Goal: Task Accomplishment & Management: Use online tool/utility

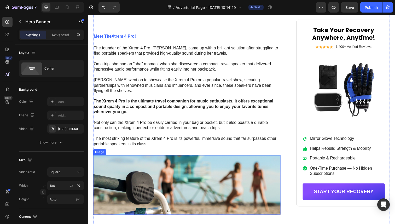
scroll to position [573, 0]
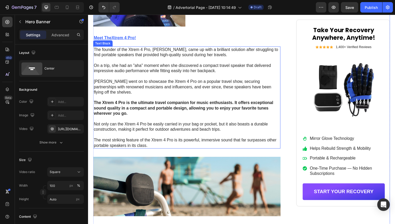
click at [158, 80] on p at bounding box center [189, 77] width 190 height 5
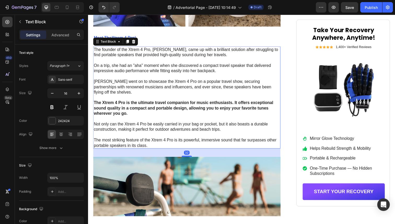
click at [155, 80] on p at bounding box center [189, 77] width 190 height 5
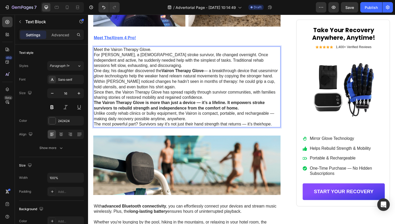
click at [167, 69] on p "For Mark, a 58-year-old stroke survivor, life changed overnight. Once independe…" at bounding box center [189, 61] width 190 height 16
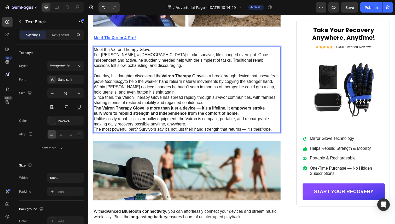
click at [186, 97] on p "One day, his daughter discovered the Vairon Therapy Glove — a breakthrough devi…" at bounding box center [189, 86] width 190 height 22
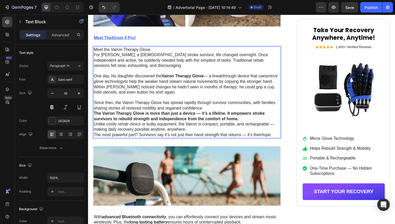
click at [209, 113] on p "Since then, the Vairon Therapy Glove has spread rapidly through survivor commun…" at bounding box center [189, 107] width 190 height 11
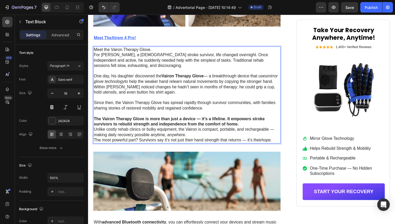
click at [243, 130] on p "The Vairon Therapy Glove is more than just a device — it’s a lifeline. It empow…" at bounding box center [189, 124] width 190 height 11
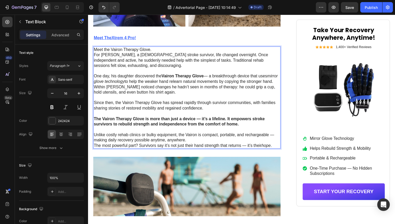
click at [212, 146] on p "Unlike costly rehab clinics or bulky equipment, the Vairon is compact, portable…" at bounding box center [189, 140] width 190 height 11
click at [219, 146] on p "Unlike costly rehab clinics or bulky equipment, the Vairon is compact, portable…" at bounding box center [189, 140] width 190 height 11
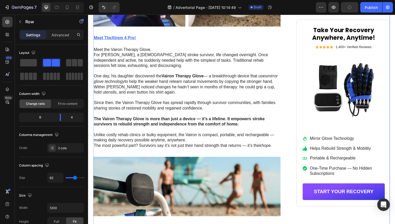
click at [192, 53] on p "Meet the Vairon Therapy Glove." at bounding box center [189, 50] width 190 height 5
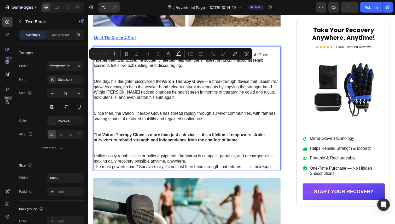
click at [191, 53] on p "Meet the Vairon Therapy Glove." at bounding box center [189, 50] width 190 height 5
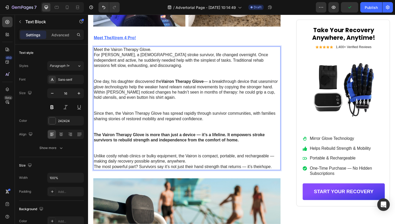
click at [191, 53] on p "Meet the Vairon Therapy Glove." at bounding box center [189, 50] width 190 height 5
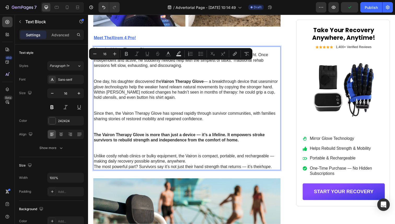
click at [187, 53] on p "Meet the Vairon Therapy Glove." at bounding box center [189, 50] width 190 height 5
click at [186, 53] on p "Meet the Vairon Therapy Glove." at bounding box center [189, 50] width 190 height 5
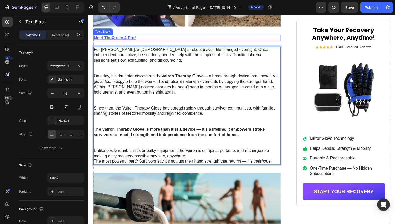
click at [155, 41] on p "Meet The Xtrem 4 Pro!" at bounding box center [189, 38] width 190 height 5
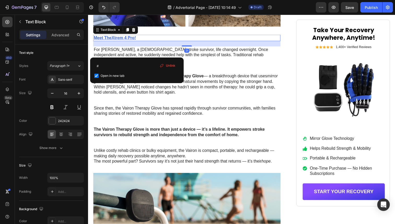
click at [150, 41] on p "Meet The Xtrem 4 Pro!" at bounding box center [189, 38] width 190 height 5
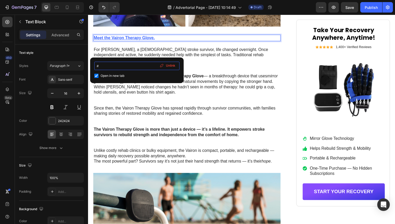
click at [128, 65] on input "#" at bounding box center [136, 66] width 85 height 8
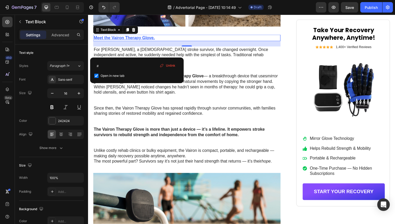
click at [163, 66] on icon at bounding box center [162, 65] width 4 height 4
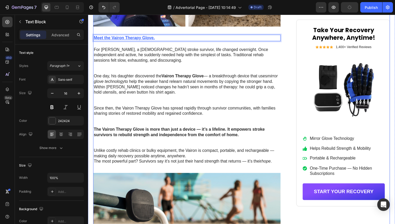
click at [143, 40] on u "Meet the Vairon Therapy Glove." at bounding box center [125, 38] width 62 height 4
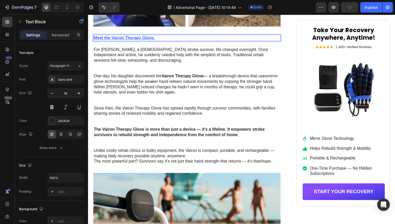
click at [164, 41] on p "Meet the Vairon Therapy Glove." at bounding box center [189, 38] width 190 height 5
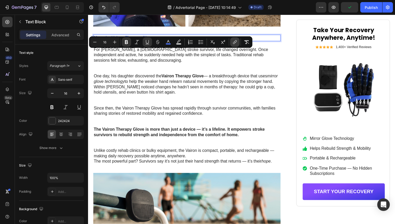
click at [235, 40] on icon "Editor contextual toolbar" at bounding box center [234, 41] width 5 height 5
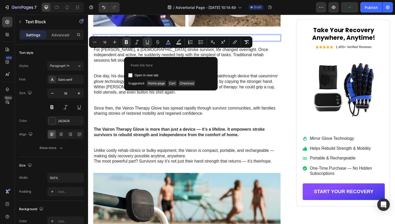
type input "https://vaironpro.com/products/reactiv-therapy-glove"
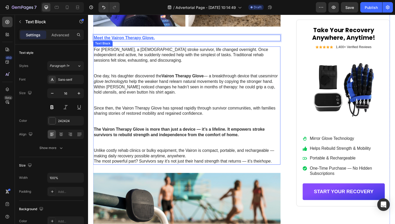
click at [242, 68] on p "For Mark, a 58-year-old stroke survivor, life changed overnight. Once independe…" at bounding box center [189, 61] width 190 height 27
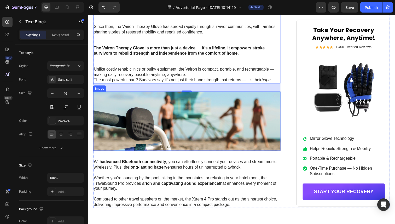
scroll to position [661, 0]
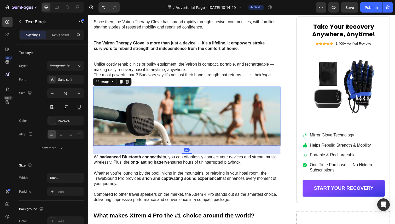
click at [202, 132] on img at bounding box center [188, 118] width 191 height 61
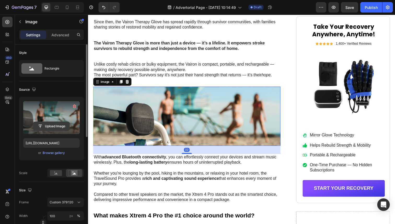
click at [51, 124] on input "file" at bounding box center [51, 126] width 36 height 9
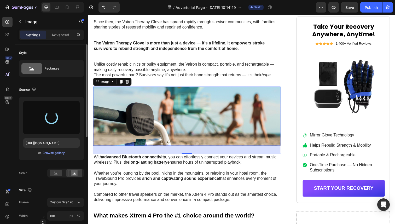
type input "https://cdn.shopify.com/s/files/1/0946/3303/4035/files/gempages_581573544958231…"
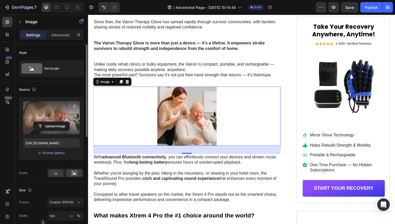
click at [53, 170] on div at bounding box center [56, 173] width 16 height 8
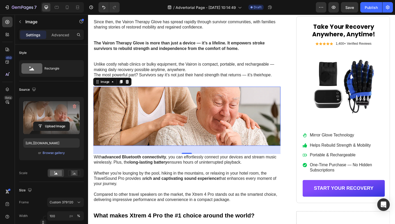
scroll to position [675, 0]
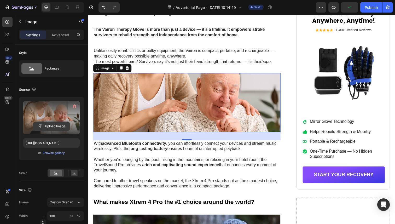
click at [59, 125] on input "file" at bounding box center [51, 126] width 36 height 9
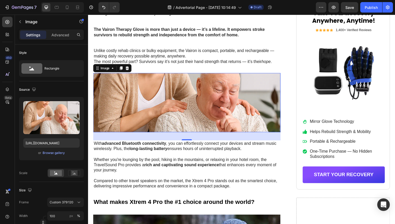
click at [213, 129] on img at bounding box center [188, 104] width 191 height 61
click at [189, 143] on div at bounding box center [189, 143] width 10 height 2
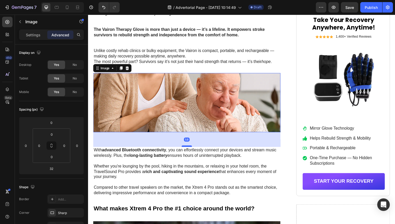
drag, startPoint x: 188, startPoint y: 157, endPoint x: 188, endPoint y: 164, distance: 6.8
click at [188, 150] on div at bounding box center [189, 149] width 10 height 2
type input "58"
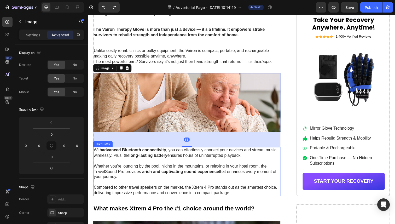
click at [233, 167] on p at bounding box center [189, 163] width 190 height 5
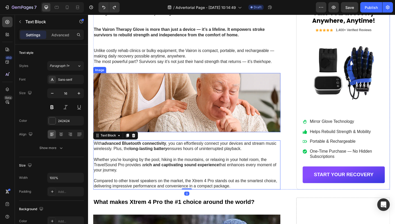
click at [179, 125] on img at bounding box center [188, 104] width 191 height 61
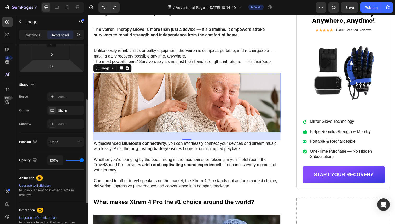
scroll to position [114, 0]
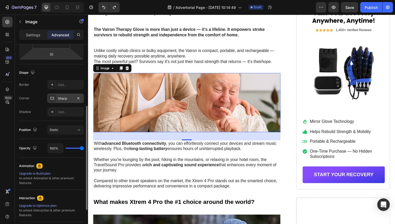
click at [63, 98] on div "Sharp" at bounding box center [65, 98] width 15 height 5
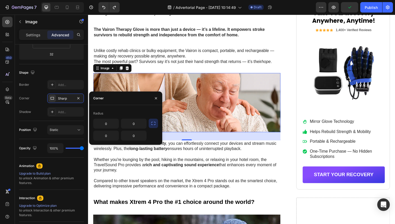
click at [13, 120] on div "450 Beta" at bounding box center [7, 119] width 15 height 209
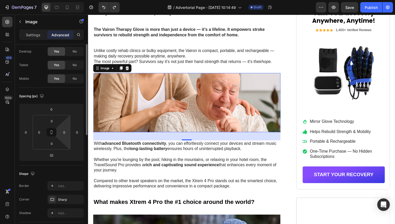
scroll to position [0, 0]
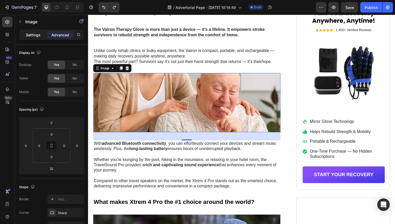
click at [39, 36] on p "Settings" at bounding box center [33, 34] width 15 height 5
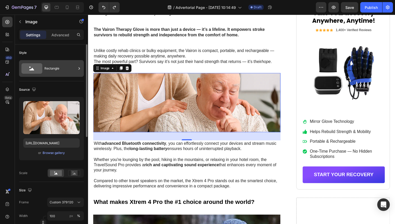
click at [61, 75] on div "Rectangle" at bounding box center [51, 68] width 65 height 17
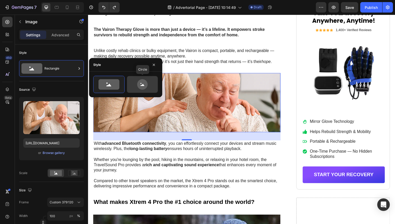
click at [136, 88] on icon at bounding box center [142, 84] width 25 height 10
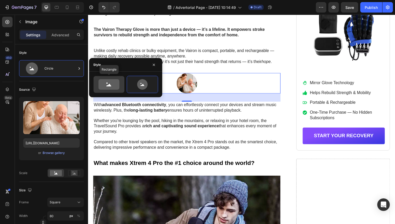
click at [114, 85] on icon at bounding box center [108, 84] width 21 height 10
type input "100"
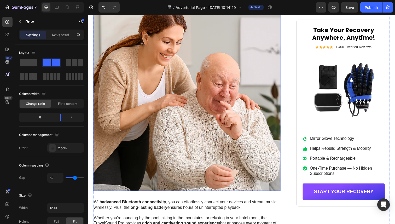
scroll to position [715, 0]
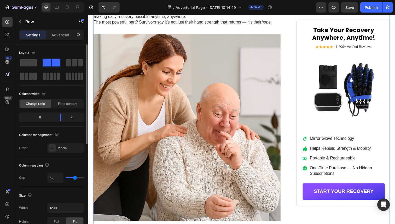
click at [40, 104] on span "Change ratio" at bounding box center [35, 103] width 19 height 5
click at [56, 103] on div "Fit to content" at bounding box center [67, 104] width 31 height 8
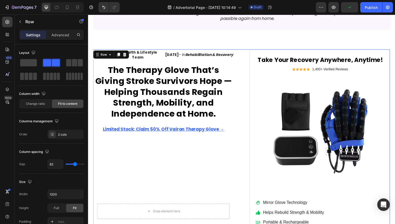
scroll to position [0, 0]
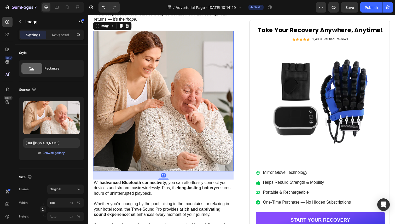
click at [215, 105] on img at bounding box center [164, 102] width 143 height 143
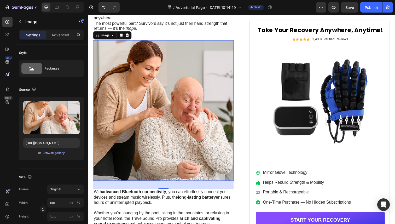
scroll to position [710, 0]
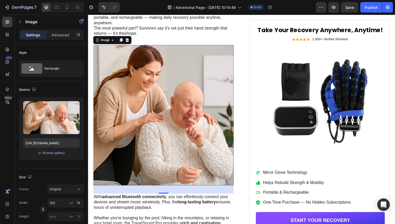
click at [205, 99] on img at bounding box center [164, 117] width 143 height 143
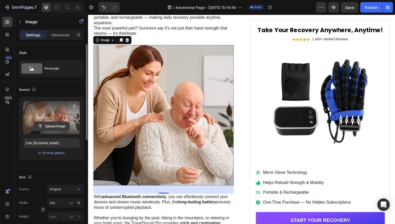
click at [57, 122] on input "file" at bounding box center [51, 126] width 36 height 9
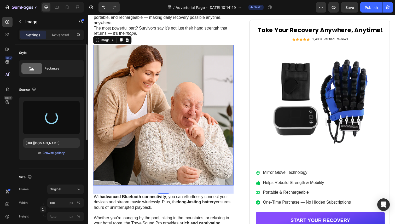
type input "https://cdn.shopify.com/s/files/1/0946/3303/4035/files/gempages_581573544958231…"
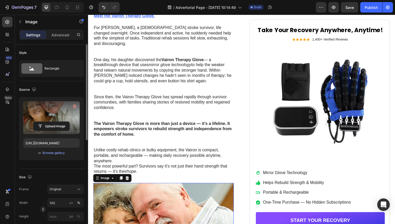
scroll to position [545, 0]
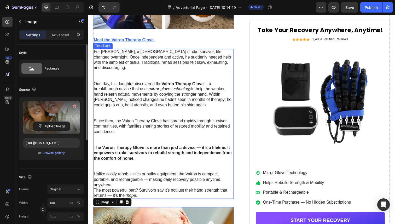
click at [117, 66] on p "For Mark, a 58-year-old stroke survivor, life changed overnight. Once independe…" at bounding box center [165, 66] width 142 height 33
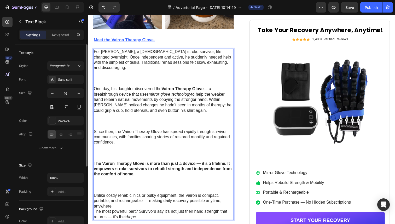
click at [119, 64] on p "For Mark, a 58-year-old stroke survivor, life changed overnight. Once independe…" at bounding box center [165, 69] width 142 height 38
click at [196, 88] on p "For [PERSON_NAME], a [DEMOGRAPHIC_DATA] stroke survivor, life changed overnight…" at bounding box center [165, 69] width 142 height 38
click at [230, 44] on p "Meet the Vairon Therapy Glove." at bounding box center [165, 40] width 142 height 5
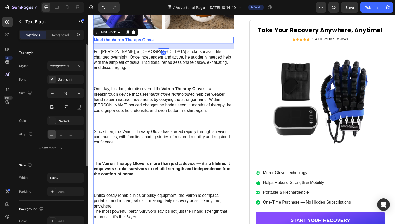
click at [245, 82] on div "Icon Icon Icon Icon Icon Icon List by Health & Lifestyle Team Text Block Row Au…" at bounding box center [244, 12] width 303 height 865
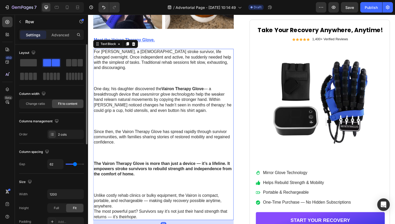
click at [185, 83] on p "For [PERSON_NAME], a [DEMOGRAPHIC_DATA] stroke survivor, life changed overnight…" at bounding box center [165, 69] width 142 height 38
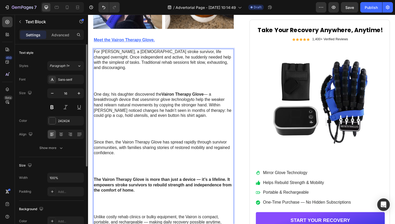
click at [187, 91] on p "For Mark, a 68-year-old stroke survivor, life changed overnight. Once independe…" at bounding box center [165, 71] width 142 height 43
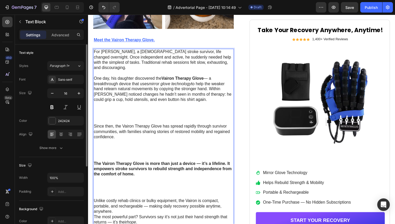
click at [165, 113] on p "One day, his daughter discovered the Vairon Therapy Glove — a breakthrough devi…" at bounding box center [165, 101] width 142 height 49
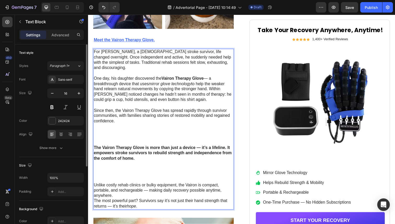
click at [141, 133] on p "Since then, the Vairon Therapy Glove has spread rapidly through survivor commun…" at bounding box center [165, 129] width 142 height 38
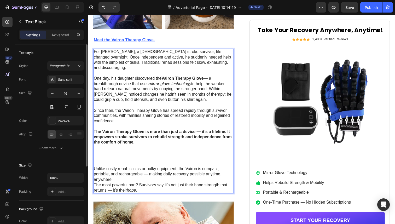
click at [124, 155] on p "The Vairon Therapy Glove is more than just a device — it’s a lifeline. It empow…" at bounding box center [165, 151] width 142 height 38
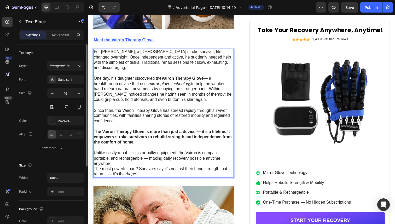
click at [154, 126] on p "Since then, the Vairon Therapy Glove has spread rapidly through survivor commun…" at bounding box center [165, 121] width 142 height 22
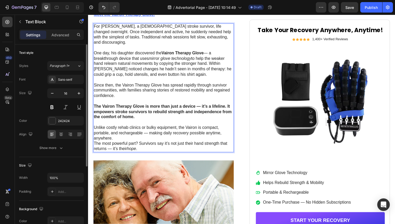
scroll to position [580, 0]
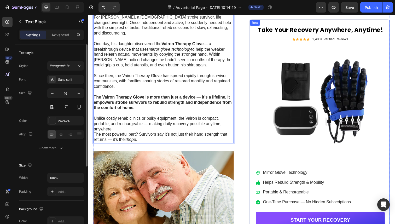
click at [253, 119] on div "Take Your Recovery Anywhere, Anytime! Heading Icon Icon Icon Icon Icon Icon Lis…" at bounding box center [324, 130] width 143 height 220
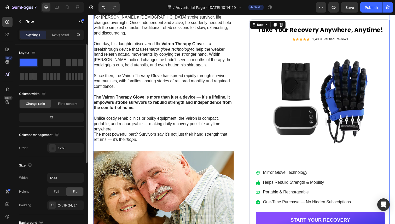
scroll to position [573, 0]
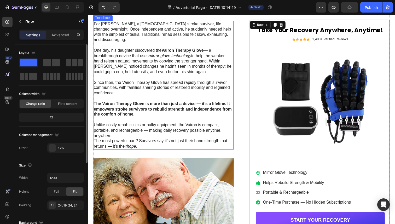
click at [164, 141] on p "Unlike costly rehab clinics or bulky equipment, the Vairon is compact, portable…" at bounding box center [165, 133] width 142 height 16
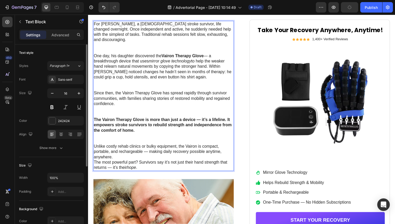
click at [165, 139] on p "The Vairon Therapy Glove is more than just a device — it’s a lifeline. It empow…" at bounding box center [165, 132] width 142 height 27
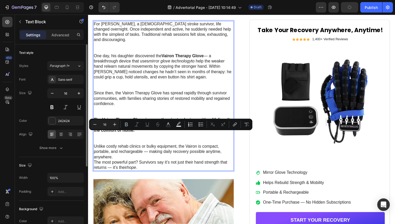
click at [153, 161] on p "Unlike costly rehab clinics or bulky equipment, the Vairon is compact, portable…" at bounding box center [165, 155] width 142 height 16
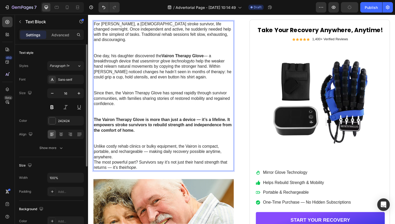
click at [151, 162] on p "Unlike costly rehab clinics or bulky equipment, the Vairon is compact, portable…" at bounding box center [165, 155] width 142 height 16
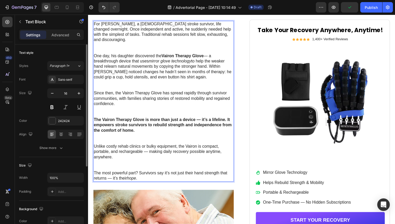
click at [149, 145] on p "The Vairon Therapy Glove is more than just a device — it’s a lifeline. It empow…" at bounding box center [165, 132] width 142 height 27
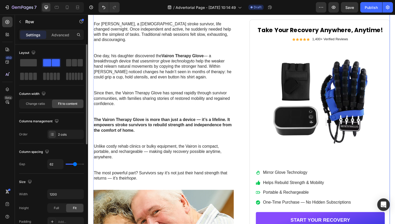
click at [212, 16] on div "Meet the Vairon Therapy Glove." at bounding box center [164, 12] width 143 height 7
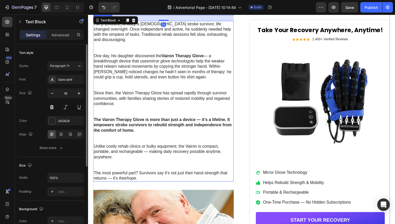
click at [211, 50] on p "For [PERSON_NAME], a [DEMOGRAPHIC_DATA] stroke survivor, life changed overnight…" at bounding box center [165, 38] width 142 height 33
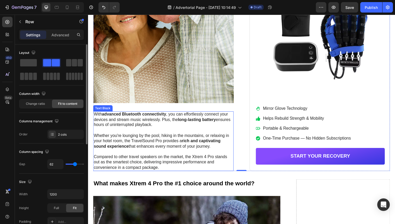
scroll to position [755, 0]
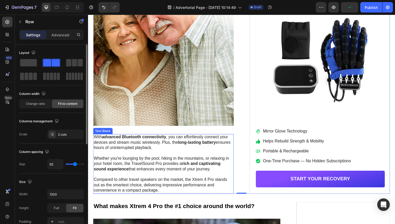
click at [219, 165] on p "Whether you're lounging by the pool, hiking in the mountains, or relaxing in yo…" at bounding box center [165, 167] width 142 height 16
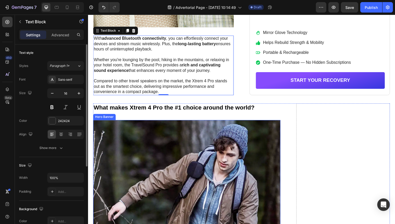
scroll to position [855, 0]
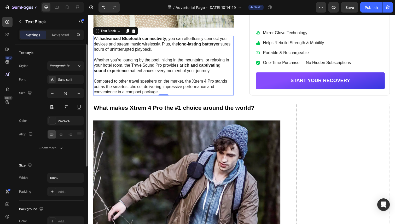
click at [203, 75] on p "Whether you're lounging by the pool, hiking in the mountains, or relaxing in yo…" at bounding box center [165, 67] width 142 height 16
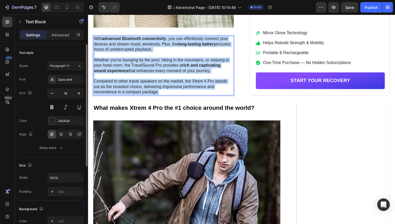
copy div "With advanced Bluetooth connectivity , you can effortlessly connect your device…"
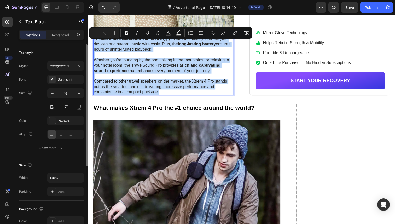
click at [170, 75] on p "Whether you're lounging by the pool, hiking in the mountains, or relaxing in yo…" at bounding box center [165, 67] width 142 height 16
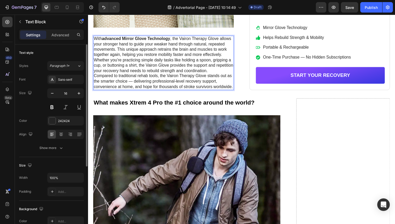
click at [224, 59] on p "With advanced Mirror Glove Technology , the Vairon Therapy Glove allows your st…" at bounding box center [165, 48] width 142 height 22
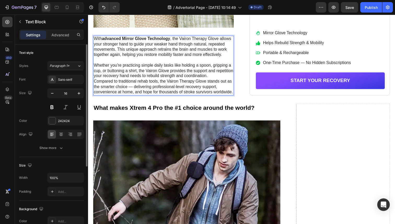
click at [214, 80] on p "Whether you’re practicing simple daily tasks like holding a spoon, gripping a c…" at bounding box center [165, 72] width 142 height 16
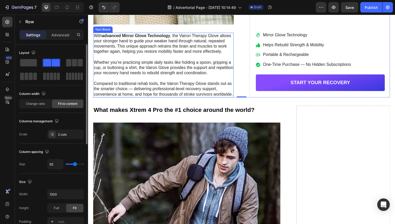
scroll to position [860, 0]
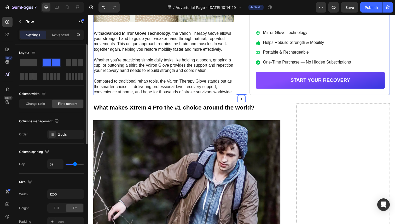
click at [174, 113] on h2 "What makes Xtrem 4 Pro the #1 choice around the world?" at bounding box center [188, 109] width 191 height 9
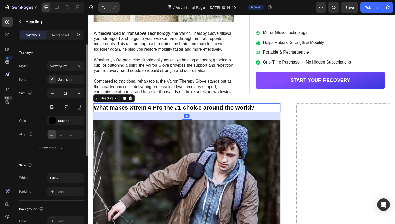
click at [174, 113] on h2 "What makes Xtrem 4 Pro the #1 choice around the world?" at bounding box center [188, 109] width 191 height 9
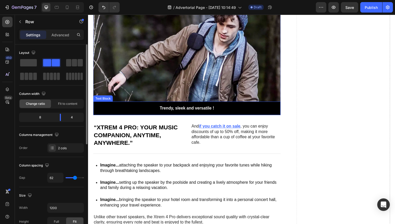
scroll to position [1013, 0]
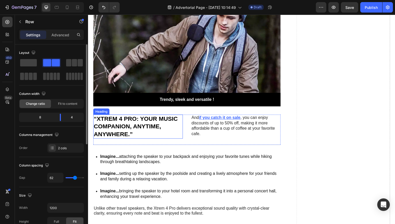
click at [153, 129] on h2 "“Xtrem 4 Pro: Your music companion, anytime, anywhere.”" at bounding box center [138, 129] width 91 height 25
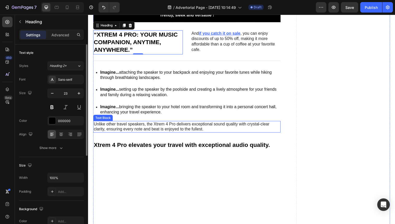
scroll to position [1102, 0]
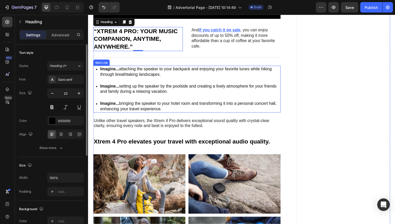
click at [213, 75] on p "Imagine... attaching the speaker to your backpack and enjoying your favorite tu…" at bounding box center [191, 73] width 183 height 11
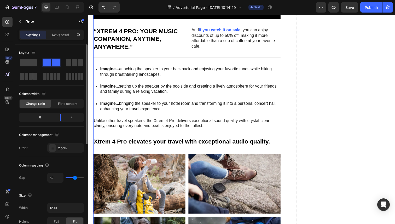
click at [175, 80] on div "Imagine... attaching the speaker to your backpack and enjoying your favorite tu…" at bounding box center [188, 91] width 191 height 48
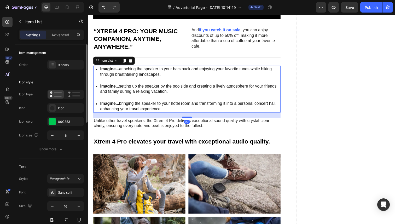
click at [132, 62] on icon at bounding box center [131, 62] width 4 height 4
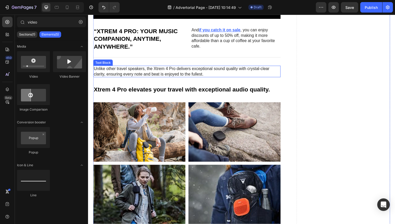
click at [153, 73] on p "Unlike other travel speakers, the Xtrem 4 Pro delivers exceptional sound qualit…" at bounding box center [189, 72] width 190 height 11
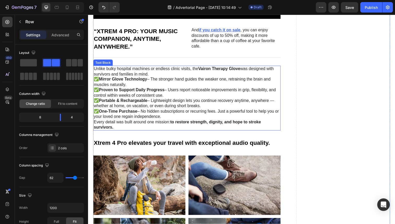
click at [196, 81] on p "✅ Mirror Glove Technology – The stronger hand guides the weaker one, retraining…" at bounding box center [189, 99] width 190 height 43
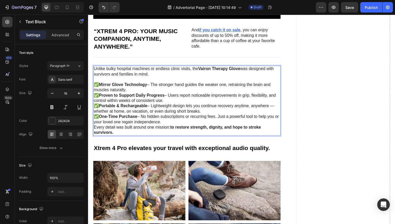
click at [186, 123] on p "✅ Mirror Glove Technology – The stronger hand guides the weaker one, retraining…" at bounding box center [189, 105] width 190 height 43
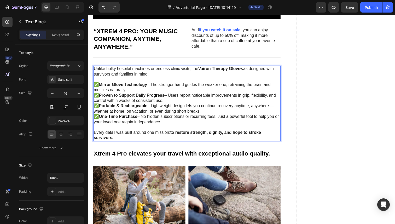
click at [283, 134] on p "Every detail was built around one mission: to restore strength, dignity, and ho…" at bounding box center [189, 137] width 190 height 11
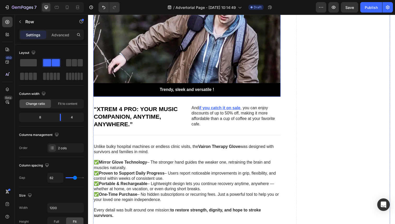
scroll to position [1021, 0]
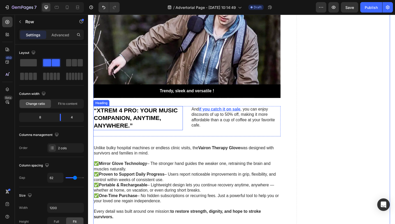
click at [174, 113] on h2 "“Xtrem 4 Pro: Your music companion, anytime, anywhere.”" at bounding box center [138, 120] width 91 height 25
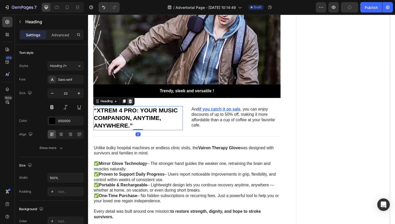
click at [132, 101] on div at bounding box center [131, 103] width 6 height 6
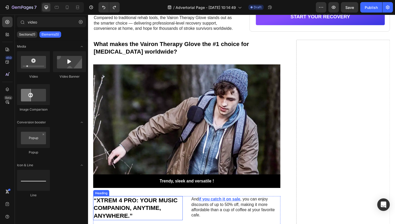
scroll to position [929, 0]
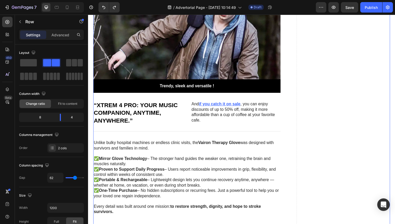
scroll to position [1031, 0]
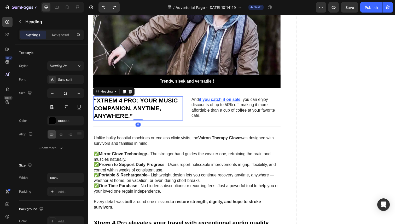
click at [154, 106] on h2 "“Xtrem 4 Pro: Your music companion, anytime, anywhere.”" at bounding box center [138, 110] width 91 height 25
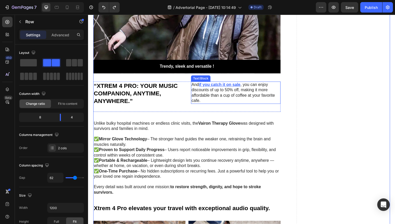
scroll to position [1048, 0]
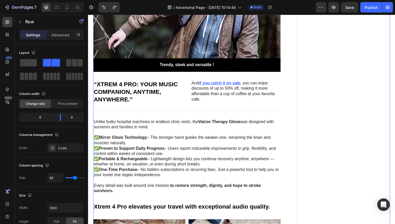
click at [148, 86] on h2 "“Xtrem 4 Pro: Your music companion, anytime, anywhere.”" at bounding box center [138, 94] width 91 height 25
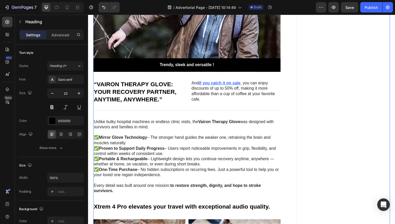
click at [228, 92] on p "And if you catch it on sale , you can enjoy discounts of up to 50% off, making …" at bounding box center [239, 93] width 91 height 22
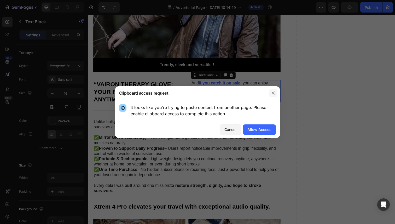
click at [271, 95] on icon "button" at bounding box center [273, 93] width 4 height 4
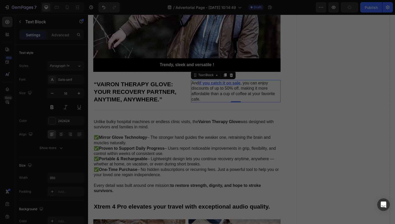
click at [265, 92] on p "And if you catch it on sale , you can enjoy discounts of up to 50% off, making …" at bounding box center [239, 93] width 91 height 22
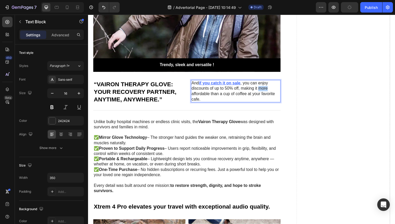
click at [265, 92] on p "And if you catch it on sale , you can enjoy discounts of up to 50% off, making …" at bounding box center [239, 93] width 91 height 22
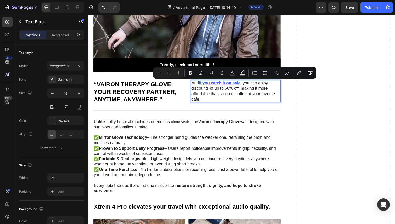
click at [276, 100] on p "And if you catch it on sale , you can enjoy discounts of up to 50% off, making …" at bounding box center [239, 93] width 91 height 22
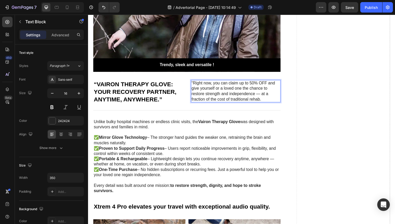
click at [196, 85] on p "“Right now, you can claim up to 50% OFF and give yourself or a loved one the ch…" at bounding box center [239, 93] width 91 height 22
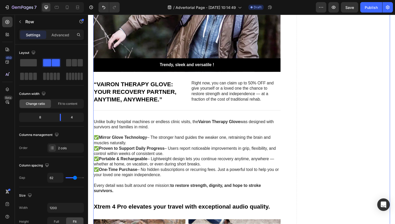
click at [231, 88] on p "Right now, you can claim up to 50% OFF and give yourself or a loved one the cha…" at bounding box center [239, 93] width 91 height 22
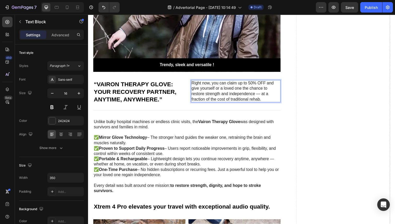
click at [233, 85] on p "Right now, you can claim up to 50% OFF and give yourself or a loved one the cha…" at bounding box center [239, 93] width 91 height 22
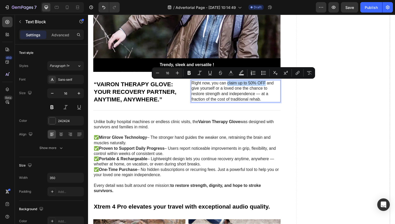
click at [263, 85] on p "Right now, you can claim up to 50% OFF and give yourself or a loved one the cha…" at bounding box center [239, 93] width 91 height 22
click at [309, 72] on button "link" at bounding box center [311, 72] width 9 height 9
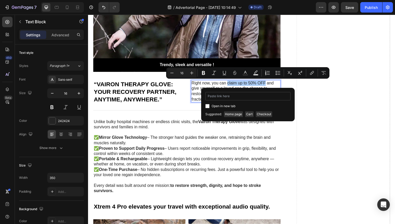
click at [223, 96] on input "Editor contextual toolbar" at bounding box center [247, 96] width 85 height 8
type input "https://vaironpro.com/products/reactiv-therapy-glove"
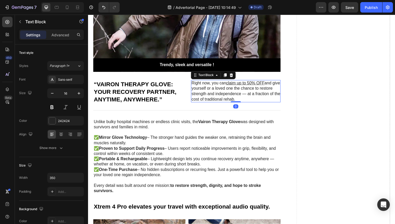
click at [270, 86] on p "Right now, you can claim up to 50% OFF and give yourself or a loved one the cha…" at bounding box center [239, 93] width 91 height 22
click at [235, 85] on u "claim up to 50% OFF" at bounding box center [248, 84] width 39 height 4
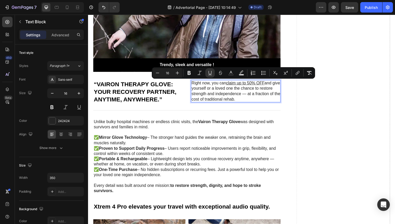
click at [258, 85] on u "claim up to 50% OFF" at bounding box center [248, 84] width 39 height 4
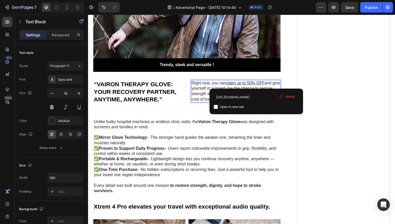
click at [266, 85] on u "claim up to 50% OFF" at bounding box center [248, 84] width 39 height 4
click at [232, 85] on u "claim up to 50% OFF" at bounding box center [248, 84] width 39 height 4
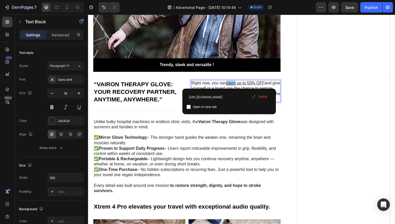
click at [232, 85] on u "claim up to 50% OFF" at bounding box center [248, 84] width 39 height 4
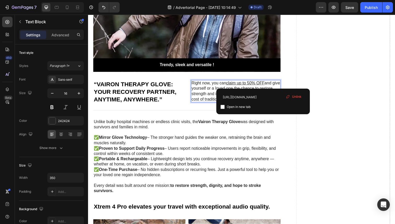
click at [268, 87] on u "claim up to 50% OFF" at bounding box center [248, 84] width 39 height 4
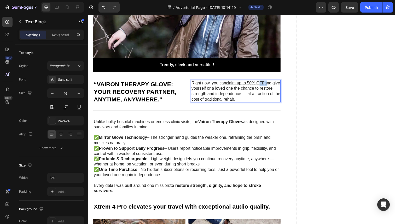
drag, startPoint x: 271, startPoint y: 87, endPoint x: 264, endPoint y: 86, distance: 6.8
click at [264, 86] on p "Right now, you can claim up to 50% OFF and give yourself or a loved one the cha…" at bounding box center [239, 93] width 91 height 22
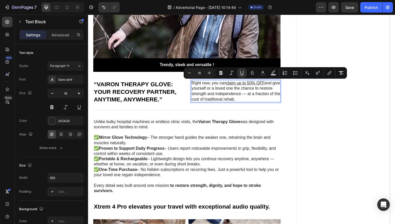
click at [271, 88] on p "Right now, you can claim up to 50% OFF and give yourself or a loved one the cha…" at bounding box center [239, 93] width 91 height 22
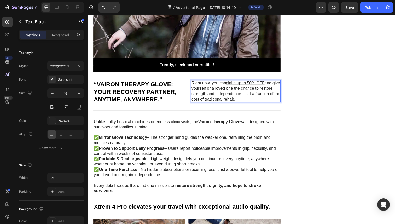
click at [269, 86] on p "Right now, you can claim up to 50% OFF and give yourself or a loved one the cha…" at bounding box center [239, 93] width 91 height 22
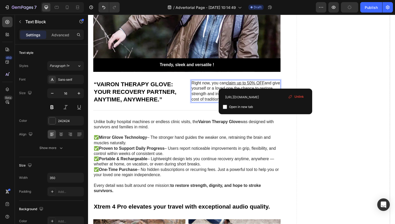
click at [230, 86] on u "claim up to 50% OFF" at bounding box center [248, 84] width 39 height 4
click at [278, 128] on p "Unlike bulky hospital machines or endless clinic visits, the Vairon Therapy Glo…" at bounding box center [189, 129] width 190 height 16
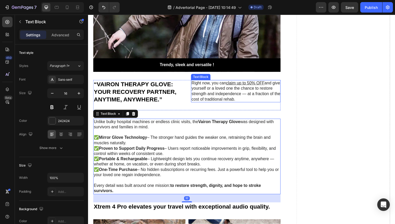
click at [277, 96] on p "Right now, you can claim up to 50% OFF and give yourself or a loved one the cha…" at bounding box center [239, 93] width 91 height 22
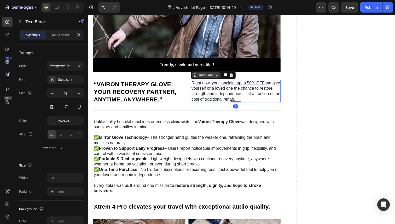
click at [220, 78] on icon at bounding box center [219, 76] width 4 height 4
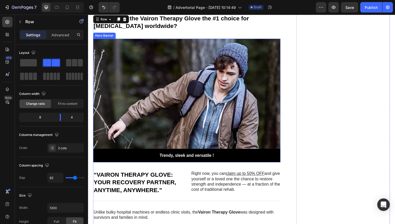
scroll to position [947, 0]
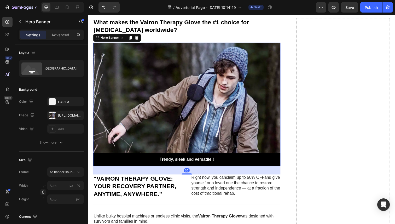
click at [188, 98] on div "Background Image" at bounding box center [188, 106] width 191 height 126
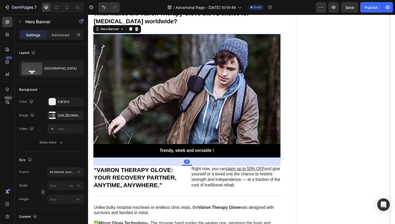
scroll to position [966, 0]
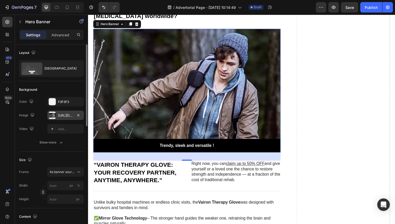
click at [66, 114] on div "https://cdn.shopify.com/s/files/1/0946/3303/4035/files/gempages_581573544958231…" at bounding box center [65, 115] width 15 height 5
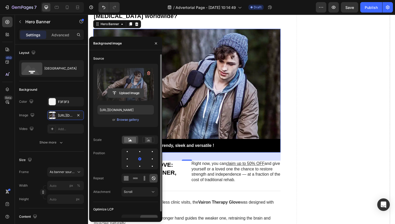
click at [132, 90] on input "file" at bounding box center [126, 93] width 36 height 9
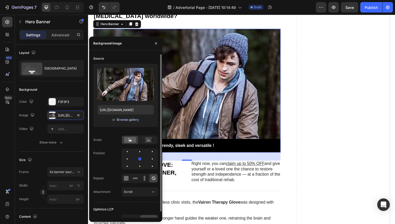
click at [124, 121] on div "Browse gallery" at bounding box center [128, 119] width 22 height 5
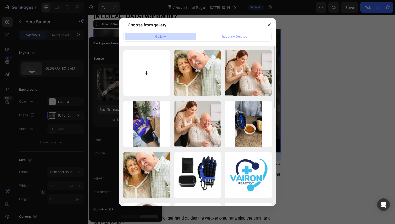
click at [154, 73] on input "file" at bounding box center [146, 73] width 47 height 47
type input "C:\fakepath\Copy_of_Copy_of_Copy_of_Copy_of_pp3.gif"
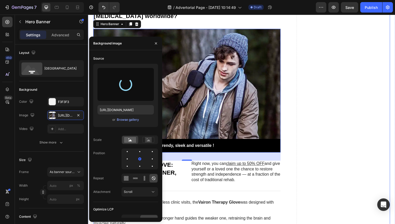
type input "https://cdn.shopify.com/s/files/1/0946/3303/4035/files/gempages_581573544958231…"
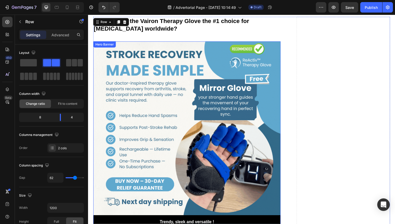
scroll to position [950, 0]
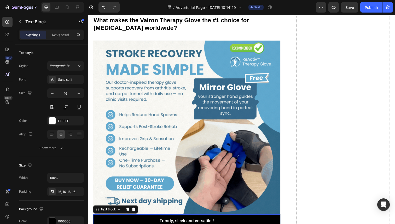
click at [175, 219] on div "Trendy, sleek and versatile !" at bounding box center [188, 226] width 191 height 14
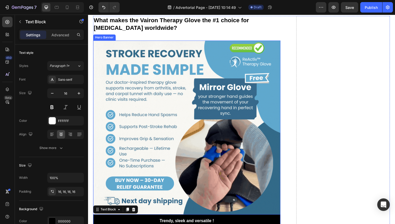
click at [127, 123] on div "Background Image" at bounding box center [188, 136] width 191 height 191
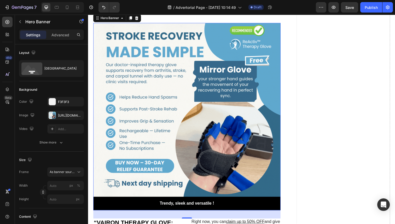
scroll to position [970, 0]
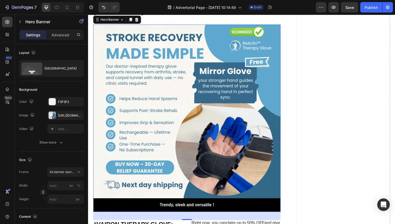
click at [170, 96] on div "Background Image" at bounding box center [188, 120] width 191 height 191
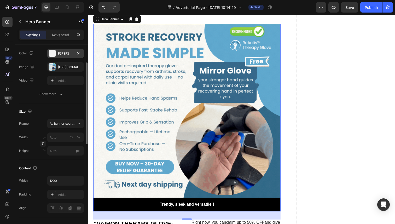
scroll to position [49, 0]
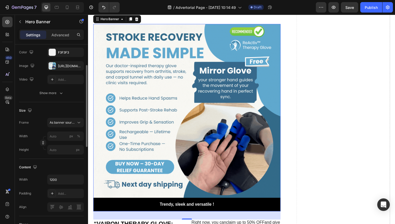
click at [67, 71] on div "The changes might be hidden by the image and the video. Color F3F3F3 Image http…" at bounding box center [51, 66] width 65 height 37
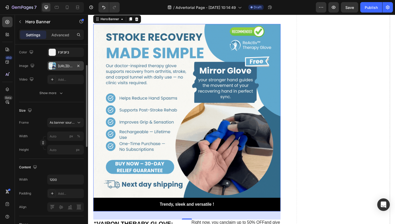
click at [68, 69] on div "https://cdn.shopify.com/s/files/1/0946/3303/4035/files/gempages_581573544958231…" at bounding box center [65, 65] width 37 height 9
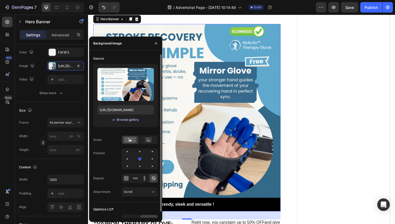
click at [128, 118] on div "Browse gallery" at bounding box center [128, 119] width 22 height 5
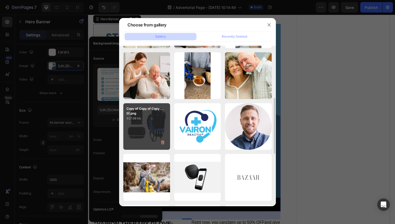
scroll to position [98, 0]
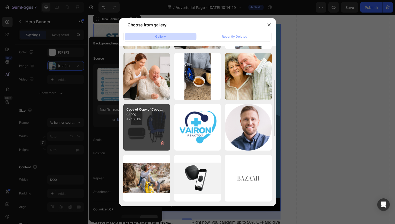
click at [156, 113] on p "Copy of Copy of Copy ...0).png" at bounding box center [146, 111] width 40 height 9
type input "https://cdn.shopify.com/s/files/1/0946/3303/4035/files/gempages_581573544958231…"
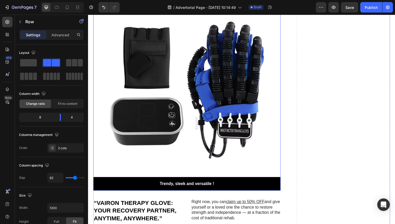
scroll to position [1063, 0]
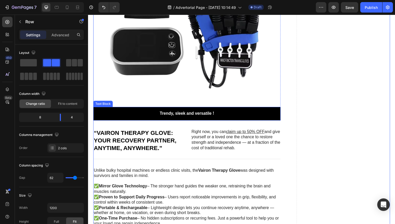
click at [229, 117] on p "Trendy, sleek and versatile !" at bounding box center [188, 115] width 183 height 5
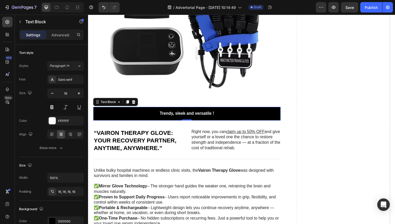
click at [226, 116] on p "Trendy, sleek and versatile !" at bounding box center [188, 115] width 183 height 5
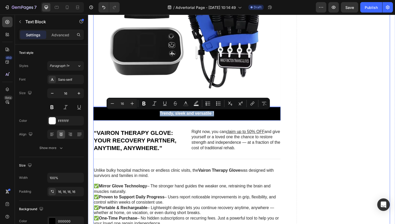
copy p "Trendy, sleek and versatile !"
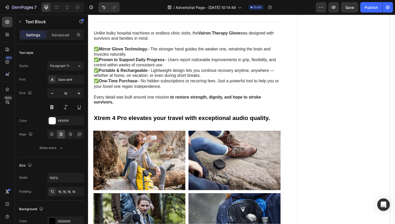
scroll to position [1203, 0]
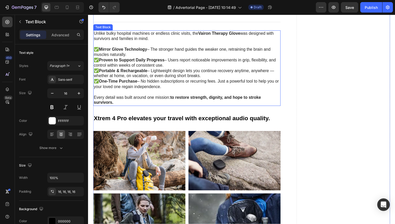
click at [184, 95] on p "✅ Mirror Glove Technology – The stronger hand guides the weaker one, retraining…" at bounding box center [189, 72] width 190 height 49
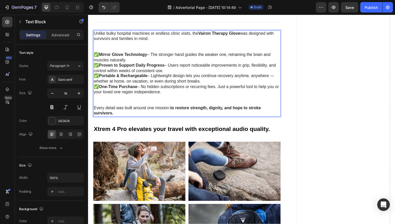
click at [174, 53] on p "✅ Mirror Glove Technology – The stronger hand guides the weaker one, retraining…" at bounding box center [189, 80] width 190 height 54
click at [174, 49] on p "Unlike bulky hospital machines or endless clinic visits, the Vairon Therapy Glo…" at bounding box center [189, 42] width 190 height 22
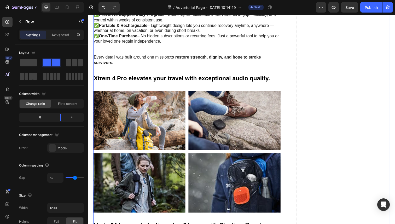
scroll to position [1250, 0]
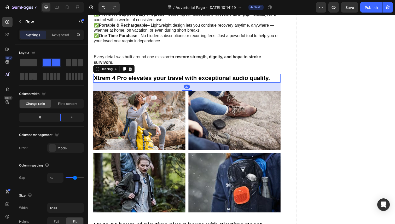
click at [173, 82] on h2 "Xtrem 4 Pro elevates your travel with exceptional audio quality." at bounding box center [188, 79] width 191 height 9
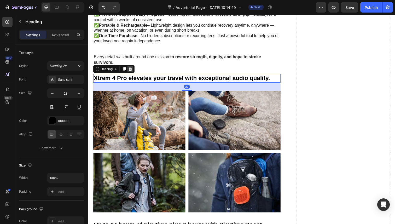
click at [132, 69] on icon at bounding box center [131, 70] width 3 height 4
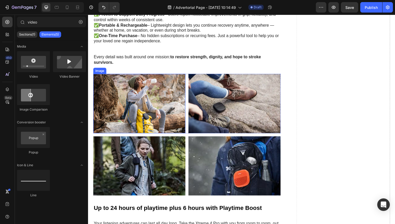
click at [155, 82] on img at bounding box center [140, 105] width 94 height 61
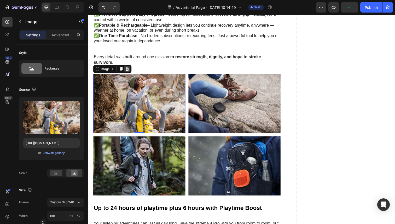
click at [127, 69] on icon at bounding box center [127, 70] width 3 height 4
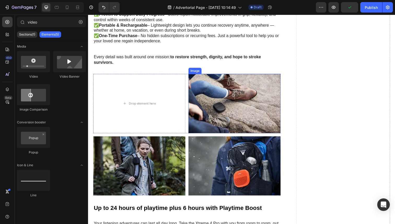
click at [218, 83] on img at bounding box center [237, 105] width 94 height 61
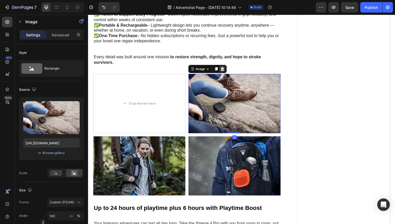
click at [226, 71] on icon at bounding box center [225, 70] width 3 height 4
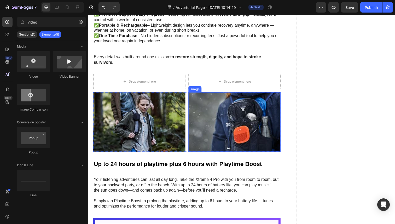
click at [220, 139] on img at bounding box center [237, 124] width 94 height 61
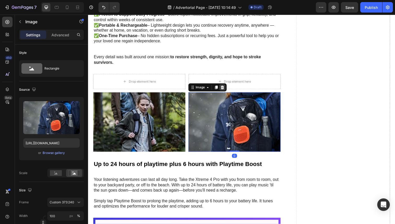
click at [224, 90] on icon at bounding box center [225, 89] width 3 height 4
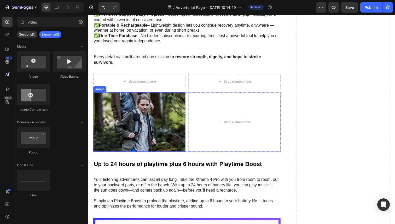
click at [159, 115] on img at bounding box center [140, 124] width 94 height 61
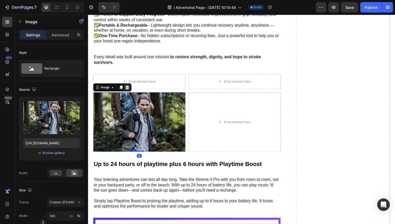
click at [125, 89] on div at bounding box center [128, 89] width 6 height 6
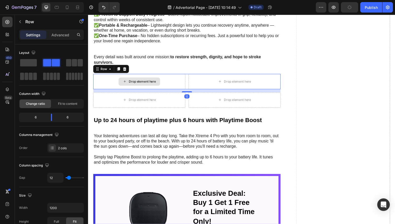
click at [180, 79] on div "Drop element here" at bounding box center [140, 83] width 94 height 16
click at [124, 72] on icon at bounding box center [125, 70] width 3 height 4
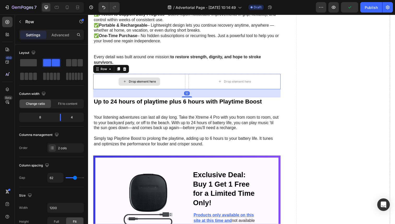
click at [131, 88] on div "Drop element here" at bounding box center [140, 83] width 94 height 16
click at [126, 71] on icon at bounding box center [125, 70] width 3 height 4
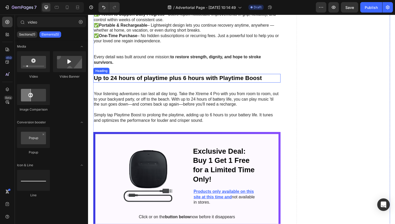
scroll to position [1246, 0]
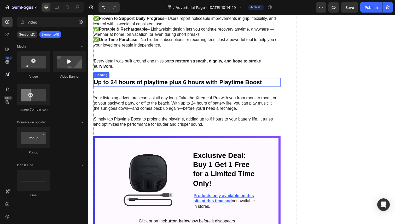
click at [264, 86] on h2 "Up to 24 hours of playtime plus 6 hours with Playtime Boost" at bounding box center [188, 83] width 191 height 9
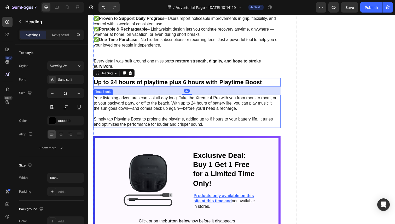
click at [199, 124] on p "Simply tap Playtime Boost to prolong the playtime, adding up to 6 hours to your…" at bounding box center [189, 124] width 190 height 11
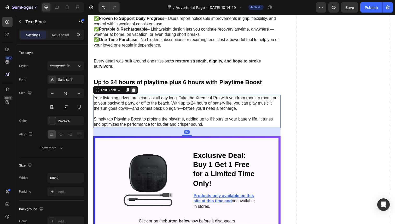
click at [136, 93] on icon at bounding box center [134, 92] width 4 height 4
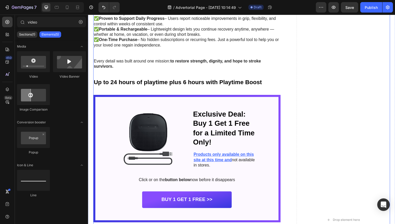
click at [140, 84] on h2 "Up to 24 hours of playtime plus 6 hours with Playtime Boost" at bounding box center [188, 83] width 191 height 9
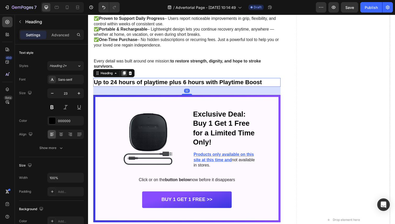
click at [127, 74] on div at bounding box center [125, 74] width 6 height 6
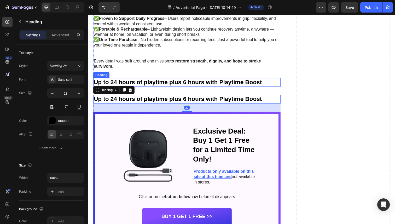
click at [132, 91] on icon at bounding box center [131, 92] width 3 height 4
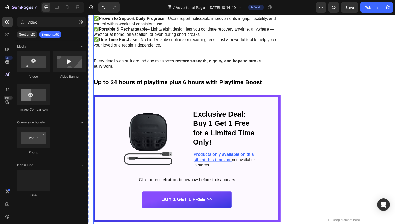
click at [134, 85] on h2 "Up to 24 hours of playtime plus 6 hours with Playtime Boost" at bounding box center [188, 83] width 191 height 9
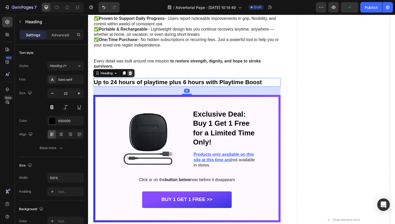
click at [131, 77] on div at bounding box center [131, 74] width 6 height 6
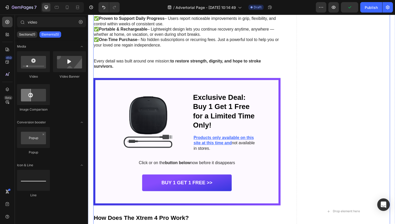
click at [164, 72] on div "What makes the Vairon Therapy Glove the #1 choice for stroke recovery worldwide…" at bounding box center [188, 215] width 191 height 982
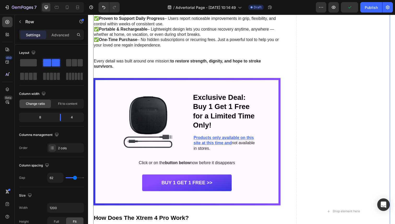
click at [287, 94] on div "What makes the Vairon Therapy Glove the #1 choice for stroke recovery worldwide…" at bounding box center [244, 215] width 303 height 982
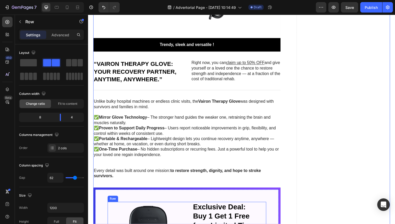
scroll to position [1105, 0]
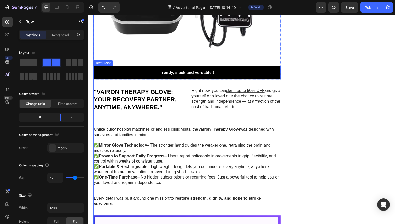
click at [188, 77] on div "Trendy, sleek and versatile !" at bounding box center [188, 74] width 191 height 14
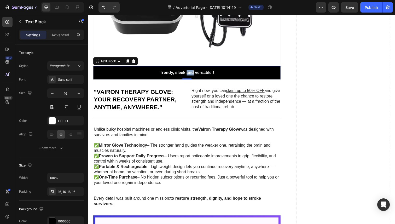
click at [190, 74] on p "Trendy, sleek and versatile !" at bounding box center [188, 73] width 183 height 5
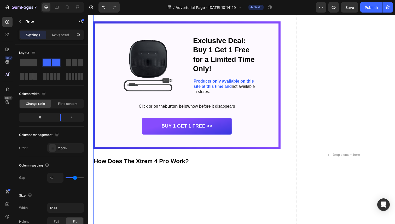
scroll to position [1300, 0]
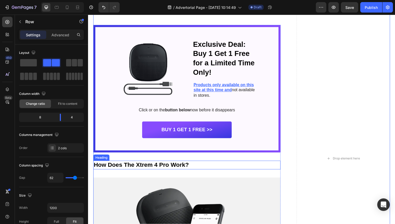
click at [250, 170] on h2 "How Does The Xtrem 4 Pro Work?" at bounding box center [188, 168] width 191 height 9
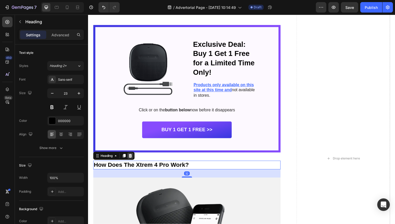
click at [134, 161] on div at bounding box center [131, 159] width 6 height 6
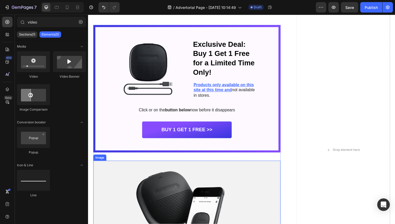
click at [185, 173] on img at bounding box center [188, 227] width 191 height 126
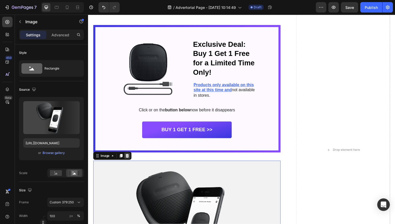
click at [129, 158] on icon at bounding box center [127, 159] width 3 height 4
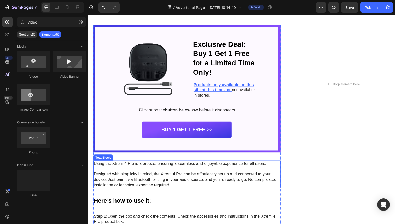
click at [151, 173] on p at bounding box center [189, 172] width 190 height 5
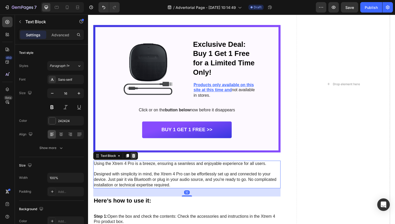
click at [134, 160] on icon at bounding box center [134, 159] width 3 height 4
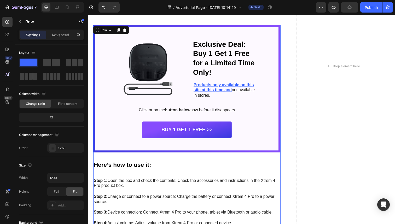
click at [136, 166] on h2 "Here’s how to use it:" at bounding box center [188, 168] width 191 height 9
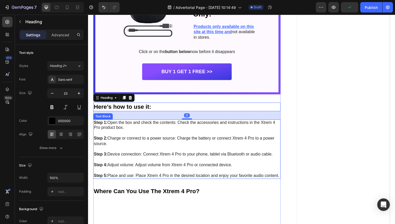
scroll to position [1448, 0]
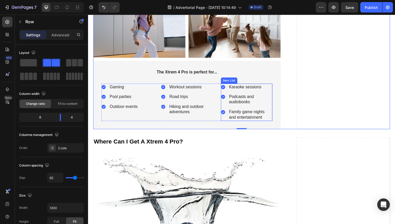
scroll to position [1688, 0]
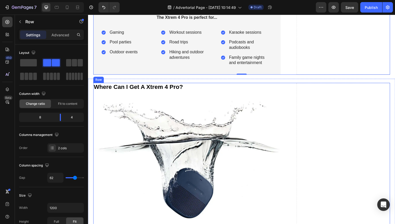
click at [127, 81] on icon at bounding box center [125, 79] width 4 height 4
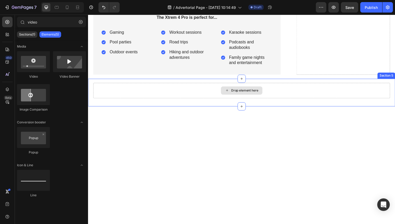
click at [191, 94] on div "Drop element here" at bounding box center [244, 92] width 303 height 16
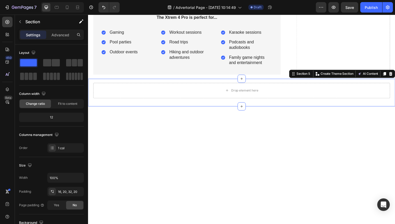
click at [395, 75] on icon at bounding box center [396, 75] width 3 height 4
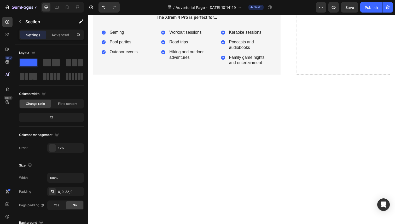
click at [260, 98] on div at bounding box center [244, 148] width 313 height 136
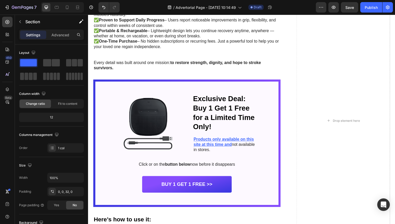
scroll to position [1241, 0]
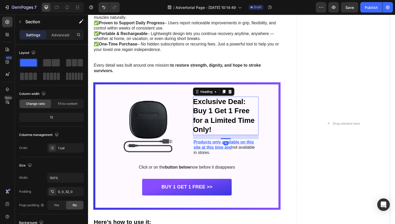
click at [222, 112] on h2 "Exclusive Deal: Buy 1 Get 1 Free for a Limited Time Only!" at bounding box center [228, 117] width 67 height 39
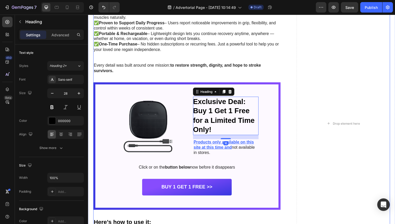
click at [292, 125] on div "What makes the Vairon Therapy Glove the #1 choice for stroke recovery worldwide…" at bounding box center [244, 126] width 303 height 794
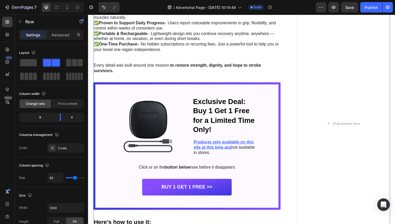
click at [292, 125] on div "What makes the Vairon Therapy Glove the #1 choice for stroke recovery worldwide…" at bounding box center [244, 126] width 303 height 794
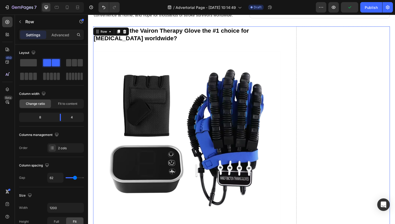
scroll to position [928, 0]
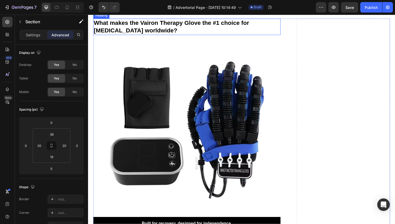
scroll to position [994, 0]
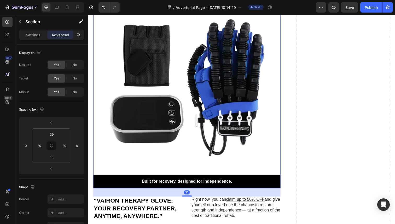
click at [197, 56] on div "Background Image" at bounding box center [188, 96] width 191 height 191
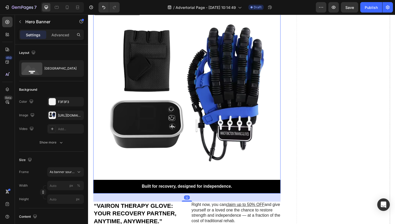
scroll to position [988, 0]
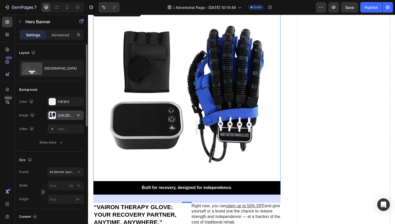
click at [64, 115] on div "https://cdn.shopify.com/s/files/1/0946/3303/4035/files/gempages_581573544958231…" at bounding box center [65, 115] width 15 height 5
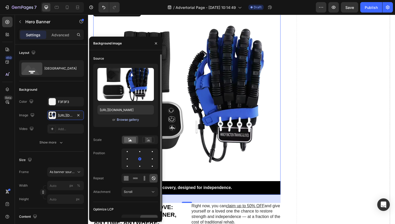
click at [125, 117] on div "Browse gallery" at bounding box center [128, 119] width 22 height 5
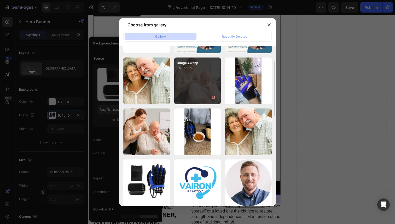
scroll to position [43, 0]
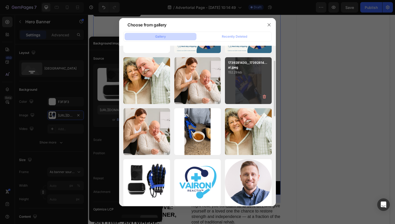
click at [252, 92] on div "1739281430__17392814...al.jpeg 152.29 kb" at bounding box center [248, 80] width 47 height 47
type input "https://cdn.shopify.com/s/files/1/0946/3303/4035/files/gempages_581573544958231…"
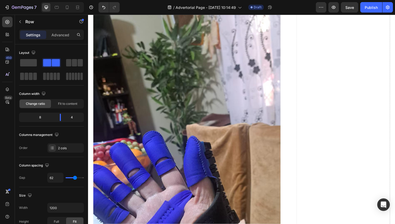
scroll to position [1026, 0]
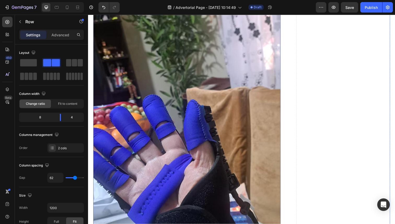
click at [190, 89] on div "Background Image" at bounding box center [188, 139] width 191 height 340
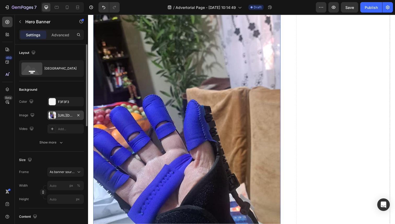
click at [67, 115] on div "https://cdn.shopify.com/s/files/1/0946/3303/4035/files/gempages_581573544958231…" at bounding box center [65, 115] width 15 height 5
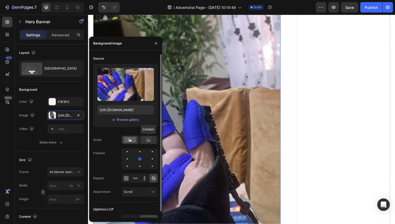
click at [145, 139] on rect at bounding box center [148, 139] width 7 height 5
click at [134, 139] on rect at bounding box center [130, 140] width 12 height 6
click at [143, 141] on icon at bounding box center [148, 140] width 12 height 6
click at [128, 116] on div "Upload Image https://cdn.shopify.com/s/files/1/0946/3303/4035/files/gempages_58…" at bounding box center [125, 95] width 65 height 63
click at [128, 118] on div "Browse gallery" at bounding box center [128, 119] width 22 height 5
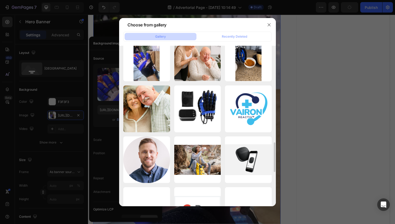
scroll to position [582, 0]
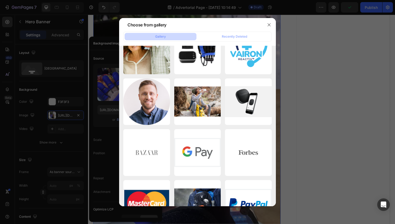
click at [304, 88] on div at bounding box center [197, 112] width 395 height 224
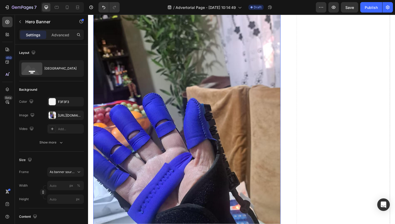
scroll to position [1000, 0]
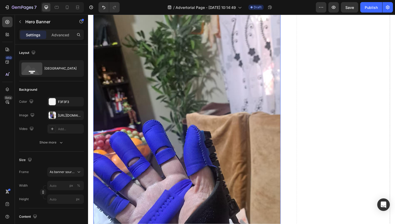
click at [235, 94] on div "Background Image" at bounding box center [188, 165] width 191 height 340
click at [68, 114] on div "https://cdn.shopify.com/s/files/1/0946/3303/4035/files/gempages_581573544958231…" at bounding box center [65, 115] width 15 height 5
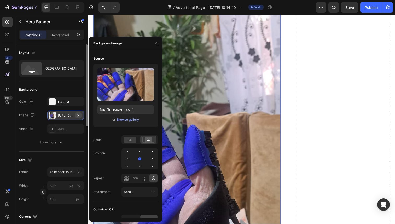
click at [78, 115] on icon "button" at bounding box center [78, 115] width 2 height 2
type input "100"
type input "Auto"
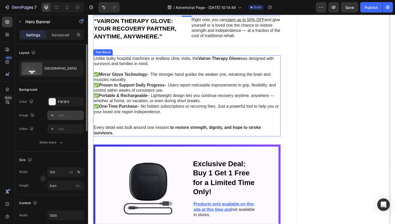
click at [273, 103] on p "✅ Mirror Glove Technology – The stronger hand guides the weaker one, retraining…" at bounding box center [189, 100] width 190 height 54
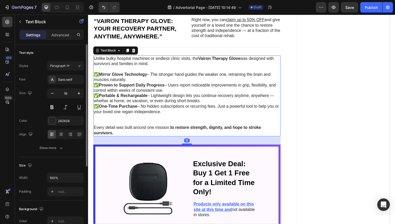
scroll to position [1011, 0]
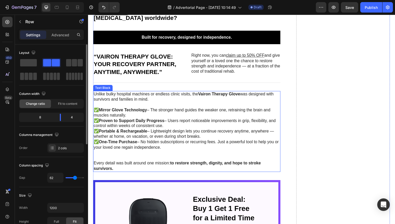
scroll to position [933, 0]
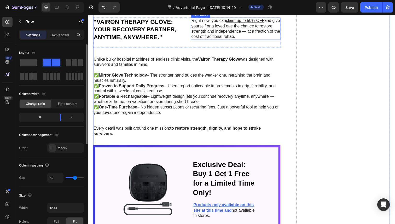
scroll to position [1034, 0]
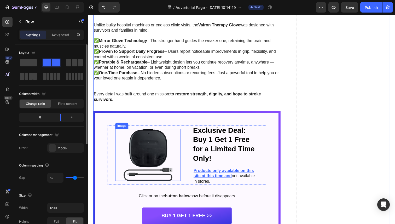
click at [157, 149] on img at bounding box center [149, 157] width 67 height 53
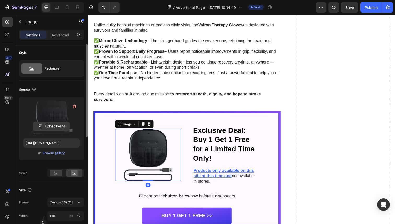
click at [55, 122] on input "file" at bounding box center [51, 126] width 36 height 9
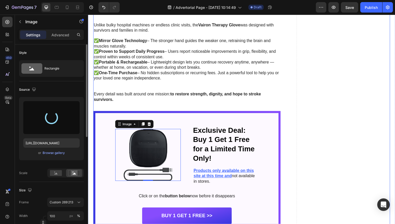
type input "https://cdn.shopify.com/s/files/1/0946/3303/4035/files/gempages_581573544958231…"
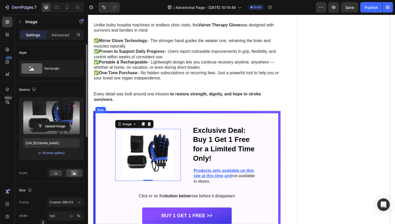
click at [186, 118] on div "Image 0 Exclusive Deal: Buy 1 Get 1 Free for a Limited Time Only! Heading Produ…" at bounding box center [188, 178] width 187 height 126
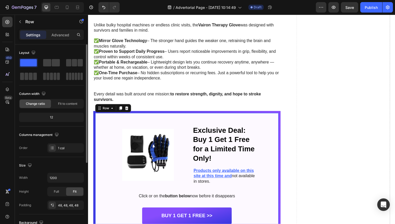
scroll to position [1083, 0]
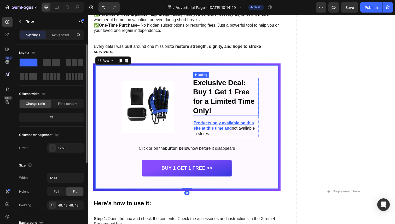
click at [247, 85] on h2 "Exclusive Deal: Buy 1 Get 1 Free for a Limited Time Only!" at bounding box center [228, 98] width 67 height 39
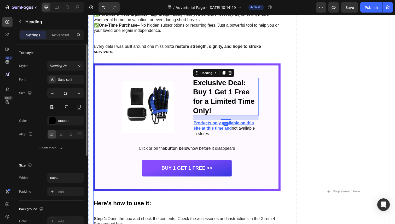
click at [291, 138] on div "What makes the Vairon Therapy Glove the #1 choice for stroke recovery worldwide…" at bounding box center [244, 195] width 303 height 616
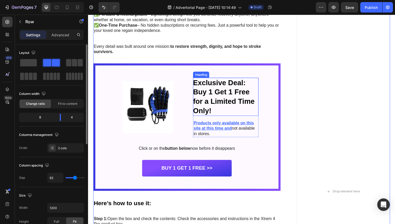
click at [205, 87] on h2 "Exclusive Deal: Buy 1 Get 1 Free for a Limited Time Only!" at bounding box center [228, 98] width 67 height 39
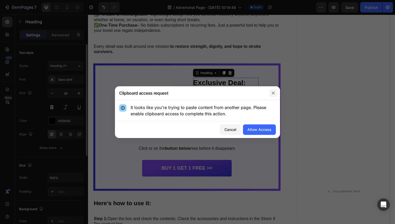
click at [275, 94] on icon "button" at bounding box center [273, 93] width 4 height 4
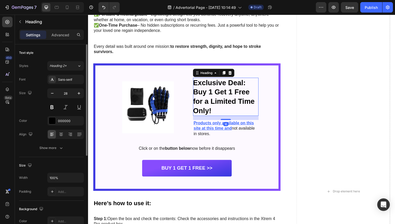
click at [233, 90] on h2 "Exclusive Deal: Buy 1 Get 1 Free for a Limited Time Only!" at bounding box center [228, 98] width 67 height 39
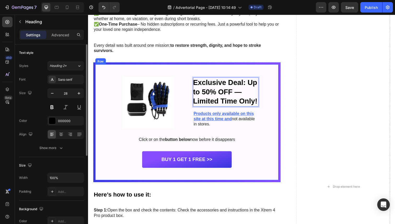
click at [280, 89] on div "Image Exclusive Deal: Up to 50% OFF — Limited Time Only! Heading 16 Products on…" at bounding box center [188, 125] width 187 height 118
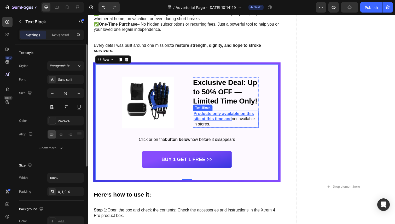
click at [243, 120] on span "not available in stores." at bounding box center [227, 124] width 62 height 10
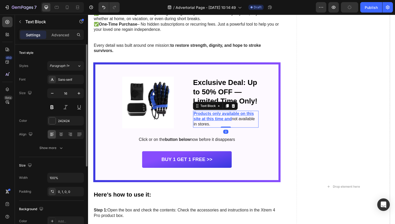
click at [243, 120] on span "not available in stores." at bounding box center [227, 124] width 62 height 10
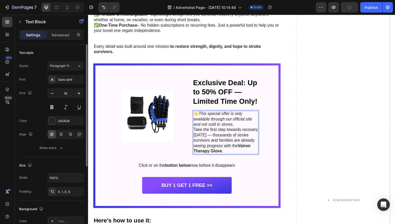
click at [245, 129] on p "🌟 This special offer is only available through our official site and not sold i…" at bounding box center [229, 121] width 66 height 16
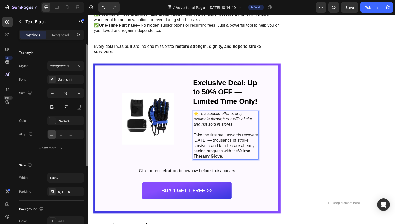
click at [243, 158] on p "Take the first step towards recovery today — thousands of stroke survivors and …" at bounding box center [229, 148] width 66 height 27
click at [276, 156] on div "Image Exclusive Deal: Up to 50% OFF — Limited Time Only! Heading 🌟 This special…" at bounding box center [188, 141] width 187 height 149
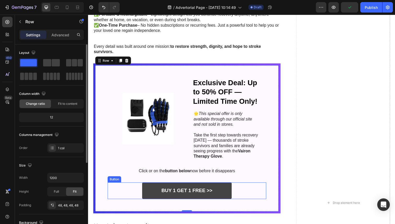
click at [223, 192] on link "Buy 1 get 1 free >>" at bounding box center [188, 194] width 91 height 17
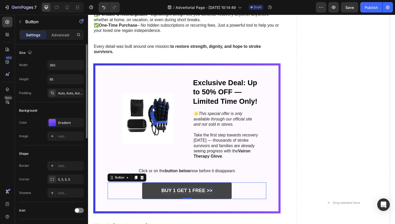
click at [175, 194] on p "Buy 1 get 1 free >>" at bounding box center [189, 194] width 52 height 7
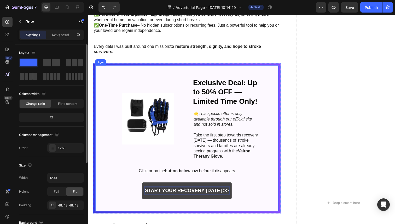
click at [266, 179] on div "Image Exclusive Deal: Up to 50% OFF — Limited Time Only! Heading 🌟 This special…" at bounding box center [189, 141] width 162 height 124
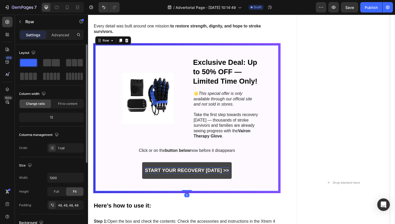
scroll to position [1107, 0]
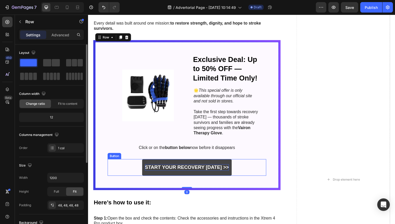
click at [226, 171] on p "START YOUR RECOVERY [DATE] >>" at bounding box center [189, 170] width 86 height 7
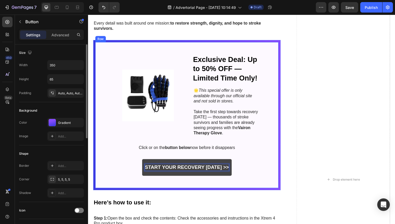
click at [241, 152] on p "Click or on the button below now before it disappears" at bounding box center [188, 150] width 161 height 5
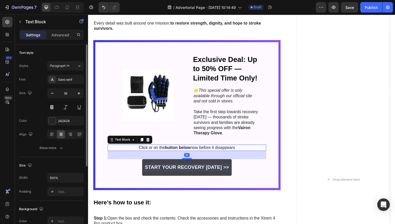
click at [197, 149] on p "Click or on the button below now before it disappears" at bounding box center [188, 150] width 161 height 5
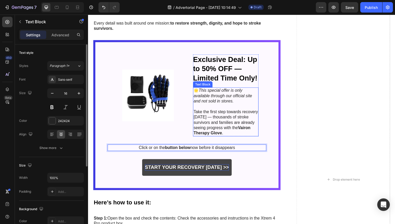
click at [223, 123] on p "Take the first step towards recovery today — thousands of stroke survivors and …" at bounding box center [229, 124] width 66 height 27
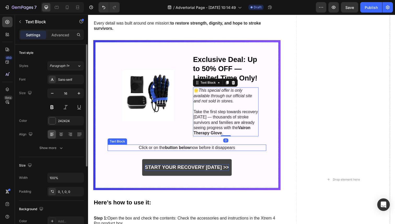
click at [243, 149] on p "Click or on the button below now before it disappears" at bounding box center [188, 150] width 161 height 5
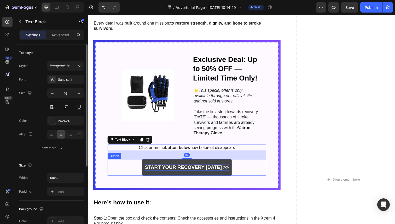
click at [225, 167] on p "START YOUR RECOVERY [DATE] >>" at bounding box center [189, 170] width 86 height 7
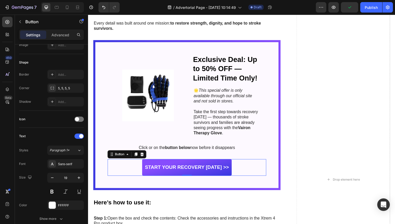
scroll to position [207, 0]
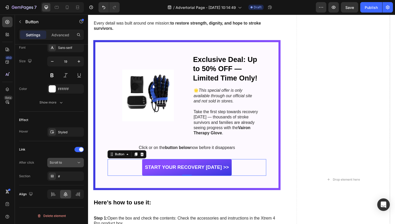
click at [73, 160] on div "Scroll to" at bounding box center [63, 162] width 27 height 5
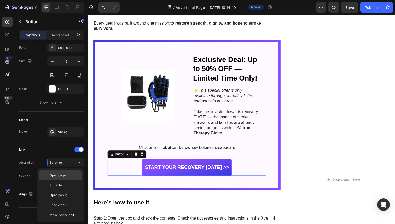
click at [64, 172] on div "Open page" at bounding box center [60, 175] width 43 height 10
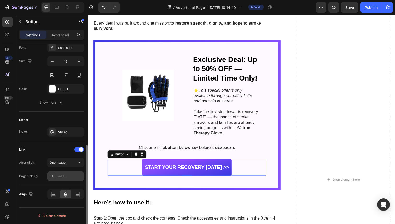
click at [69, 177] on div "Add..." at bounding box center [70, 176] width 25 height 5
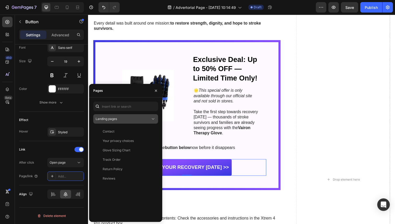
click at [131, 123] on button "Landing pages" at bounding box center [125, 118] width 65 height 9
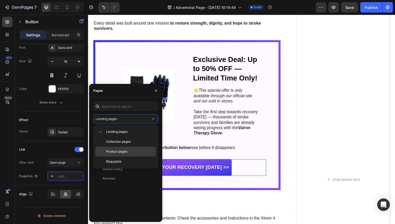
click at [124, 153] on span "Product pages" at bounding box center [116, 151] width 21 height 5
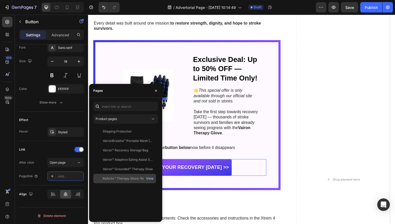
click at [149, 178] on div "View" at bounding box center [150, 178] width 8 height 5
click at [137, 177] on div "ReActiv™ Therapy Glove: Reclaim Your Hand Freedom, On Your Terms." at bounding box center [128, 178] width 50 height 5
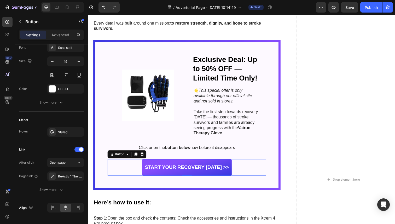
click at [5, 161] on div "450 Beta" at bounding box center [7, 102] width 10 height 170
click at [299, 165] on div "What makes the Vairon Therapy Glove the #1 choice for stroke recovery worldwide…" at bounding box center [244, 182] width 303 height 639
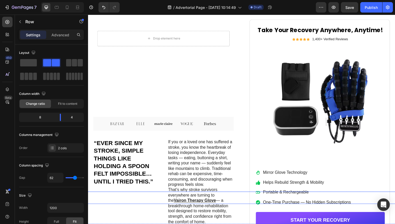
scroll to position [294, 0]
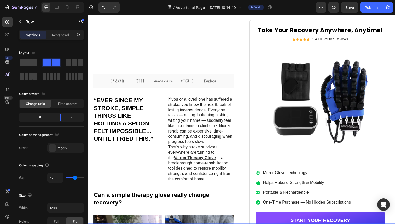
click at [351, 224] on div "Button Sticky" at bounding box center [245, 211] width 376 height 33
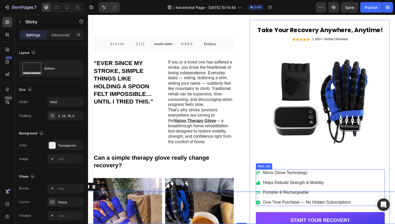
scroll to position [386, 0]
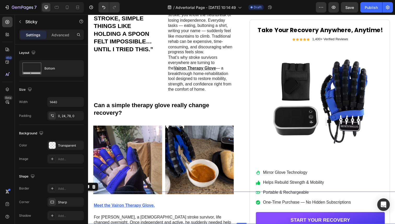
click at [321, 222] on div "Button Sticky 0" at bounding box center [245, 211] width 376 height 33
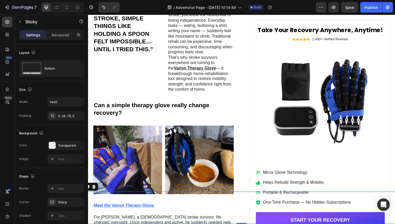
click at [321, 222] on div "Button Sticky 0" at bounding box center [245, 211] width 376 height 33
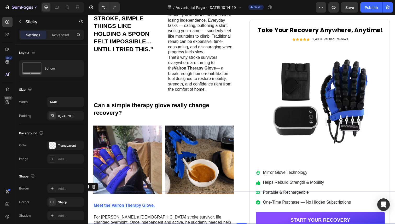
click at [316, 224] on div "Button Sticky 0" at bounding box center [245, 211] width 376 height 33
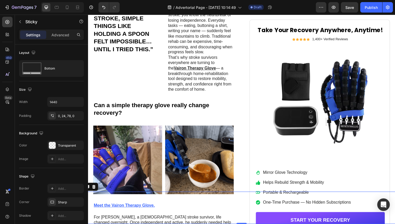
click at [316, 224] on div "Button Sticky 0" at bounding box center [245, 211] width 376 height 33
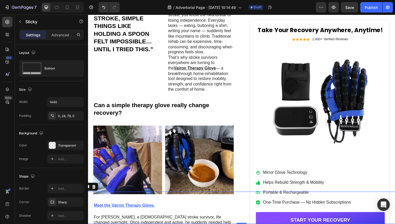
click at [306, 224] on div "Button Sticky 0" at bounding box center [245, 211] width 376 height 33
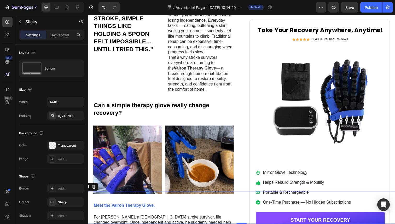
click at [306, 224] on div "Button Sticky 0" at bounding box center [245, 211] width 376 height 33
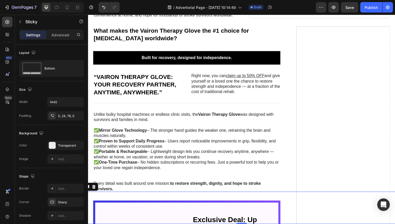
scroll to position [797, 0]
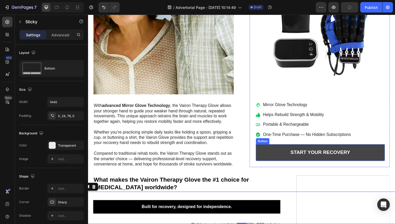
click at [322, 147] on link "START YOUR RECOVERY" at bounding box center [325, 155] width 132 height 17
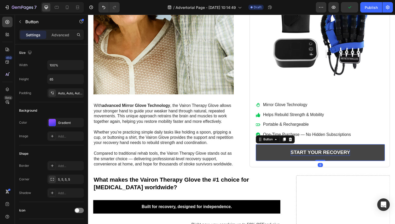
click at [315, 152] on p "START YOUR RECOVERY" at bounding box center [325, 155] width 61 height 7
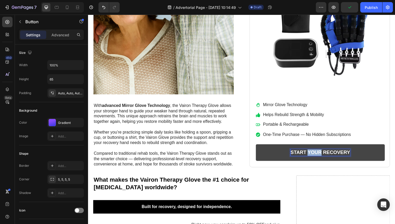
click at [314, 152] on p "START YOUR RECOVERY" at bounding box center [325, 155] width 61 height 7
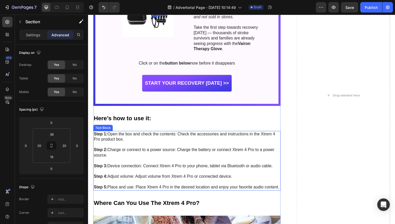
scroll to position [1206, 0]
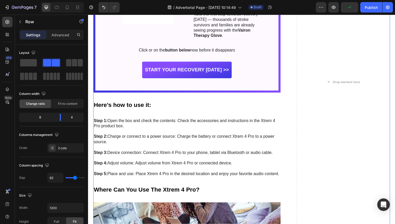
click at [293, 118] on div "What makes the Vairon Therapy Glove the #1 choice for stroke recovery worldwide…" at bounding box center [244, 83] width 303 height 639
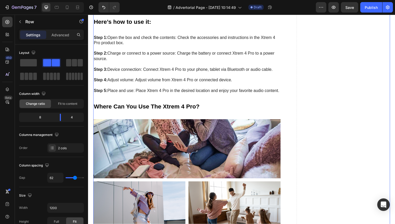
scroll to position [1288, 0]
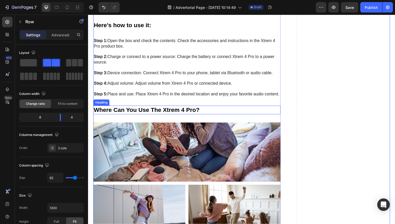
click at [259, 113] on h2 "Where Can You Use The Xtrem 4 Pro?" at bounding box center [188, 112] width 191 height 9
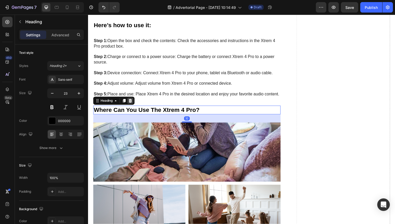
click at [133, 102] on icon at bounding box center [131, 103] width 4 height 4
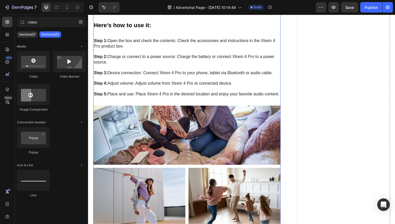
click at [135, 112] on img at bounding box center [188, 138] width 191 height 61
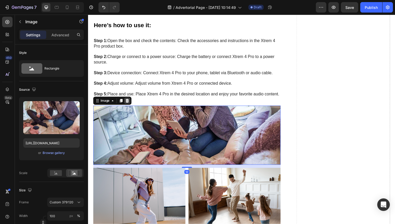
click at [126, 102] on icon at bounding box center [128, 103] width 4 height 4
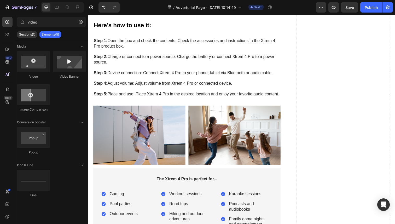
click at [127, 123] on img at bounding box center [140, 138] width 94 height 61
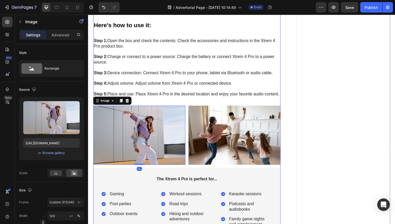
click at [128, 107] on div "Image Exclusive Deal: Up to 50% OFF — Limited Time Only! Heading 🌟 This special…" at bounding box center [188, 50] width 191 height 381
click at [127, 120] on img at bounding box center [140, 138] width 94 height 61
click at [127, 105] on div at bounding box center [128, 103] width 6 height 6
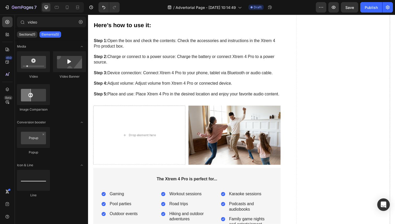
click at [118, 121] on div "Drop element here" at bounding box center [140, 138] width 94 height 61
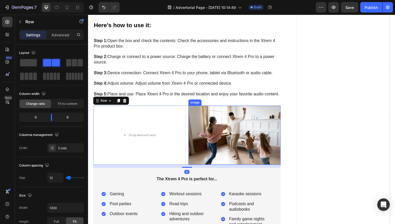
click at [218, 131] on img at bounding box center [237, 138] width 94 height 61
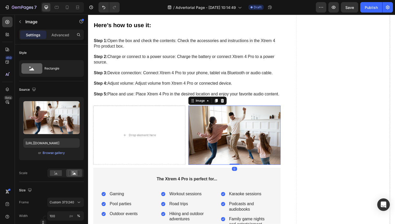
click at [225, 105] on div at bounding box center [225, 103] width 6 height 6
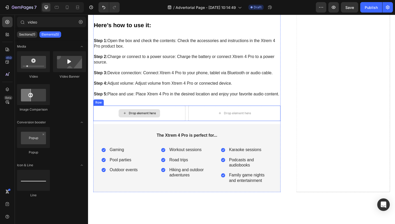
click at [171, 115] on div "Drop element here" at bounding box center [140, 116] width 94 height 16
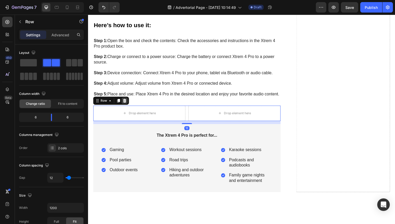
click at [127, 100] on div at bounding box center [125, 103] width 6 height 6
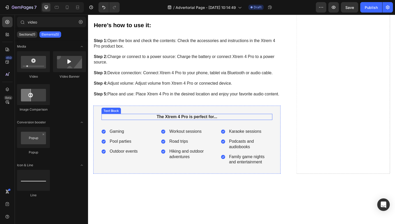
click at [141, 121] on p "The Xtrem 4 Pro is perfect for..." at bounding box center [188, 119] width 173 height 5
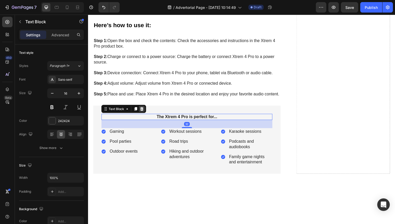
click at [143, 111] on icon at bounding box center [143, 111] width 4 height 4
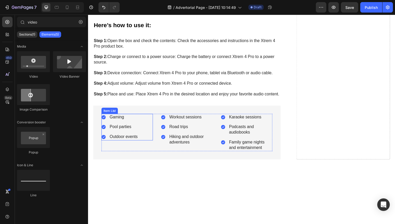
click at [143, 119] on div "Gaming Pool parties Outdoor events" at bounding box center [128, 129] width 53 height 27
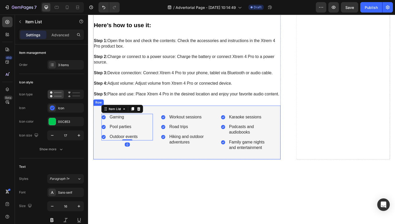
click at [152, 108] on div "Gaming Pool parties Outdoor events Item List 0 Workout sessions Road trips Hiki…" at bounding box center [188, 135] width 191 height 55
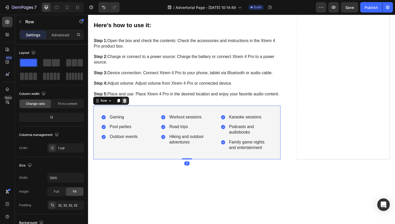
click at [126, 102] on icon at bounding box center [125, 103] width 3 height 4
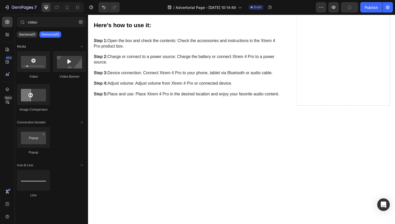
click at [162, 144] on div at bounding box center [244, 180] width 313 height 136
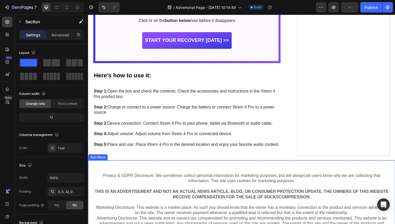
scroll to position [1209, 0]
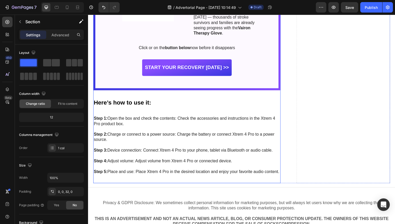
click at [145, 129] on p at bounding box center [189, 131] width 191 height 5
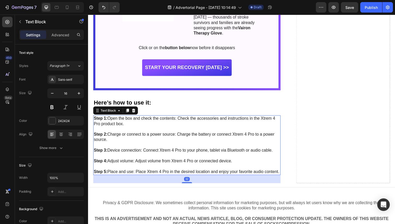
click at [145, 129] on p at bounding box center [189, 131] width 191 height 5
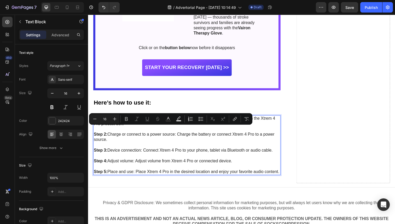
click at [143, 142] on p "Step 2: Charge or connect to a power source: Charge the battery or connect Xtre…" at bounding box center [189, 139] width 191 height 11
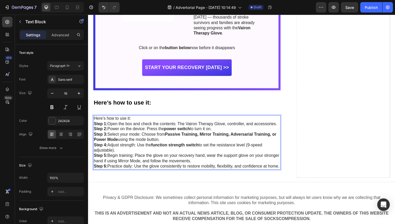
click at [154, 121] on p "Here’s how to use it:" at bounding box center [189, 120] width 191 height 5
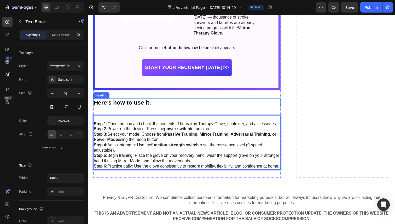
click at [161, 105] on h2 "Here’s how to use it:" at bounding box center [188, 104] width 191 height 9
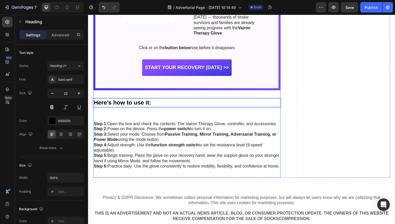
click at [156, 121] on p "Rich Text Editor. Editing area: main" at bounding box center [189, 120] width 191 height 5
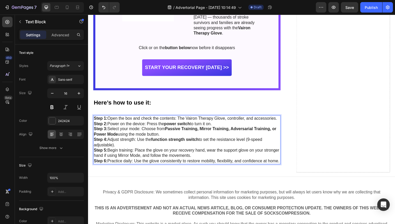
click at [280, 122] on p "Step 1: Open the box and check the contents: The Vairon Therapy Glove, controll…" at bounding box center [189, 120] width 191 height 5
click at [282, 122] on p "Step 1: Open the box and check the contents: The Vairon Therapy Glove, controll…" at bounding box center [189, 120] width 191 height 5
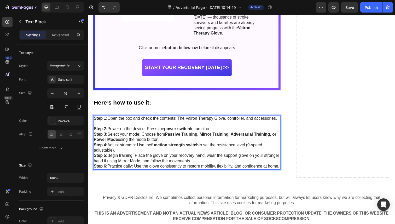
click at [254, 132] on p "Step 2: Power on the device: Press the power switch to turn it on." at bounding box center [189, 131] width 191 height 5
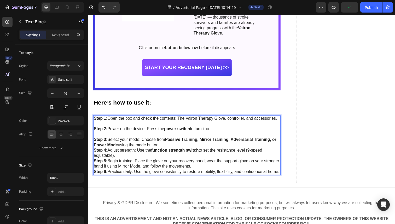
click at [265, 149] on p "Step 3: Select your mode: Choose from Passive Training, Mirror Training, Advers…" at bounding box center [189, 145] width 191 height 11
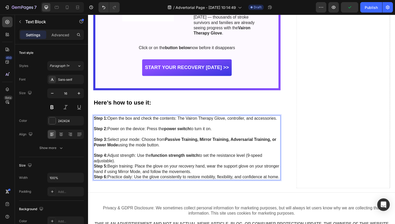
click at [230, 166] on p "Step 4: Adjust strength: Use the function strength switch to set the resistance…" at bounding box center [189, 161] width 191 height 11
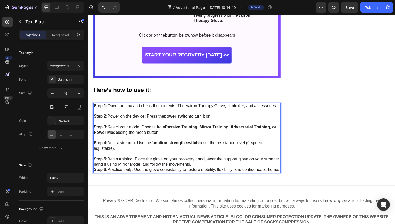
scroll to position [1235, 0]
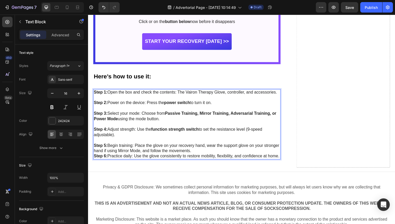
click at [215, 157] on p "Step 6: Practice daily: Use the glove consistently to restore mobility, flexibi…" at bounding box center [189, 158] width 191 height 5
click at [215, 155] on p "Step 5: Begin training: Place the glove on your recovery hand, wear the support…" at bounding box center [189, 151] width 191 height 11
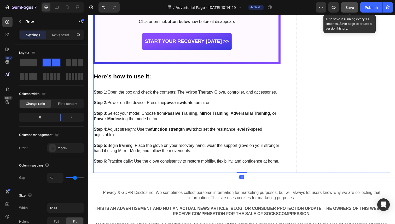
click at [352, 10] on div "Save" at bounding box center [349, 7] width 9 height 5
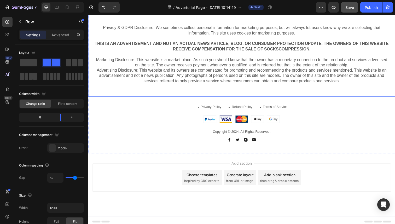
scroll to position [1407, 0]
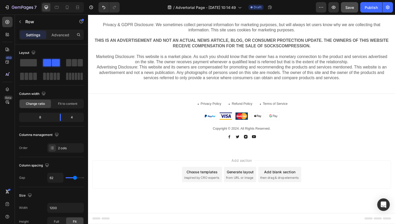
click at [328, 174] on div "Add section Choose templates inspired by CRO experts Generate layout from URL o…" at bounding box center [244, 178] width 305 height 29
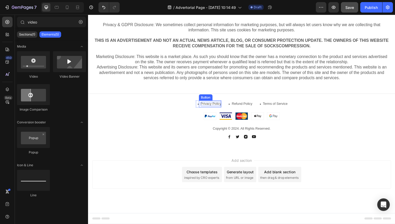
click at [219, 104] on p "Privacy Policy" at bounding box center [213, 106] width 21 height 4
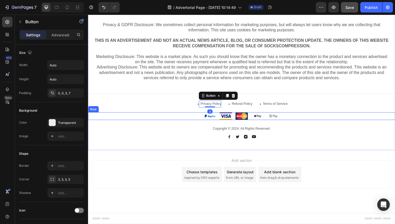
click at [167, 115] on div "Image Image Image Image Image Row" at bounding box center [244, 118] width 313 height 8
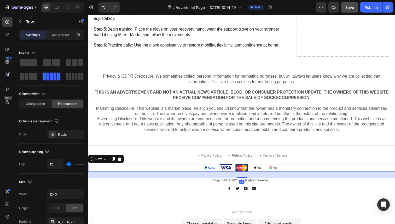
scroll to position [1334, 0]
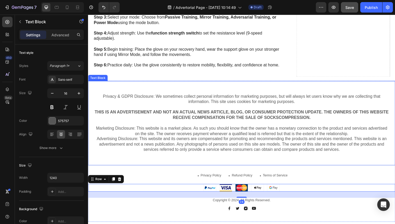
click at [188, 90] on div "Privacy & GDPR Disclosure: We sometimes collect personal information for market…" at bounding box center [244, 125] width 313 height 86
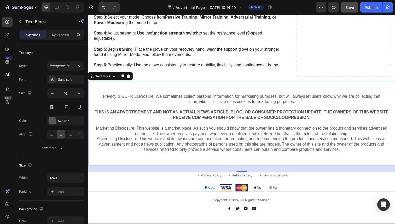
click at [357, 212] on div "Button Sticky" at bounding box center [245, 211] width 376 height 33
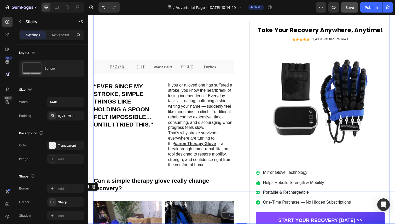
scroll to position [318, 0]
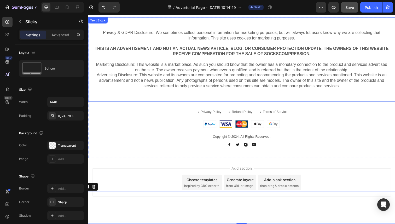
click at [238, 65] on p "Marketing Disclosure: This website is a market place. As such you should know t…" at bounding box center [245, 76] width 302 height 27
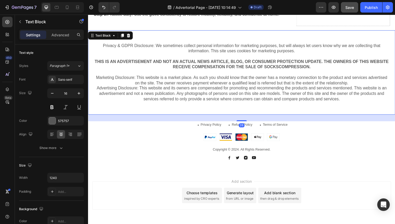
scroll to position [1381, 0]
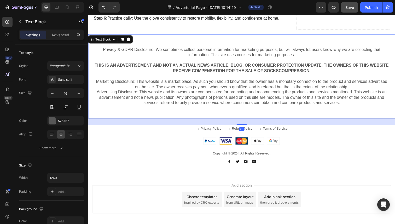
click at [238, 65] on strong "THIS IS AN ADVERTISEMENT AND NOT AN ACTUAL NEWS ARTICLE, BLOG, OR CONSUMER PROT…" at bounding box center [245, 69] width 300 height 10
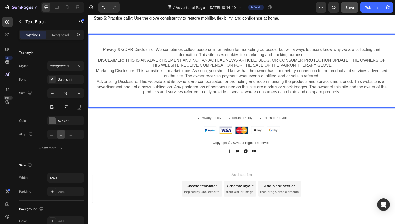
click at [320, 56] on p "Privacy & GDPR Disclosure: We sometimes collect personal information for market…" at bounding box center [245, 53] width 302 height 11
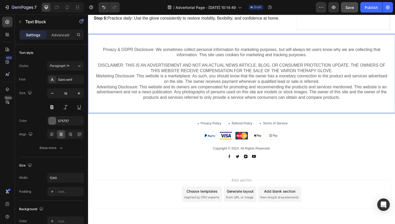
click at [339, 73] on p "DISCLAIMER: THIS IS AN ADVERTISEMENT AND NOT AN ACTUAL NEWS ARTICLE, BLOG, OR C…" at bounding box center [245, 69] width 302 height 11
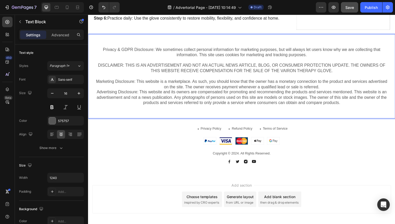
click at [337, 90] on p "Marketing Disclosure: This website is a marketplace. As such, you should know t…" at bounding box center [245, 85] width 302 height 11
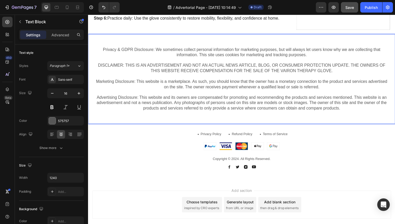
click at [338, 75] on p "DISCLAIMER: THIS IS AN ADVERTISEMENT AND NOT AN ACTUAL NEWS ARTICLE, BLOG, OR C…" at bounding box center [245, 72] width 302 height 16
click at [339, 74] on p "DISCLAIMER: THIS IS AN ADVERTISEMENT AND NOT AN ACTUAL NEWS ARTICLE, BLOG, OR C…" at bounding box center [245, 72] width 302 height 16
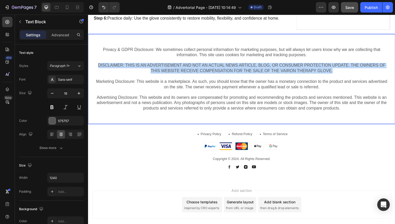
click at [98, 66] on p "DISCLAIMER: THIS IS AN ADVERTISEMENT AND NOT AN ACTUAL NEWS ARTICLE, BLOG, OR C…" at bounding box center [245, 72] width 302 height 16
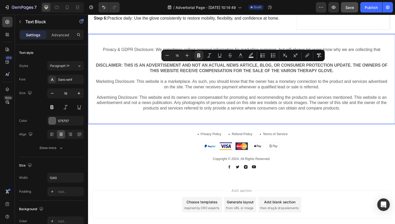
click at [245, 83] on p "Marketing Disclosure: This website is a marketplace. As such, you should know t…" at bounding box center [245, 88] width 302 height 16
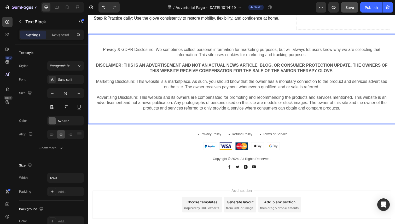
click at [281, 88] on p "Marketing Disclosure: This website is a marketplace. As such, you should know t…" at bounding box center [245, 88] width 302 height 16
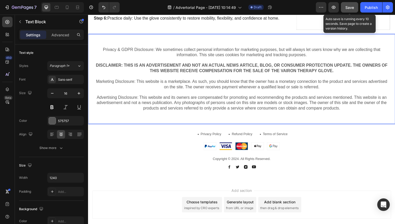
click at [354, 9] on button "Save" at bounding box center [349, 7] width 17 height 10
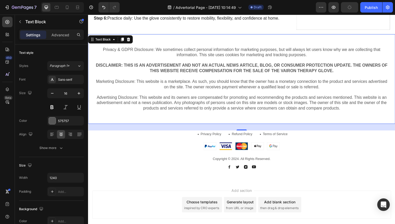
click at [299, 116] on div "Privacy & GDPR Disclosure: We sometimes collect personal information for market…" at bounding box center [244, 80] width 313 height 92
click at [301, 118] on div "Privacy & GDPR Disclosure: We sometimes collect personal information for market…" at bounding box center [244, 80] width 313 height 92
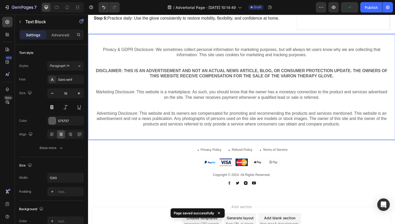
click at [353, 124] on p "Advertising Disclosure: This website and its owners are compensated for promoti…" at bounding box center [245, 121] width 302 height 16
click at [351, 133] on div "Privacy & GDPR Disclosure: We sometimes collect personal information for market…" at bounding box center [244, 88] width 313 height 108
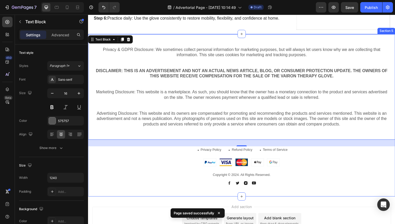
click at [334, 159] on div "Privacy & GDPR Disclosure: We sometimes collect personal information for market…" at bounding box center [244, 113] width 313 height 158
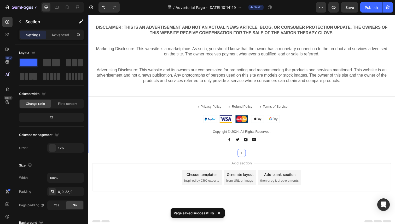
scroll to position [1428, 0]
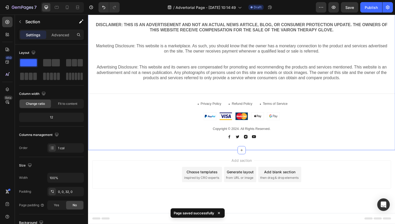
click at [213, 108] on div "Privacy Policy Button" at bounding box center [212, 105] width 23 height 7
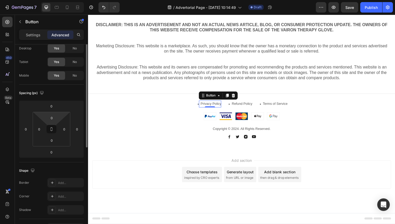
scroll to position [0, 0]
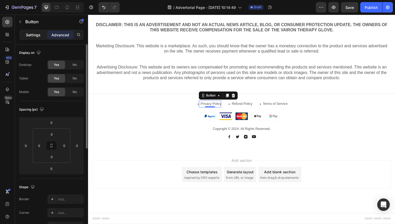
click at [35, 34] on p "Settings" at bounding box center [33, 34] width 15 height 5
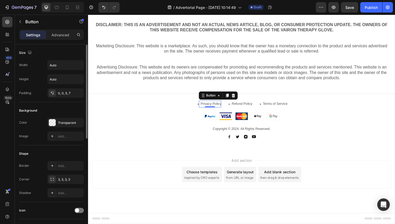
scroll to position [207, 0]
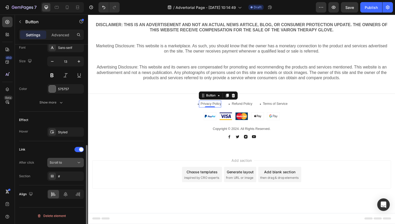
click at [72, 164] on div "Scroll to" at bounding box center [63, 162] width 27 height 5
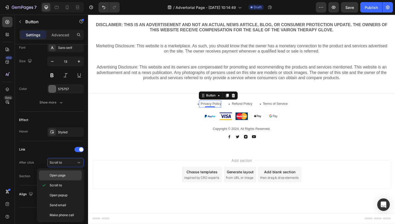
click at [62, 177] on span "Open page" at bounding box center [58, 175] width 16 height 5
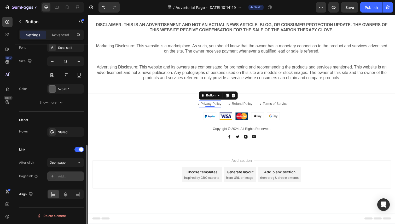
click at [65, 178] on div "Add..." at bounding box center [70, 176] width 25 height 5
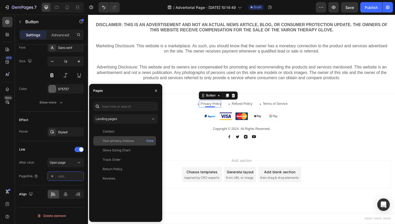
click at [124, 139] on div "Your privacy choices" at bounding box center [118, 140] width 31 height 5
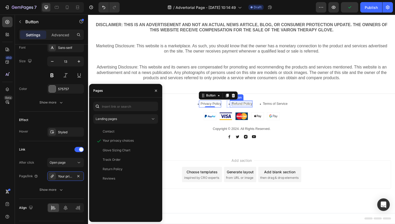
click at [244, 107] on p "Refund Policy" at bounding box center [245, 106] width 21 height 4
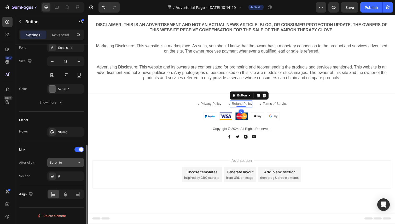
click at [68, 165] on button "Scroll to" at bounding box center [65, 162] width 37 height 9
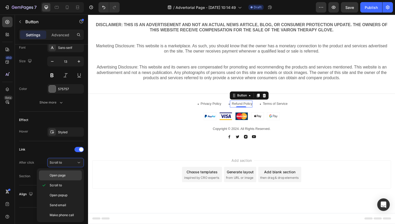
click at [65, 171] on div "Open page" at bounding box center [60, 175] width 43 height 10
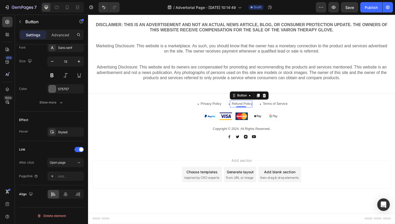
click at [65, 175] on div "Add..." at bounding box center [70, 176] width 25 height 5
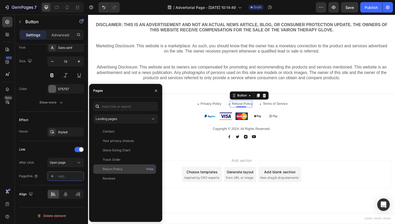
click at [118, 174] on div "Return Policy View" at bounding box center [124, 178] width 63 height 9
click at [122, 170] on div "Return Policy" at bounding box center [113, 168] width 20 height 5
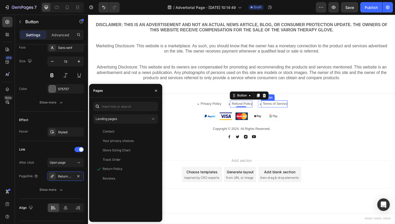
click at [289, 109] on link "Terms of Service" at bounding box center [278, 107] width 27 height 6
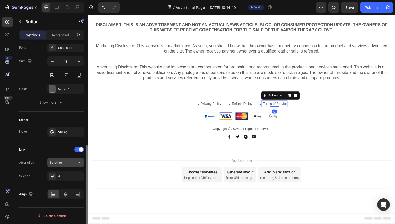
click at [61, 166] on button "Scroll to" at bounding box center [65, 162] width 37 height 9
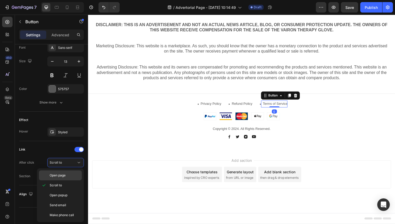
click at [63, 175] on span "Open page" at bounding box center [58, 175] width 16 height 5
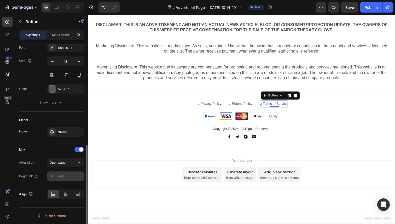
click at [64, 179] on div "Add..." at bounding box center [65, 175] width 37 height 9
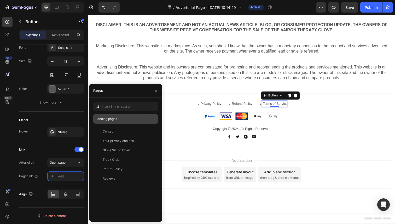
click at [144, 115] on button "Landing pages" at bounding box center [125, 118] width 65 height 9
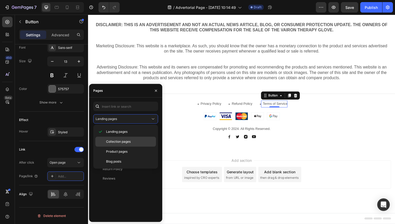
click at [132, 139] on p "Collection pages" at bounding box center [130, 141] width 48 height 5
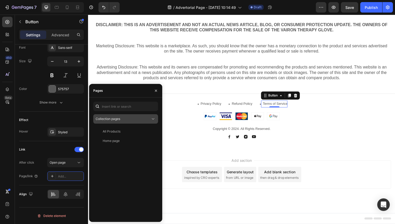
click at [142, 119] on div "Collection pages" at bounding box center [123, 119] width 55 height 5
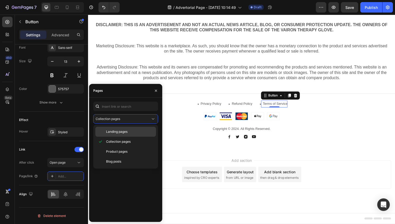
click at [133, 130] on p "Landing pages" at bounding box center [130, 131] width 48 height 5
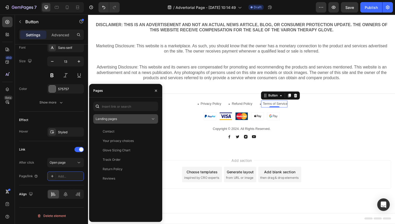
click at [142, 118] on div "Landing pages" at bounding box center [123, 119] width 55 height 5
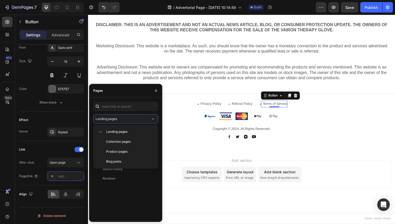
click at [137, 194] on div "Contact View Your privacy choices View Glove Sizing Chart View Track Order View…" at bounding box center [125, 172] width 65 height 91
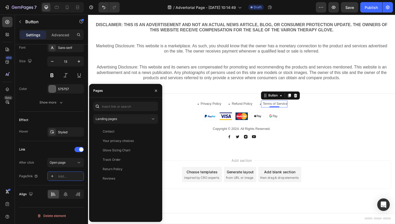
click at [175, 149] on div "Privacy & GDPR Disclosure: We sometimes collect personal information for market…" at bounding box center [244, 70] width 313 height 166
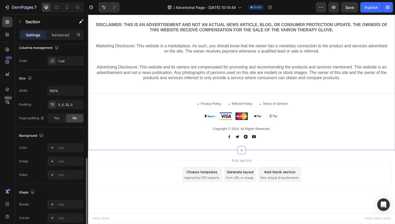
scroll to position [124, 0]
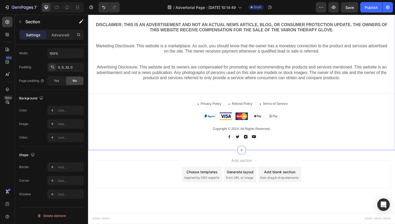
drag, startPoint x: 175, startPoint y: 149, endPoint x: 280, endPoint y: 107, distance: 112.7
click at [280, 107] on p "Terms of Service" at bounding box center [278, 106] width 25 height 4
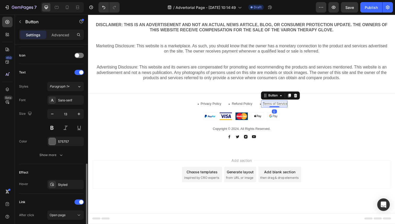
scroll to position [207, 0]
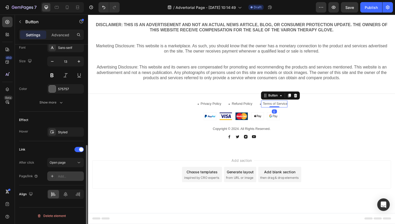
drag, startPoint x: 192, startPoint y: 92, endPoint x: 64, endPoint y: 175, distance: 152.6
click at [64, 175] on div "Add..." at bounding box center [70, 176] width 25 height 5
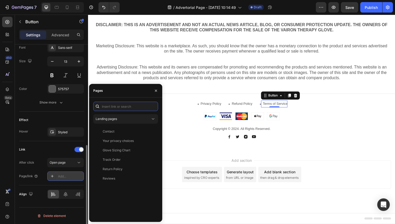
click at [129, 110] on input "text" at bounding box center [125, 106] width 65 height 9
paste input "https://vaironpro.com/pages/terms-of-service"
type input "https://vaironpro.com/pages/terms-of-service"
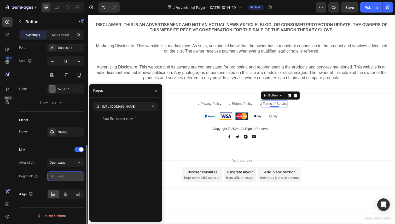
click at [184, 138] on div "Icon Icon Icon Icon Row" at bounding box center [244, 139] width 313 height 4
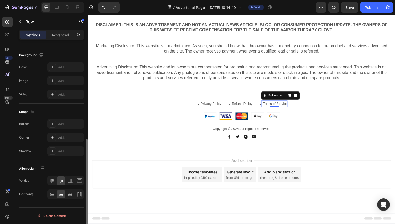
scroll to position [0, 0]
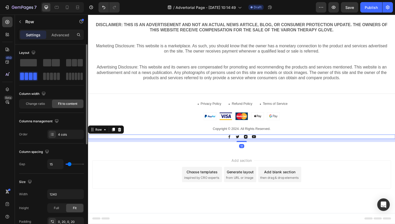
click at [285, 107] on p "Terms of Service" at bounding box center [278, 106] width 25 height 4
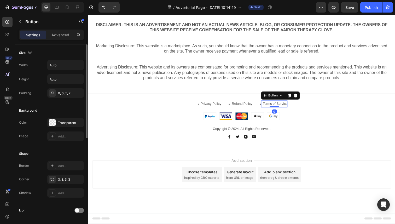
click at [285, 107] on p "Terms of Service" at bounding box center [278, 106] width 25 height 4
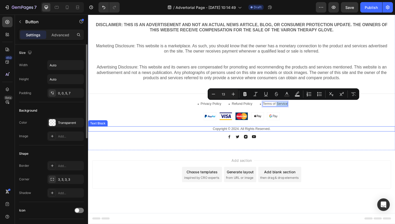
click at [322, 132] on p "Copyright © 2024. All Rights Reserved." at bounding box center [245, 131] width 302 height 4
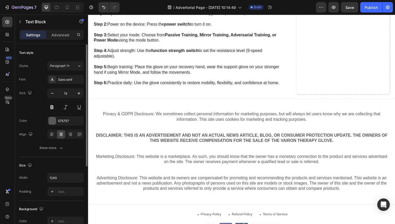
scroll to position [1428, 0]
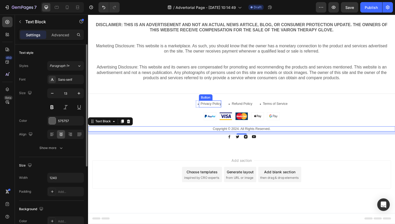
click at [206, 98] on div "Button" at bounding box center [208, 99] width 12 height 5
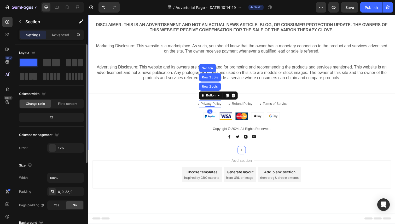
click at [177, 98] on div "Privacy & GDPR Disclosure: We sometimes collect personal information for market…" at bounding box center [244, 66] width 313 height 158
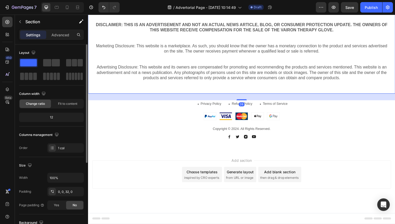
click at [177, 90] on div "Privacy & GDPR Disclosure: We sometimes collect personal information for market…" at bounding box center [244, 41] width 313 height 108
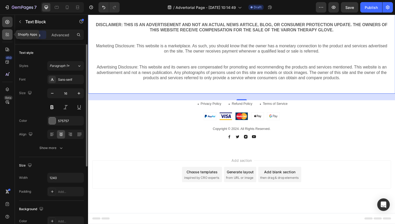
click at [9, 36] on icon at bounding box center [7, 34] width 5 height 5
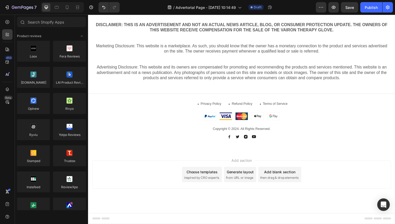
scroll to position [6, 0]
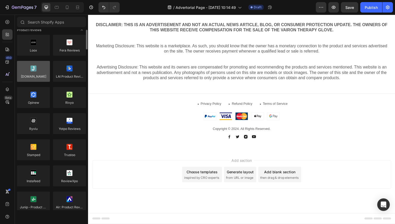
click at [37, 77] on div at bounding box center [33, 71] width 33 height 21
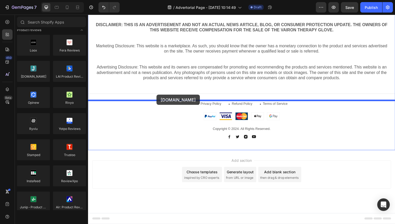
drag, startPoint x: 123, startPoint y: 85, endPoint x: 158, endPoint y: 96, distance: 37.0
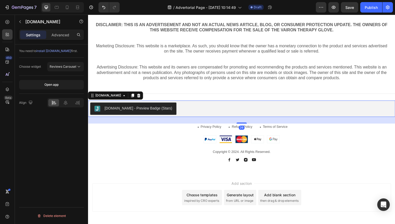
click at [57, 119] on div "You need to install Judge.me first. Choose widget Reviews Carousel Open app Ali…" at bounding box center [51, 141] width 73 height 194
click at [65, 63] on button "Reviews Carousel" at bounding box center [65, 66] width 37 height 9
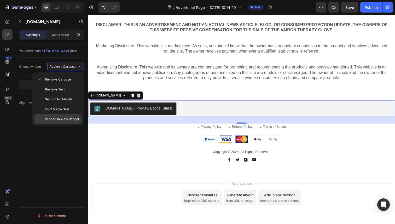
click at [64, 120] on span "Verified Review Widget" at bounding box center [62, 119] width 34 height 5
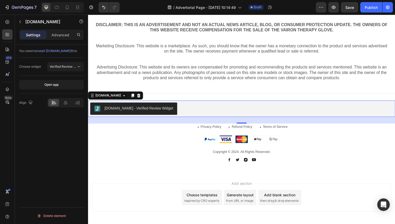
click at [55, 149] on div "You need to install [DOMAIN_NAME] first. Choose widget Verified Review Widget O…" at bounding box center [51, 141] width 73 height 194
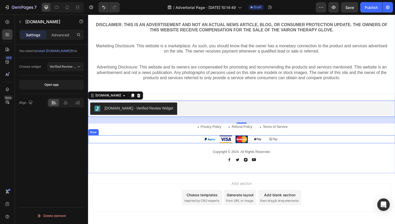
click at [177, 143] on div "Image Image Image Image Image Row" at bounding box center [244, 142] width 313 height 8
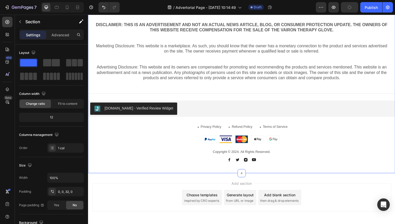
click at [169, 102] on div "Privacy & GDPR Disclosure: We sometimes collect personal information for market…" at bounding box center [244, 77] width 313 height 181
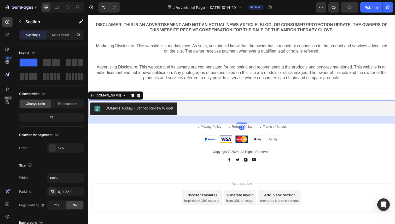
click at [155, 109] on div "[DOMAIN_NAME] - Verified Review Widget" at bounding box center [140, 110] width 70 height 5
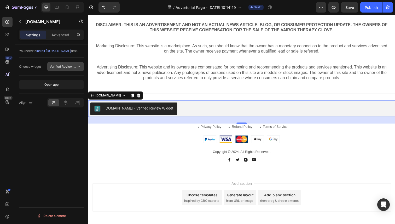
click at [62, 62] on button "Verified Review Widget" at bounding box center [65, 66] width 37 height 9
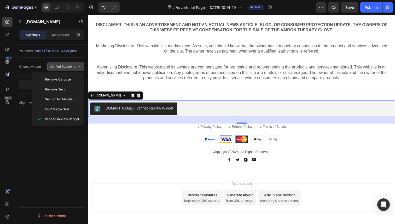
click at [62, 62] on button "Verified Review Widget" at bounding box center [65, 66] width 37 height 9
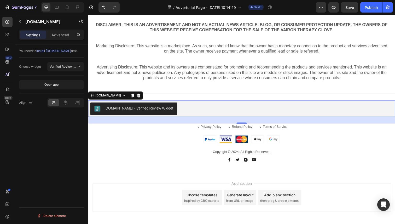
click at [51, 141] on div "You need to install [DOMAIN_NAME] first. Choose widget Verified Review Widget O…" at bounding box center [51, 141] width 73 height 194
click at [55, 83] on div "Open app" at bounding box center [51, 84] width 14 height 5
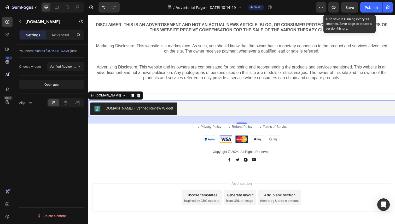
click at [351, 7] on span "Save" at bounding box center [349, 7] width 9 height 4
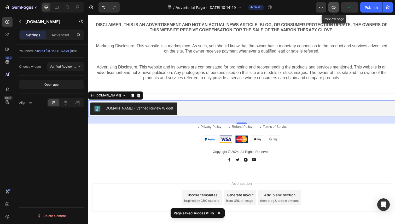
click at [335, 8] on icon "button" at bounding box center [334, 7] width 4 height 3
click at [158, 150] on div "Privacy & GDPR Disclosure: We sometimes collect personal information for market…" at bounding box center [244, 77] width 313 height 181
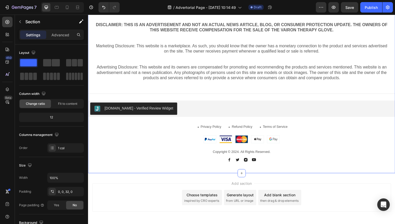
click at [123, 135] on div "Privacy & GDPR Disclosure: We sometimes collect personal information for market…" at bounding box center [244, 77] width 313 height 181
click at [312, 125] on div "Privacy & GDPR Disclosure: We sometimes collect personal information for market…" at bounding box center [244, 77] width 313 height 181
click at [312, 120] on div "Privacy & GDPR Disclosure: We sometimes collect personal information for market…" at bounding box center [244, 77] width 313 height 181
click at [302, 121] on div "Privacy & GDPR Disclosure: We sometimes collect personal information for market…" at bounding box center [244, 77] width 313 height 181
click at [302, 123] on div "Privacy & GDPR Disclosure: We sometimes collect personal information for market…" at bounding box center [244, 77] width 313 height 181
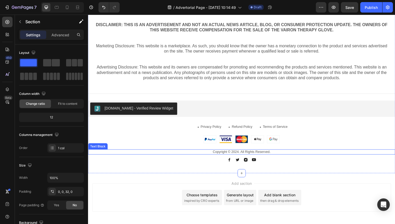
scroll to position [1420, 0]
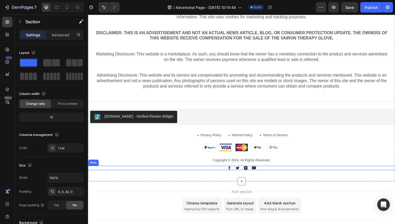
click at [282, 173] on div "Icon Icon Icon Icon Row" at bounding box center [244, 171] width 313 height 4
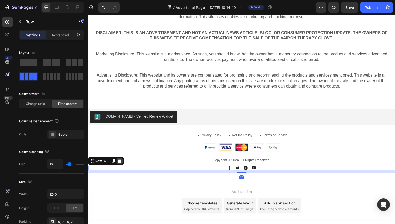
click at [120, 164] on icon at bounding box center [120, 164] width 3 height 4
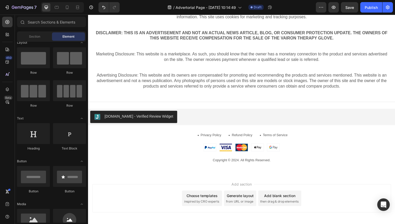
click at [178, 179] on div "Add section Choose templates inspired by CRO experts Generate layout from URL o…" at bounding box center [244, 209] width 313 height 64
click at [190, 167] on div "Privacy & GDPR Disclosure: We sometimes collect personal information for market…" at bounding box center [244, 82] width 313 height 173
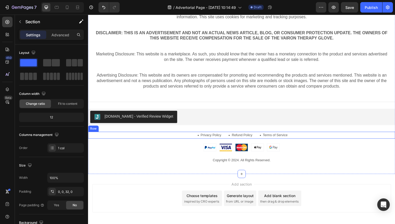
click at [259, 135] on div "Icon Privacy Policy Button Row Icon Refund Policy Button Row Icon Terms of Serv…" at bounding box center [244, 137] width 313 height 7
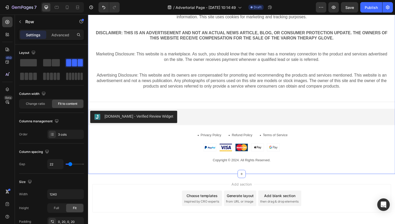
click at [259, 130] on div "Privacy & GDPR Disclosure: We sometimes collect personal information for market…" at bounding box center [244, 82] width 313 height 173
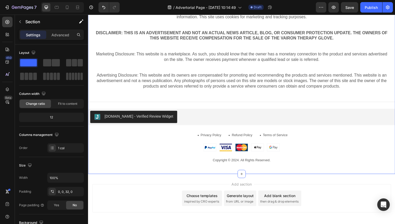
click at [236, 131] on div "Privacy & GDPR Disclosure: We sometimes collect personal information for market…" at bounding box center [244, 82] width 313 height 173
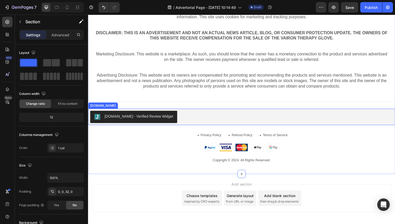
click at [228, 117] on div "[DOMAIN_NAME] - Verified Review Widget" at bounding box center [244, 119] width 309 height 13
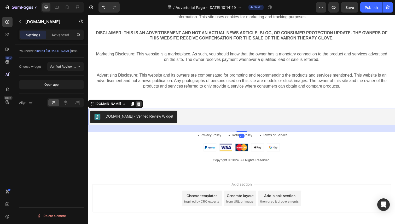
click at [138, 104] on icon at bounding box center [140, 106] width 4 height 4
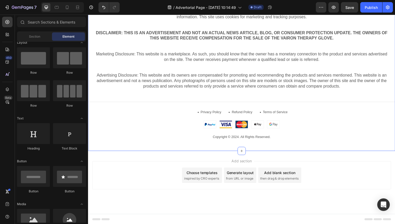
click at [140, 108] on div "Privacy & GDPR Disclosure: We sometimes collect personal information for market…" at bounding box center [244, 71] width 313 height 150
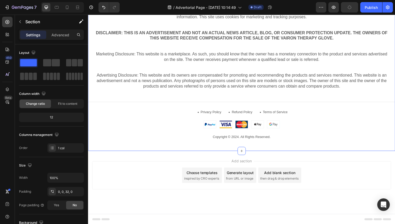
click at [253, 141] on p "Copyright © 2024. All Rights Reserved." at bounding box center [245, 140] width 302 height 4
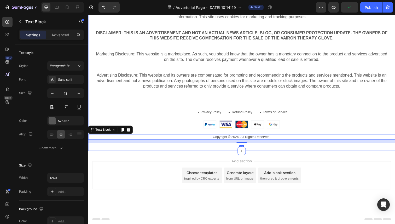
click at [135, 133] on div "Privacy & GDPR Disclosure: We sometimes collect personal information for market…" at bounding box center [244, 71] width 313 height 150
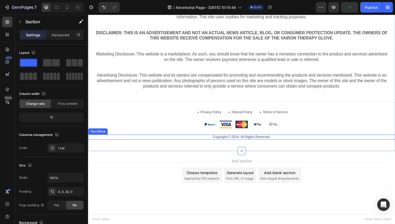
click at [211, 138] on p "Copyright © 2024. All Rights Reserved." at bounding box center [245, 140] width 302 height 4
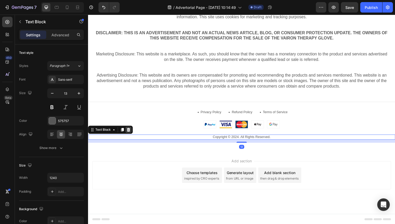
click at [129, 132] on icon at bounding box center [129, 132] width 3 height 4
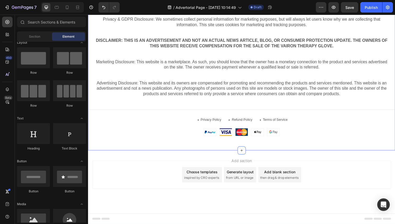
click at [160, 125] on div "Privacy & GDPR Disclosure: We sometimes collect personal information for market…" at bounding box center [244, 74] width 313 height 141
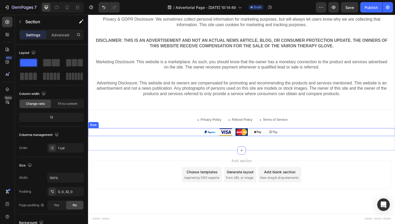
click at [161, 133] on div "Image Image Image Image Image Row" at bounding box center [244, 135] width 313 height 8
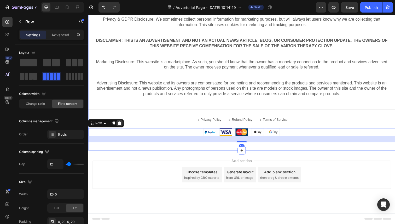
click at [120, 126] on icon at bounding box center [120, 126] width 4 height 4
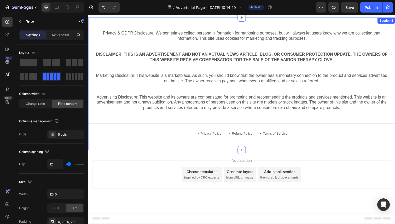
scroll to position [1398, 0]
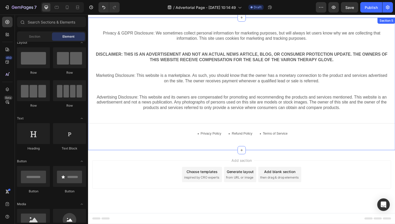
click at [155, 126] on div "Privacy & GDPR Disclosure: We sometimes collect personal information for market…" at bounding box center [244, 81] width 313 height 127
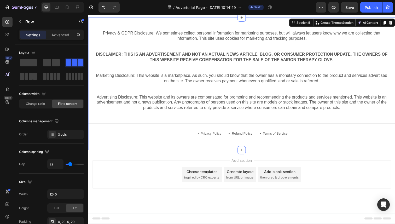
click at [155, 134] on div "Icon Privacy Policy Button Row Icon Refund Policy Button Row Icon Terms of Serv…" at bounding box center [244, 136] width 313 height 7
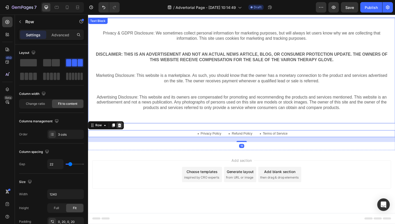
click at [121, 127] on icon at bounding box center [120, 128] width 3 height 4
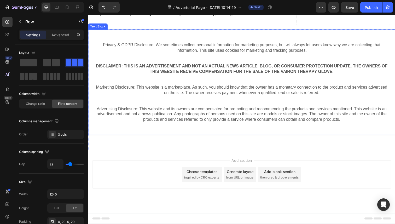
scroll to position [1386, 0]
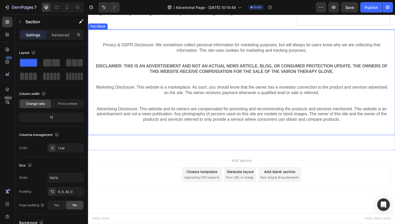
click at [187, 141] on div "Privacy & GDPR Disclosure: We sometimes collect personal information for market…" at bounding box center [244, 87] width 313 height 115
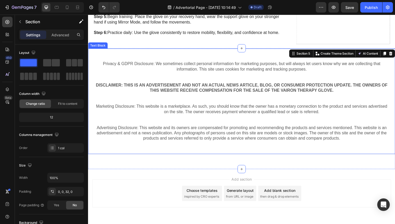
scroll to position [1363, 0]
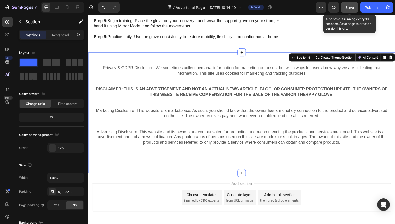
click at [350, 11] on button "Save" at bounding box center [349, 7] width 17 height 10
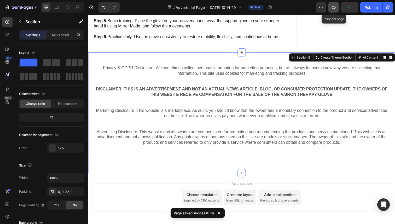
click at [331, 8] on icon "button" at bounding box center [333, 7] width 5 height 5
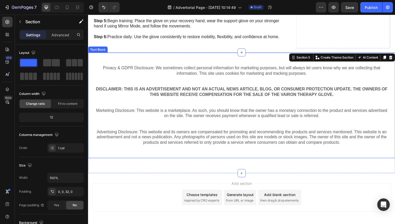
scroll to position [1386, 0]
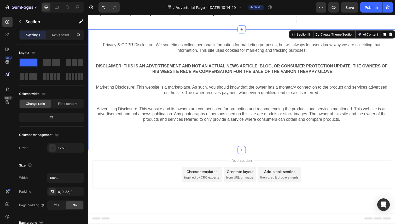
click at [214, 145] on div "Privacy & GDPR Disclosure: We sometimes collect personal information for market…" at bounding box center [244, 91] width 313 height 123
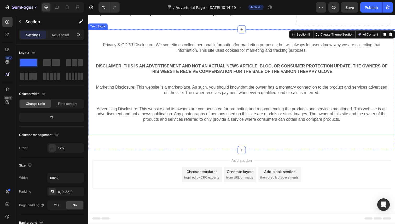
drag, startPoint x: 244, startPoint y: 153, endPoint x: 246, endPoint y: 135, distance: 17.8
click at [246, 135] on div "Privacy & GDPR Disclosure: We sometimes collect personal information for market…" at bounding box center [244, 91] width 313 height 123
click at [246, 135] on div "Privacy & GDPR Disclosure: We sometimes collect personal information for market…" at bounding box center [244, 84] width 313 height 108
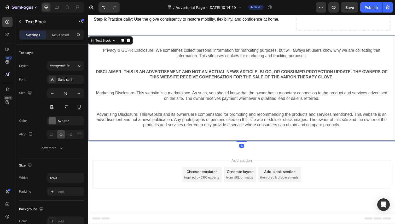
scroll to position [1379, 0]
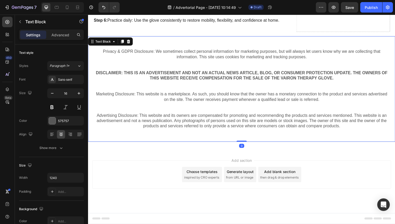
drag, startPoint x: 242, startPoint y: 144, endPoint x: 242, endPoint y: 136, distance: 8.1
click at [242, 136] on div "Privacy & GDPR Disclosure: We sometimes collect personal information for market…" at bounding box center [244, 91] width 313 height 108
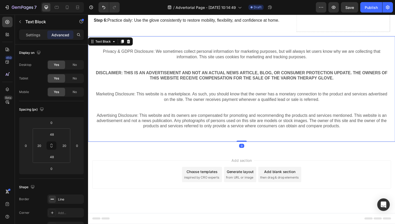
click at [275, 138] on div "Privacy & GDPR Disclosure: We sometimes collect personal information for market…" at bounding box center [244, 91] width 313 height 108
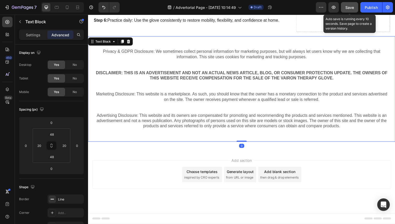
click at [347, 3] on button "Save" at bounding box center [349, 7] width 17 height 10
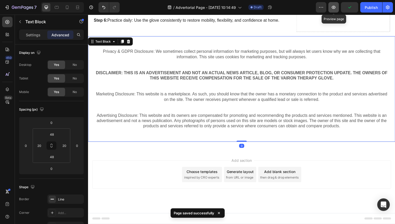
click at [332, 5] on icon "button" at bounding box center [333, 7] width 5 height 5
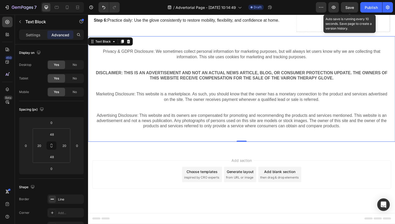
click at [350, 10] on div "Save" at bounding box center [349, 7] width 9 height 5
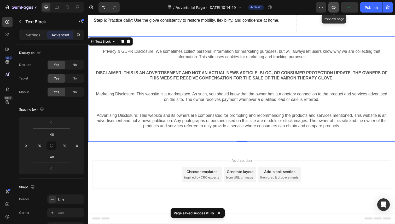
click at [335, 7] on icon "button" at bounding box center [333, 7] width 5 height 5
click at [271, 157] on div "Add section Choose templates inspired by CRO experts Generate layout from URL o…" at bounding box center [244, 185] width 313 height 64
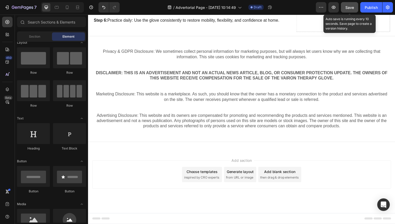
click at [352, 6] on span "Save" at bounding box center [349, 7] width 9 height 4
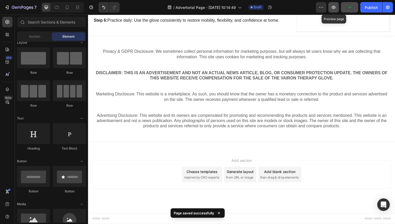
click at [334, 7] on icon "button" at bounding box center [334, 7] width 4 height 3
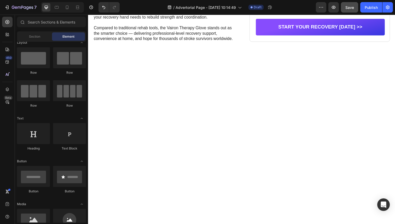
scroll to position [0, 0]
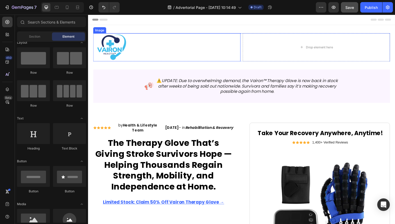
click at [209, 40] on div at bounding box center [168, 48] width 150 height 29
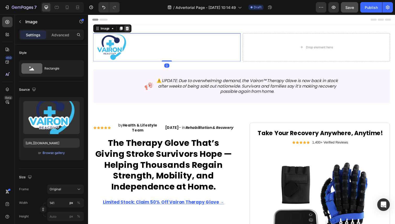
click at [125, 26] on div at bounding box center [128, 29] width 6 height 6
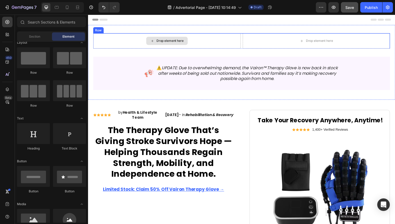
click at [153, 40] on icon at bounding box center [154, 41] width 4 height 4
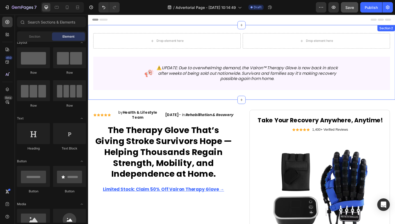
click at [151, 31] on div "Drop element here Drop element here Row Image ⚠️ UPDATE: Due to overwhelming de…" at bounding box center [244, 63] width 313 height 76
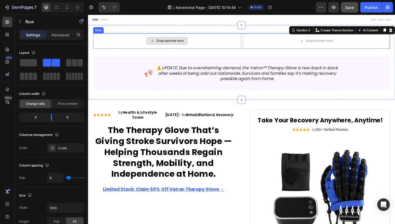
click at [151, 34] on div "Drop element here" at bounding box center [168, 42] width 150 height 16
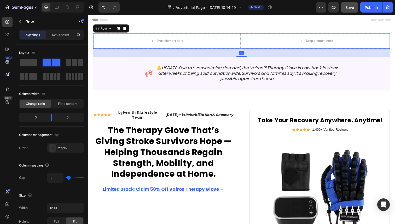
click at [125, 29] on icon at bounding box center [125, 29] width 4 height 4
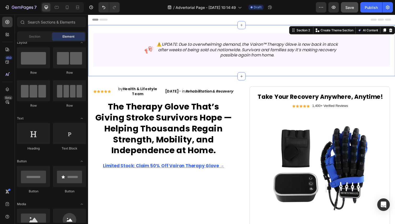
click at [255, 31] on div "Image ⚠️ UPDATE: Due to overwhelming demand, the Vairon™ Therapy Glove is now b…" at bounding box center [244, 51] width 313 height 52
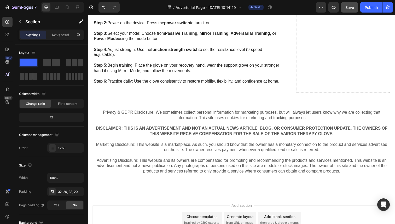
scroll to position [1326, 0]
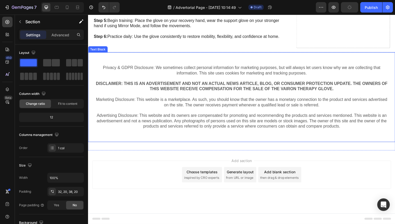
click at [298, 139] on div "Privacy & GDPR Disclosure: We sometimes collect personal information for market…" at bounding box center [244, 99] width 313 height 92
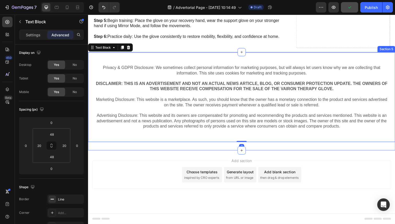
click at [278, 152] on div "Privacy & GDPR Disclosure: We sometimes collect personal information for market…" at bounding box center [244, 103] width 313 height 100
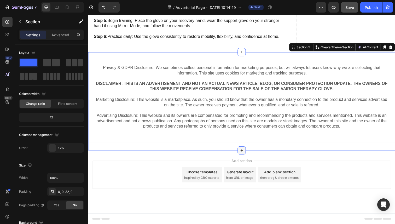
click at [244, 153] on icon at bounding box center [245, 153] width 2 height 2
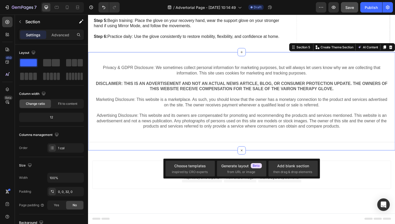
click at [235, 150] on div "Privacy & GDPR Disclosure: We sometimes collect personal information for market…" at bounding box center [244, 103] width 313 height 100
click at [335, 8] on icon "button" at bounding box center [333, 7] width 5 height 5
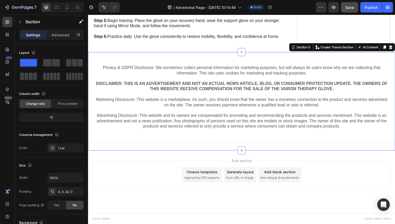
click at [237, 148] on div "Privacy & GDPR Disclosure: We sometimes collect personal information for market…" at bounding box center [244, 103] width 313 height 100
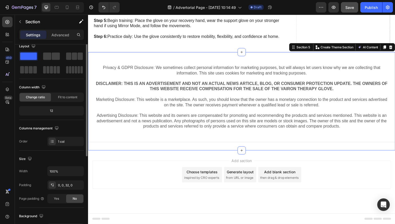
scroll to position [0, 0]
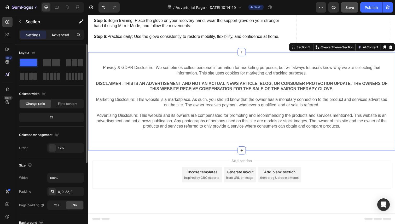
click at [69, 33] on div "Advanced" at bounding box center [60, 35] width 26 height 8
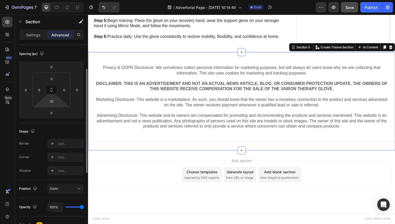
scroll to position [52, 0]
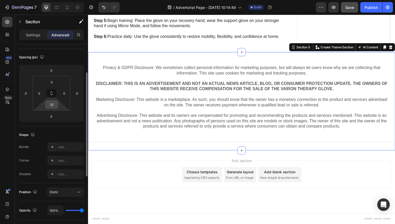
click at [53, 107] on input "32" at bounding box center [51, 105] width 10 height 8
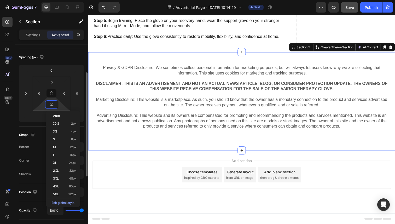
type input "0"
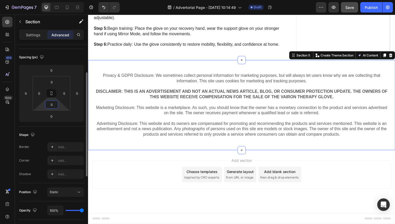
scroll to position [1317, 0]
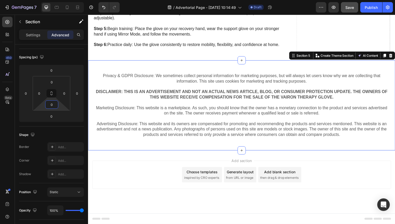
click at [149, 184] on div "Add section Choose templates inspired by CRO experts Generate layout from URL o…" at bounding box center [244, 178] width 305 height 29
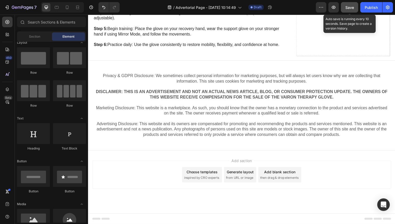
click at [347, 8] on span "Save" at bounding box center [349, 7] width 9 height 4
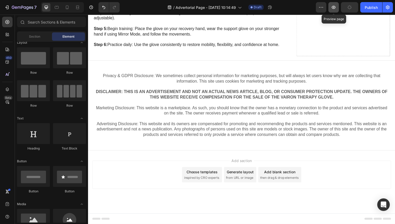
click at [335, 7] on icon "button" at bounding box center [334, 7] width 4 height 3
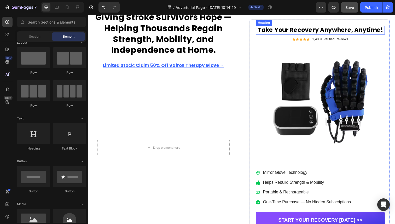
scroll to position [0, 0]
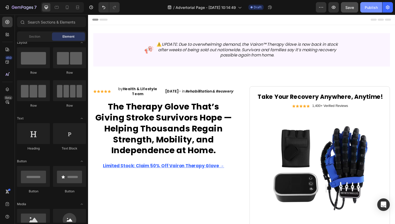
click at [369, 9] on div "Publish" at bounding box center [371, 7] width 13 height 5
click at [388, 10] on button "button" at bounding box center [387, 7] width 10 height 10
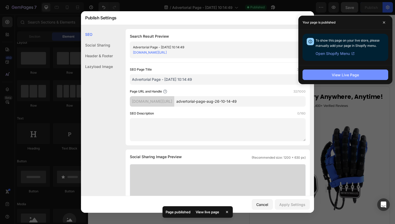
click at [352, 75] on div "View Live Page" at bounding box center [345, 74] width 27 height 5
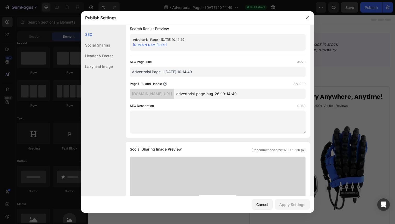
scroll to position [12, 0]
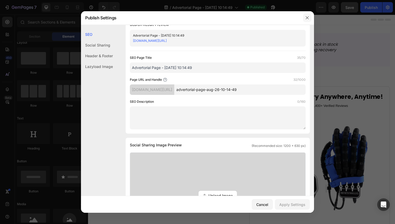
click at [308, 16] on icon "button" at bounding box center [307, 18] width 4 height 4
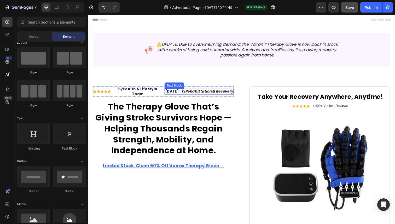
click at [202, 92] on strong "Rehabilitation & Recovery" at bounding box center [211, 92] width 49 height 5
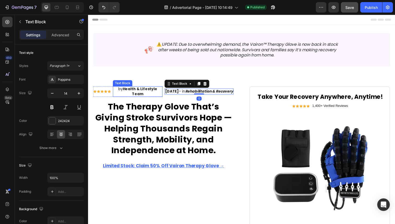
click at [148, 91] on strong "Health & Lifestyle Team" at bounding box center [140, 93] width 35 height 10
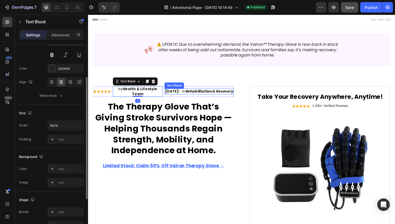
click at [216, 91] on strong "Rehabilitation & Recovery" at bounding box center [211, 92] width 49 height 5
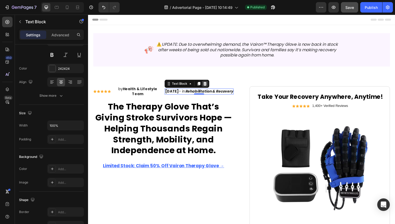
click at [207, 84] on icon at bounding box center [207, 85] width 3 height 4
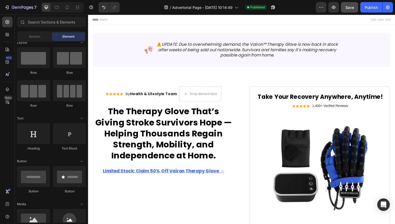
click at [352, 8] on span "Save" at bounding box center [349, 7] width 9 height 4
click at [385, 9] on icon "button" at bounding box center [387, 7] width 5 height 5
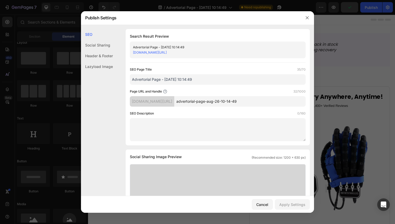
click at [201, 82] on input "Advertorial Page - [DATE] 10:14:49" at bounding box center [218, 79] width 176 height 10
click at [106, 113] on div "SEO Social Sharing Header & Footer Lazyload Image" at bounding box center [97, 129] width 32 height 201
click at [202, 79] on input "Advertorial Page - [DATE] 10:14:49" at bounding box center [218, 79] width 176 height 10
click at [219, 78] on input "Advertorial Page - [DATE] 10:14:49" at bounding box center [218, 79] width 176 height 10
paste input "“Vairon Therapy Glove – Stroke Recovery Made Simple at Home”"
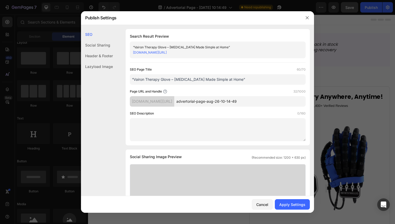
click at [229, 66] on div "Search Result Preview “Vairon Therapy Glove – Stroke Recovery Made Simple at Ho…" at bounding box center [218, 87] width 184 height 116
click at [135, 81] on input "“Vairon Therapy Glove – Stroke Recovery Made Simple at Home”" at bounding box center [218, 79] width 176 height 10
type input "Vairon Therapy Glove – Stroke Recovery Made Simple at Home"
drag, startPoint x: 196, startPoint y: 102, endPoint x: 283, endPoint y: 100, distance: 87.0
click at [281, 100] on input "advertorial-page-aug-26-10-14-49" at bounding box center [239, 101] width 131 height 10
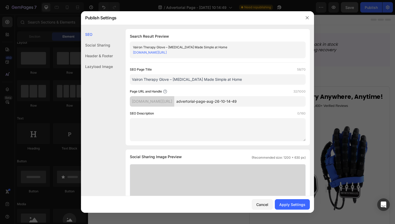
paste input "vairon-therapy-glove-stroke-recovery"
type input "vairon-therapy-glove-stroke-recovery"
click at [275, 92] on div "Page URL and Handle 36/1000" at bounding box center [218, 91] width 176 height 5
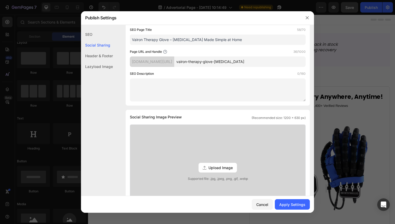
scroll to position [42, 0]
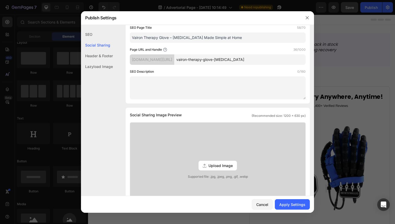
click at [210, 88] on textarea at bounding box center [218, 87] width 176 height 23
paste textarea "“Discover how the Vairon Therapy Glove helps stroke survivors restore strength,…"
type textarea "Discover how the Vairon Therapy Glove helps stroke survivors restore strength, …"
click at [126, 111] on div "Social Sharing Image Preview (Recommended size: 1200 x 630 px) Upload Image Sup…" at bounding box center [218, 173] width 184 height 131
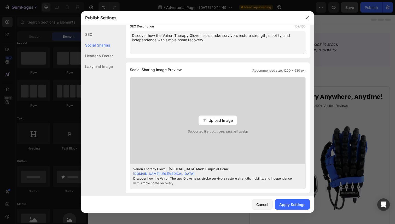
scroll to position [122, 0]
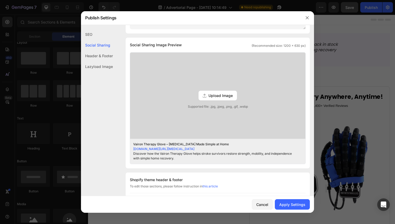
click at [223, 97] on span "Upload Image" at bounding box center [220, 95] width 24 height 5
click at [0, 0] on input "Upload Image Supported file: .jpg, .jpeg, .png, .gif, .webp" at bounding box center [0, 0] width 0 height 0
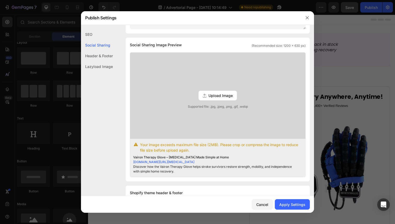
click at [231, 97] on span "Upload Image" at bounding box center [220, 95] width 24 height 5
click at [0, 0] on input "Upload Image Supported file: .jpg, .jpeg, .png, .gif, .webp" at bounding box center [0, 0] width 0 height 0
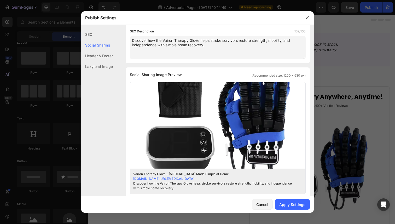
scroll to position [114, 0]
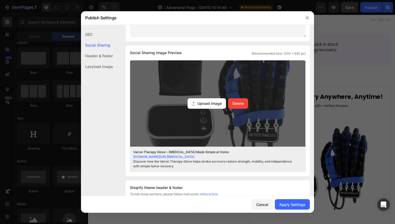
click at [216, 103] on span "Upload Image" at bounding box center [209, 103] width 24 height 5
click at [0, 0] on input "Upload Image Delete" at bounding box center [0, 0] width 0 height 0
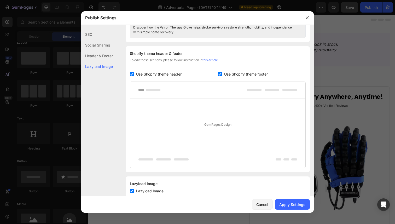
scroll to position [263, 0]
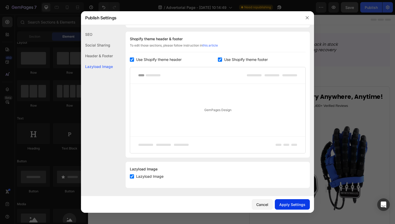
click at [289, 201] on button "Apply Settings" at bounding box center [292, 204] width 35 height 10
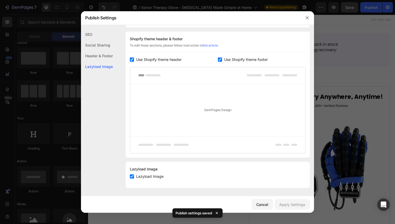
click at [342, 70] on div at bounding box center [197, 112] width 395 height 224
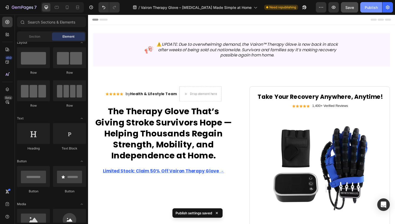
click at [367, 7] on div "Publish" at bounding box center [371, 7] width 13 height 5
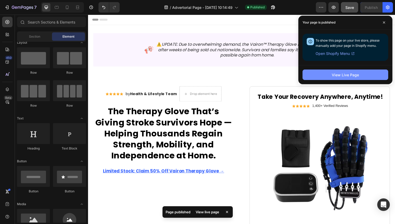
click at [319, 73] on button "View Live Page" at bounding box center [345, 74] width 86 height 10
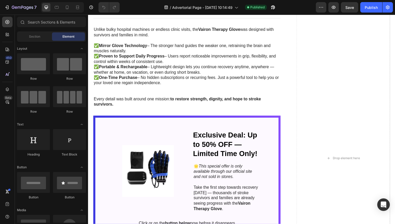
scroll to position [1323, 0]
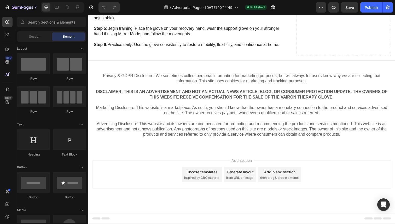
click at [248, 162] on span "Add section" at bounding box center [244, 163] width 25 height 5
click at [234, 148] on div "Privacy & GDPR Disclosure: We sometimes collect personal information for market…" at bounding box center [244, 107] width 313 height 92
click at [245, 163] on span "Add section" at bounding box center [244, 163] width 25 height 5
click at [222, 177] on div "Choose templates inspired by CRO experts" at bounding box center [204, 178] width 41 height 16
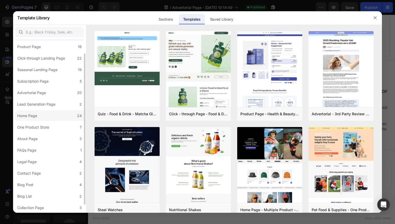
scroll to position [0, 0]
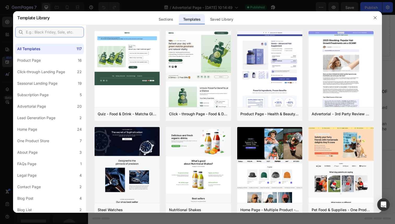
click at [55, 28] on input "text" at bounding box center [49, 32] width 69 height 10
type input "e"
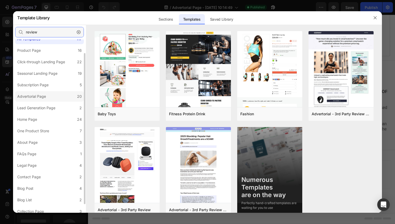
scroll to position [25, 0]
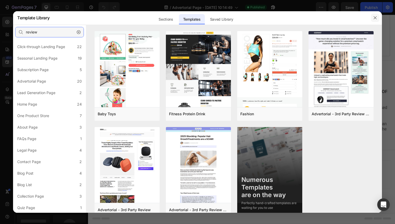
type input "review"
click at [374, 17] on icon "button" at bounding box center [375, 18] width 4 height 4
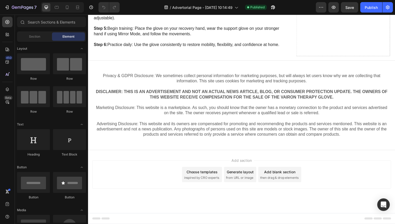
click at [251, 184] on div "Generate layout from URL or image" at bounding box center [243, 178] width 33 height 16
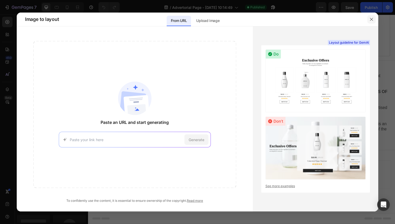
click at [371, 19] on icon "button" at bounding box center [371, 19] width 4 height 4
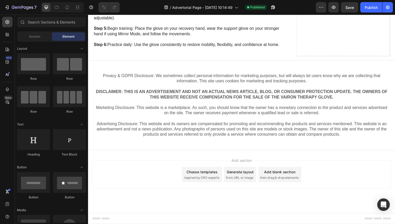
click at [283, 174] on div "Add blank section" at bounding box center [284, 174] width 32 height 5
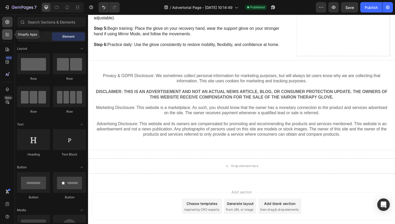
click at [10, 35] on div at bounding box center [7, 34] width 10 height 10
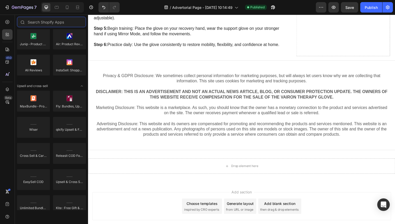
scroll to position [0, 0]
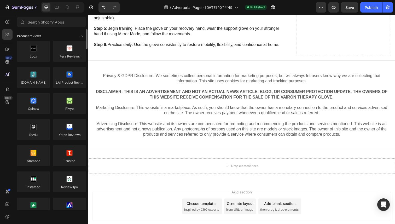
click at [81, 37] on icon "Toggle open" at bounding box center [82, 36] width 4 height 4
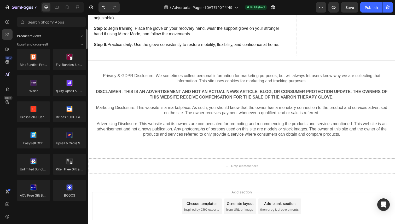
click at [81, 37] on icon "Toggle open" at bounding box center [82, 36] width 4 height 4
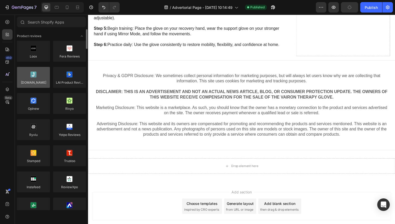
click at [34, 81] on div at bounding box center [33, 77] width 33 height 21
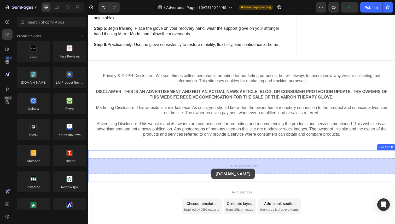
drag, startPoint x: 124, startPoint y: 96, endPoint x: 214, endPoint y: 172, distance: 117.5
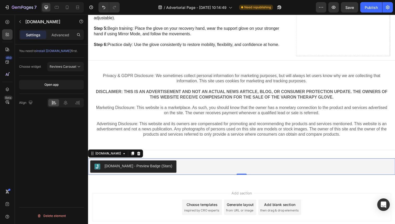
click at [139, 168] on div "[DOMAIN_NAME] - Preview Badge (Stars)" at bounding box center [139, 169] width 69 height 5
click at [70, 68] on span "Reviews Carousel" at bounding box center [63, 67] width 27 height 4
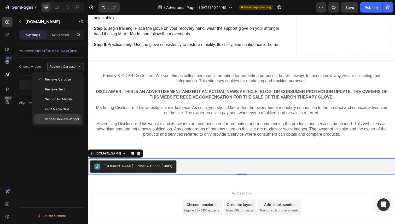
click at [66, 117] on span "Verified Review Widget" at bounding box center [62, 119] width 34 height 5
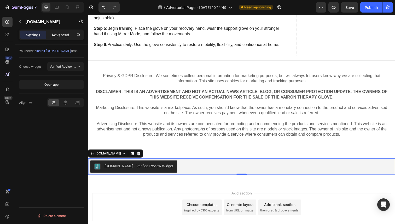
click at [62, 32] on p "Advanced" at bounding box center [60, 34] width 18 height 5
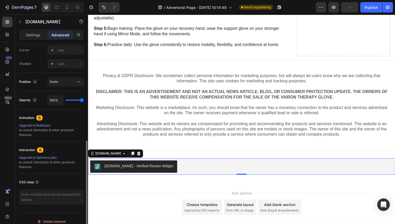
scroll to position [168, 0]
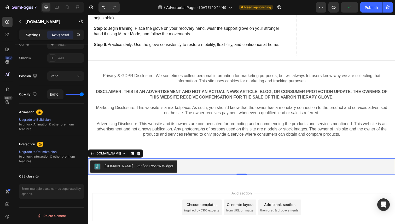
click at [37, 34] on p "Settings" at bounding box center [33, 34] width 15 height 5
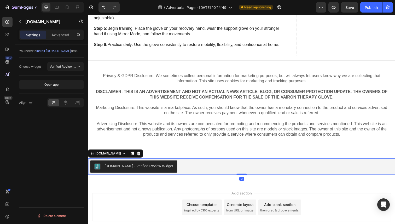
scroll to position [0, 0]
click at [66, 138] on div "You need to install [DOMAIN_NAME] first. Choose widget Verified Review Widget O…" at bounding box center [51, 141] width 73 height 194
click at [59, 85] on div "Open app" at bounding box center [51, 84] width 14 height 5
click at [62, 133] on div "You need to install [DOMAIN_NAME] first. Choose widget Verified Review Widget O…" at bounding box center [51, 141] width 73 height 194
click at [62, 68] on span "Verified Review Widget" at bounding box center [67, 67] width 34 height 4
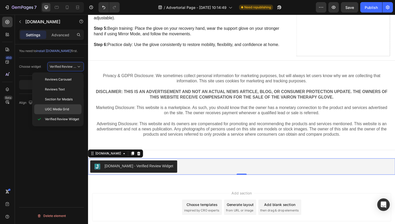
click at [63, 110] on span "UGC Media Grid" at bounding box center [57, 109] width 24 height 5
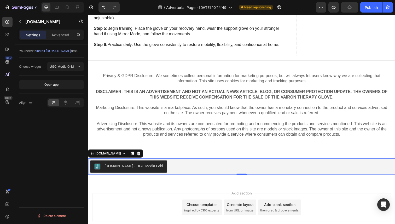
click at [56, 141] on div "You need to install [DOMAIN_NAME] first. Choose widget UGC Media Grid Open app …" at bounding box center [51, 141] width 73 height 194
click at [61, 124] on div "You need to install [DOMAIN_NAME] first. Choose widget UGC Media Grid Open app …" at bounding box center [51, 141] width 73 height 194
click at [133, 171] on div "[DOMAIN_NAME] - UGC Media Grid" at bounding box center [135, 169] width 60 height 5
click at [124, 156] on icon at bounding box center [125, 156] width 2 height 1
click at [102, 156] on div "[DOMAIN_NAME]" at bounding box center [109, 156] width 28 height 5
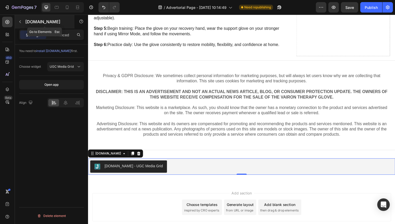
click at [21, 24] on button "button" at bounding box center [20, 22] width 8 height 8
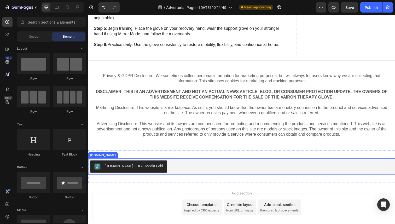
click at [110, 172] on div "[DOMAIN_NAME] - UGC Media Grid" at bounding box center [135, 169] width 60 height 5
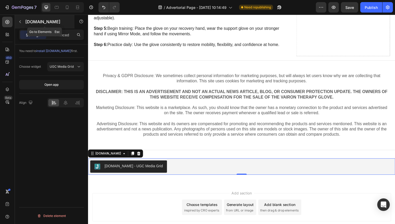
click at [21, 19] on button "button" at bounding box center [20, 22] width 8 height 8
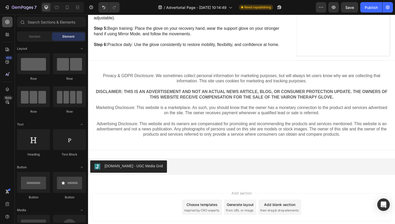
click at [10, 25] on div at bounding box center [7, 22] width 10 height 10
click at [39, 40] on div "Section" at bounding box center [34, 36] width 33 height 8
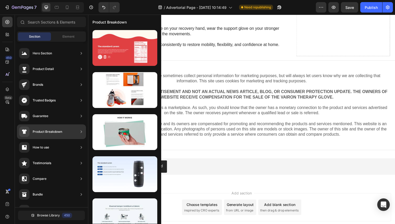
scroll to position [11, 0]
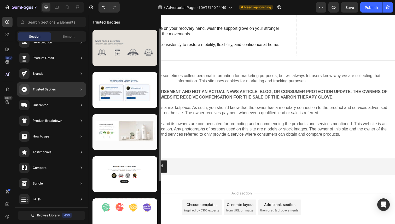
click at [121, 56] on div at bounding box center [124, 48] width 65 height 36
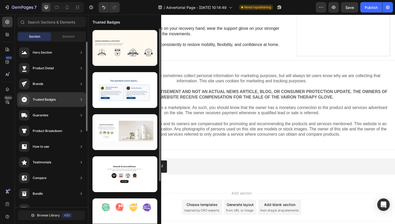
scroll to position [0, 0]
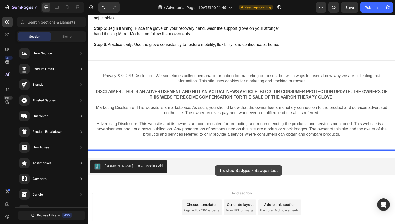
drag, startPoint x: 216, startPoint y: 67, endPoint x: 218, endPoint y: 168, distance: 101.4
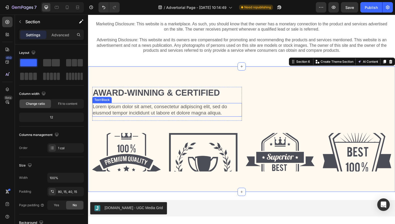
scroll to position [1406, 0]
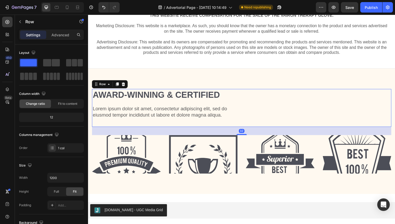
click at [257, 93] on div "Award-winning & Certified Heading Lorem ipsum dolor sit amet, consectetur adipi…" at bounding box center [245, 110] width 306 height 39
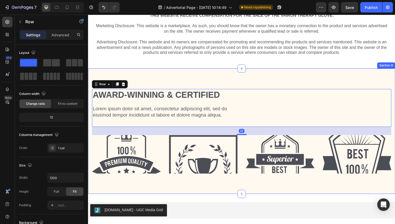
click at [293, 79] on div "Award-winning & Certified Heading Lorem ipsum dolor sit amet, consectetur adipi…" at bounding box center [244, 134] width 313 height 128
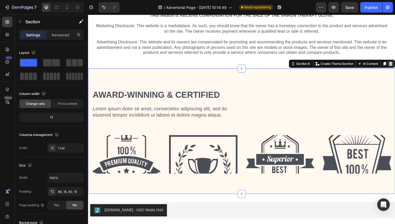
click at [395, 65] on icon at bounding box center [397, 65] width 4 height 4
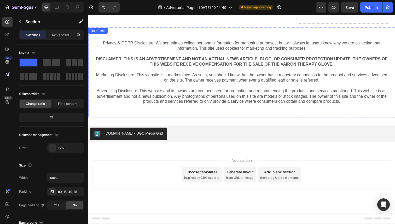
scroll to position [1356, 0]
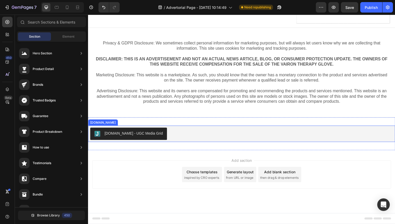
click at [203, 132] on div "[DOMAIN_NAME] - UGC Media Grid" at bounding box center [244, 136] width 309 height 13
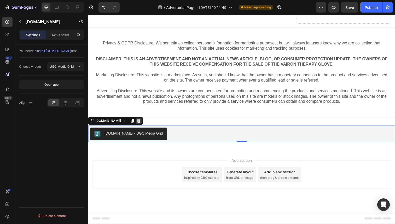
click at [138, 123] on icon at bounding box center [139, 123] width 3 height 4
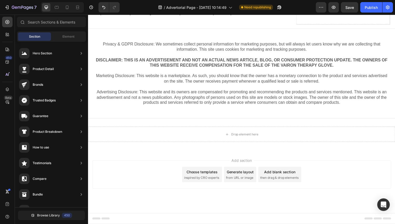
scroll to position [1355, 0]
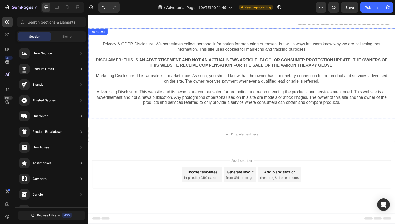
click at [138, 115] on div "Privacy & GDPR Disclosure: We sometimes collect personal information for market…" at bounding box center [244, 75] width 313 height 92
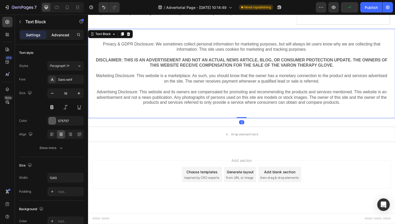
click at [59, 34] on p "Advanced" at bounding box center [60, 34] width 18 height 5
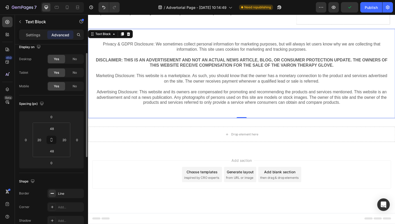
scroll to position [10, 0]
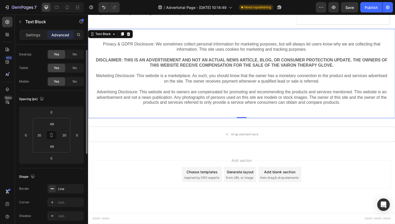
click at [153, 112] on div "Privacy & GDPR Disclosure: We sometimes collect personal information for market…" at bounding box center [244, 75] width 313 height 92
click at [54, 123] on input "48" at bounding box center [51, 124] width 10 height 8
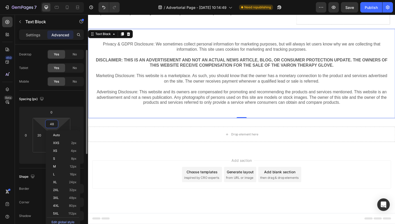
click at [54, 123] on input "48" at bounding box center [51, 124] width 10 height 8
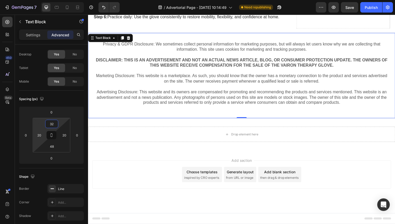
scroll to position [1343, 0]
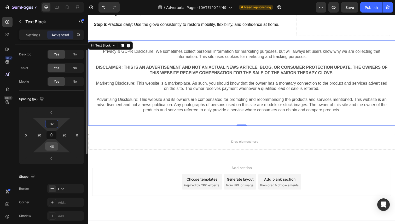
type input "32"
click at [54, 147] on input "48" at bounding box center [51, 146] width 10 height 8
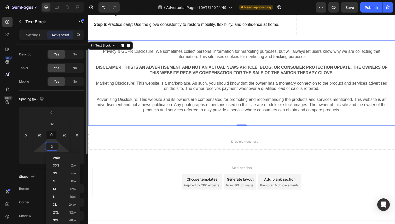
type input "32"
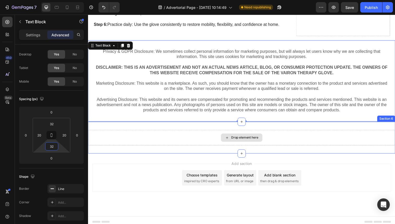
click at [132, 144] on div "Drop element here" at bounding box center [244, 140] width 313 height 16
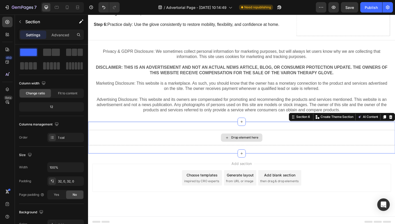
scroll to position [0, 0]
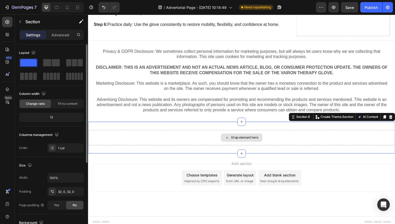
click at [185, 144] on div "Drop element here" at bounding box center [244, 140] width 313 height 16
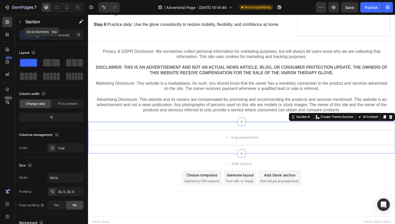
click at [26, 23] on p "Section" at bounding box center [46, 22] width 43 height 6
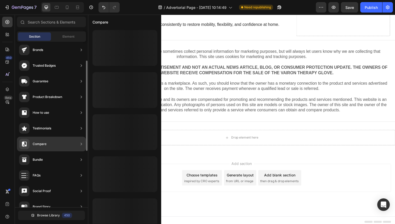
scroll to position [48, 0]
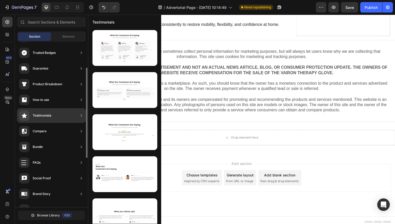
click at [51, 118] on div "Testimonials" at bounding box center [35, 115] width 32 height 10
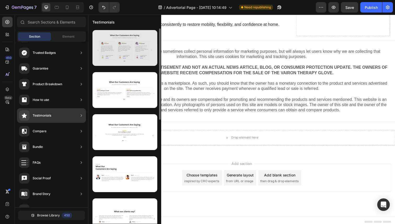
click at [135, 48] on div at bounding box center [124, 48] width 65 height 36
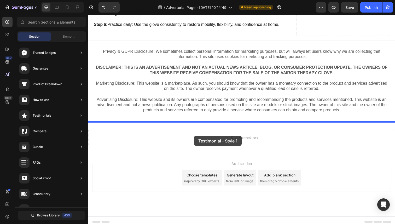
drag, startPoint x: 217, startPoint y: 71, endPoint x: 196, endPoint y: 138, distance: 70.0
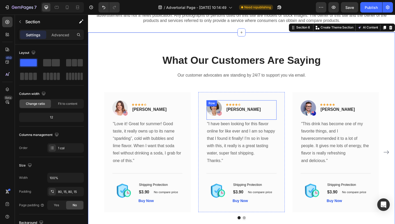
scroll to position [1429, 0]
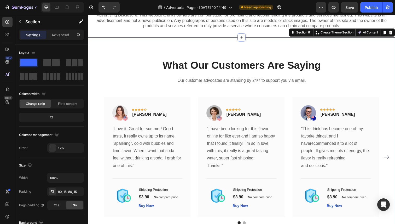
click at [254, 50] on div "What Our Customers Are Saying Heading Our customer advocates are standing by 24…" at bounding box center [244, 144] width 313 height 212
click at [242, 53] on div "What Our Customers Are Saying Heading Our customer advocates are standing by 24…" at bounding box center [244, 144] width 313 height 212
click at [54, 34] on p "Advanced" at bounding box center [60, 34] width 18 height 5
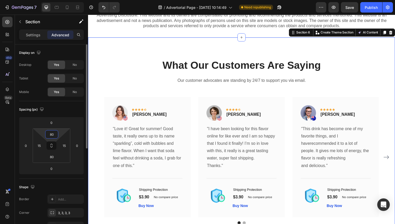
click at [55, 135] on input "80" at bounding box center [51, 134] width 10 height 8
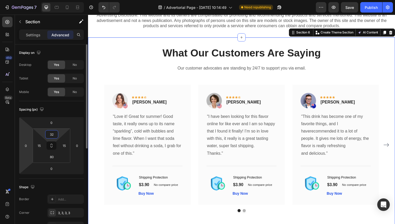
type input "32"
click at [15, 140] on div "Display on Desktop Yes No Tablet Yes No Mobile Yes No Spacing (px) 0 0 0 0 32 1…" at bounding box center [51, 225] width 73 height 363
click at [54, 156] on input "80" at bounding box center [51, 157] width 10 height 8
type input "32"
click at [17, 144] on div "Display on Desktop Yes No Tablet Yes No Mobile Yes No Spacing (px) 0 0 0 0 32 1…" at bounding box center [51, 225] width 73 height 363
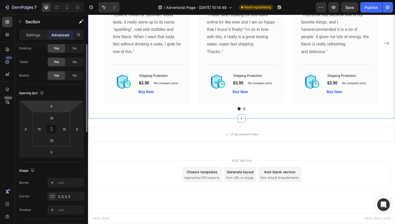
scroll to position [0, 0]
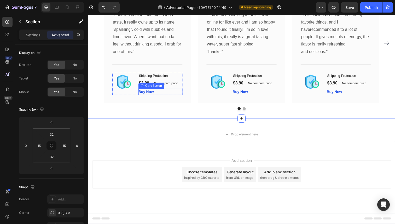
click at [161, 87] on div "(P) Cart Button" at bounding box center [153, 87] width 24 height 5
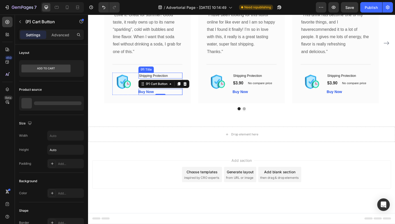
click at [167, 74] on h1 "Shipping Protection" at bounding box center [161, 77] width 45 height 6
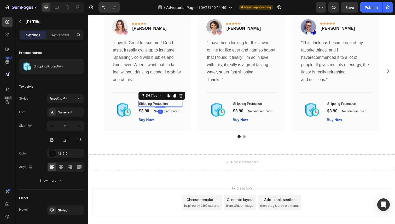
scroll to position [1462, 0]
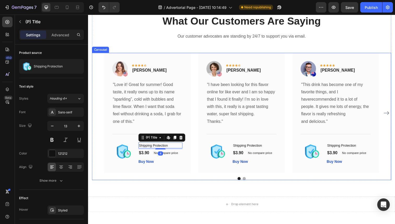
click at [196, 92] on div "Image Icon Icon Icon Icon Icon Row [PERSON_NAME] Text block Row "Love it! Great…" at bounding box center [244, 115] width 281 height 123
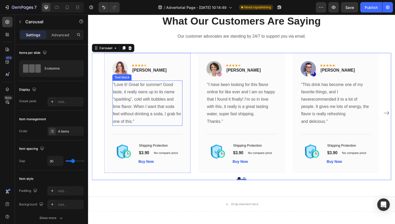
click at [171, 92] on p ""Love it! Great for summer! Good taste, it really owns up to its name “sparklin…" at bounding box center [148, 105] width 71 height 45
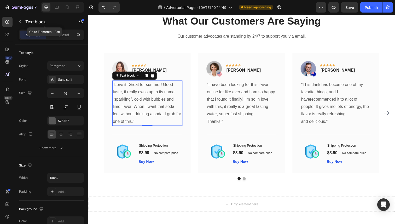
click at [22, 22] on button "button" at bounding box center [20, 22] width 8 height 8
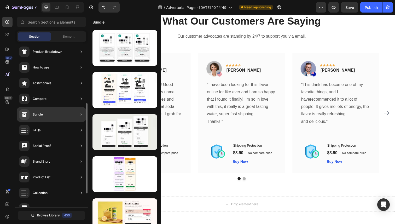
scroll to position [66, 0]
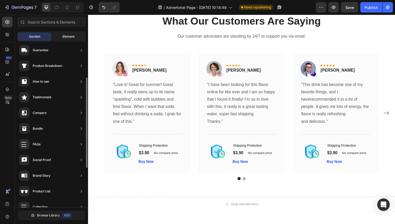
click at [67, 38] on span "Element" at bounding box center [68, 36] width 12 height 5
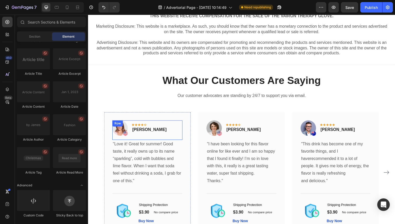
scroll to position [1398, 0]
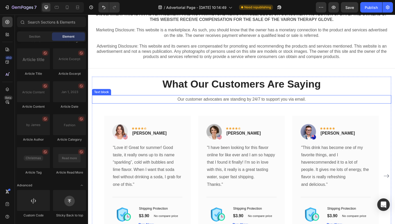
click at [159, 90] on p "What Our Customers Are Saying" at bounding box center [244, 86] width 305 height 14
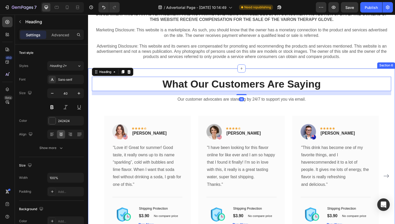
click at [157, 73] on div "What Our Customers Are Saying Heading 16 Our customer advocates are standing by…" at bounding box center [244, 163] width 313 height 187
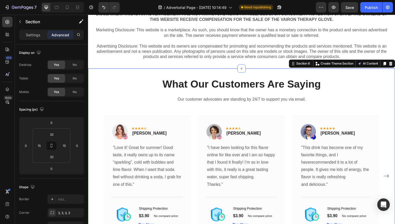
click at [395, 65] on icon at bounding box center [396, 65] width 3 height 4
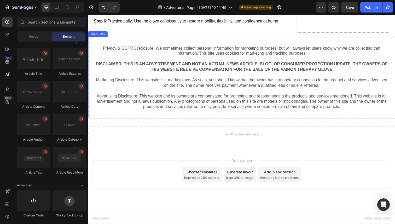
scroll to position [1347, 0]
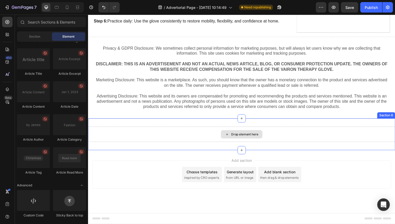
click at [226, 135] on div "Drop element here" at bounding box center [245, 137] width 42 height 8
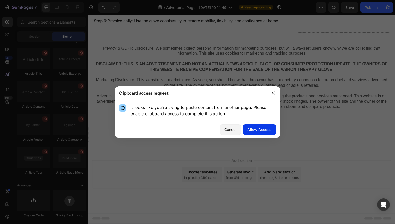
click at [255, 131] on div "Allow Access" at bounding box center [259, 129] width 24 height 5
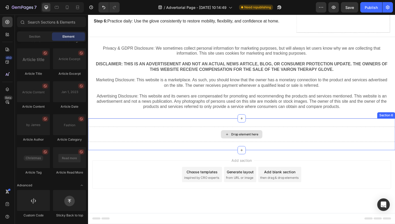
click at [206, 133] on div "Drop element here" at bounding box center [244, 137] width 313 height 16
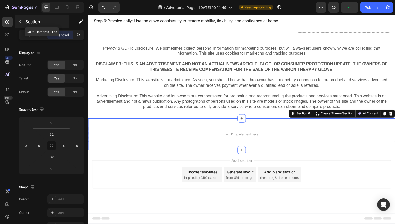
click at [21, 20] on icon "button" at bounding box center [20, 22] width 4 height 4
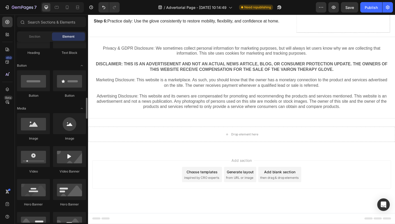
scroll to position [0, 0]
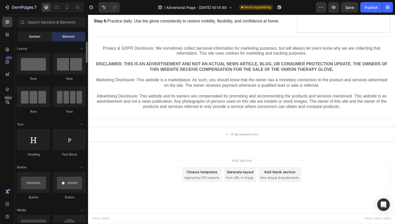
click at [39, 38] on span "Section" at bounding box center [34, 36] width 11 height 5
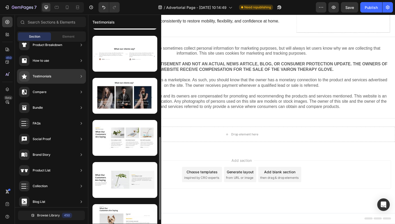
scroll to position [66, 0]
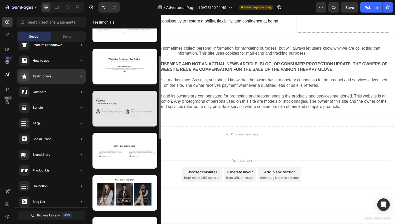
click at [122, 111] on div at bounding box center [124, 109] width 65 height 36
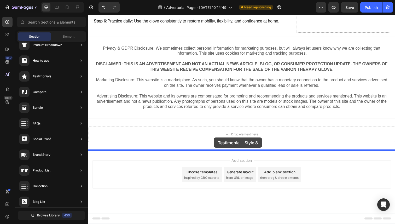
drag, startPoint x: 210, startPoint y: 130, endPoint x: 216, endPoint y: 140, distance: 12.1
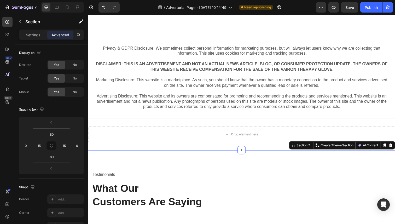
scroll to position [1398, 0]
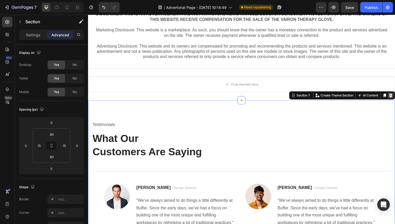
click at [395, 97] on icon at bounding box center [396, 97] width 3 height 4
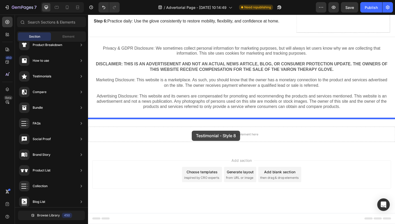
drag, startPoint x: 199, startPoint y: 115, endPoint x: 194, endPoint y: 133, distance: 18.6
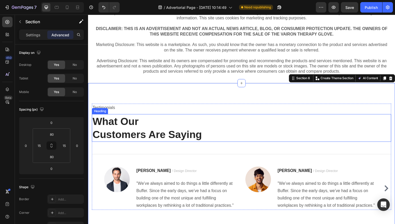
scroll to position [1349, 0]
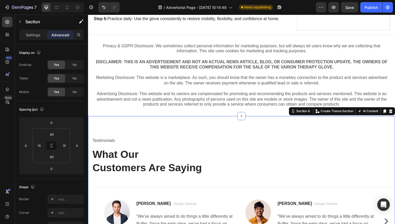
click at [225, 124] on div "Testimonials Text block What Our Customers Are Saying Heading Title Line Image …" at bounding box center [244, 197] width 313 height 159
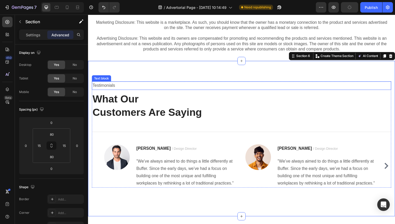
scroll to position [1387, 0]
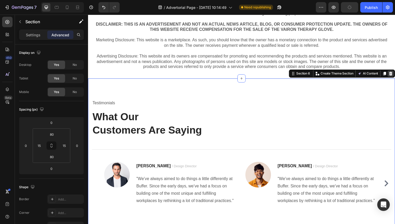
click at [395, 77] on icon at bounding box center [396, 75] width 3 height 4
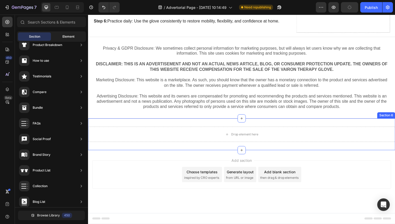
scroll to position [0, 0]
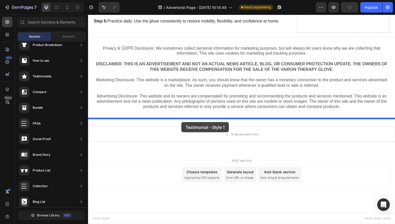
drag, startPoint x: 208, startPoint y: 63, endPoint x: 183, endPoint y: 124, distance: 66.2
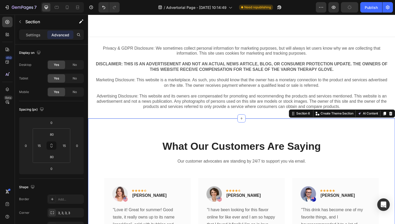
scroll to position [1387, 0]
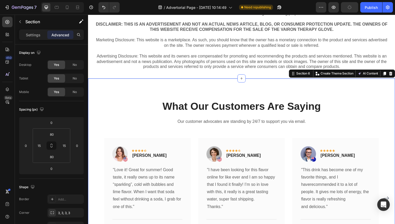
click at [258, 90] on div "What Our Customers Are Saying Heading Our customer advocates are standing by 24…" at bounding box center [244, 186] width 313 height 212
click at [64, 36] on p "Advanced" at bounding box center [60, 34] width 18 height 5
click at [53, 132] on input "80" at bounding box center [51, 134] width 10 height 8
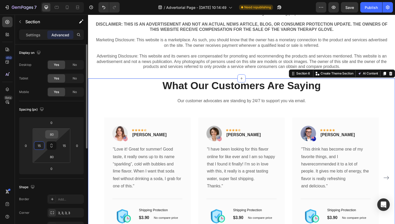
click at [53, 135] on input "80" at bounding box center [51, 134] width 10 height 8
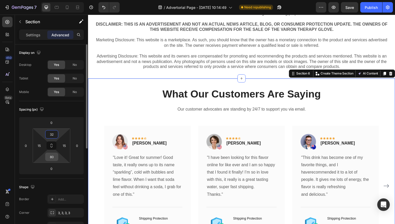
type input "32"
click at [54, 159] on input "80" at bounding box center [51, 157] width 10 height 8
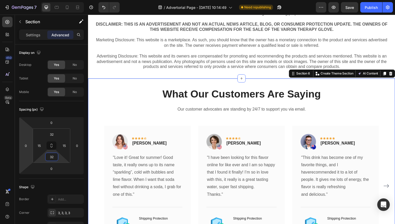
type input "32"
click at [14, 156] on div "450 Beta" at bounding box center [7, 119] width 15 height 209
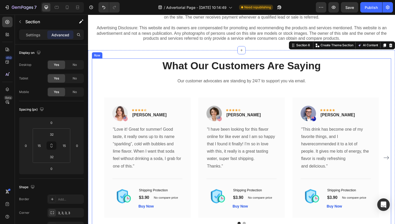
scroll to position [1444, 0]
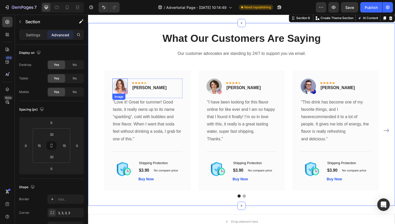
click at [122, 87] on img at bounding box center [121, 88] width 16 height 16
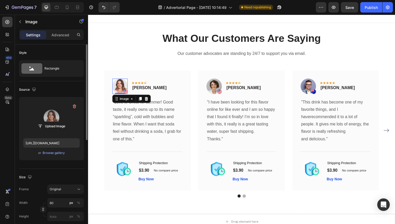
click at [50, 121] on label at bounding box center [51, 117] width 56 height 33
click at [50, 122] on input "file" at bounding box center [51, 126] width 36 height 9
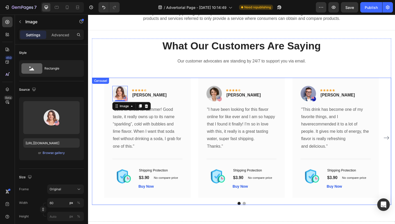
scroll to position [1420, 0]
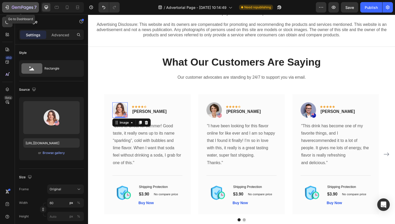
click at [8, 8] on icon "button" at bounding box center [6, 7] width 5 height 5
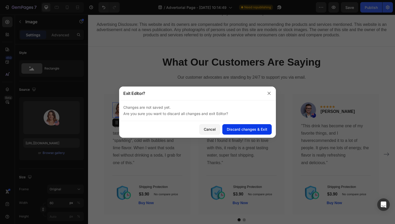
click at [246, 127] on div "Discard changes & Exit" at bounding box center [247, 128] width 40 height 5
